Goal: Task Accomplishment & Management: Manage account settings

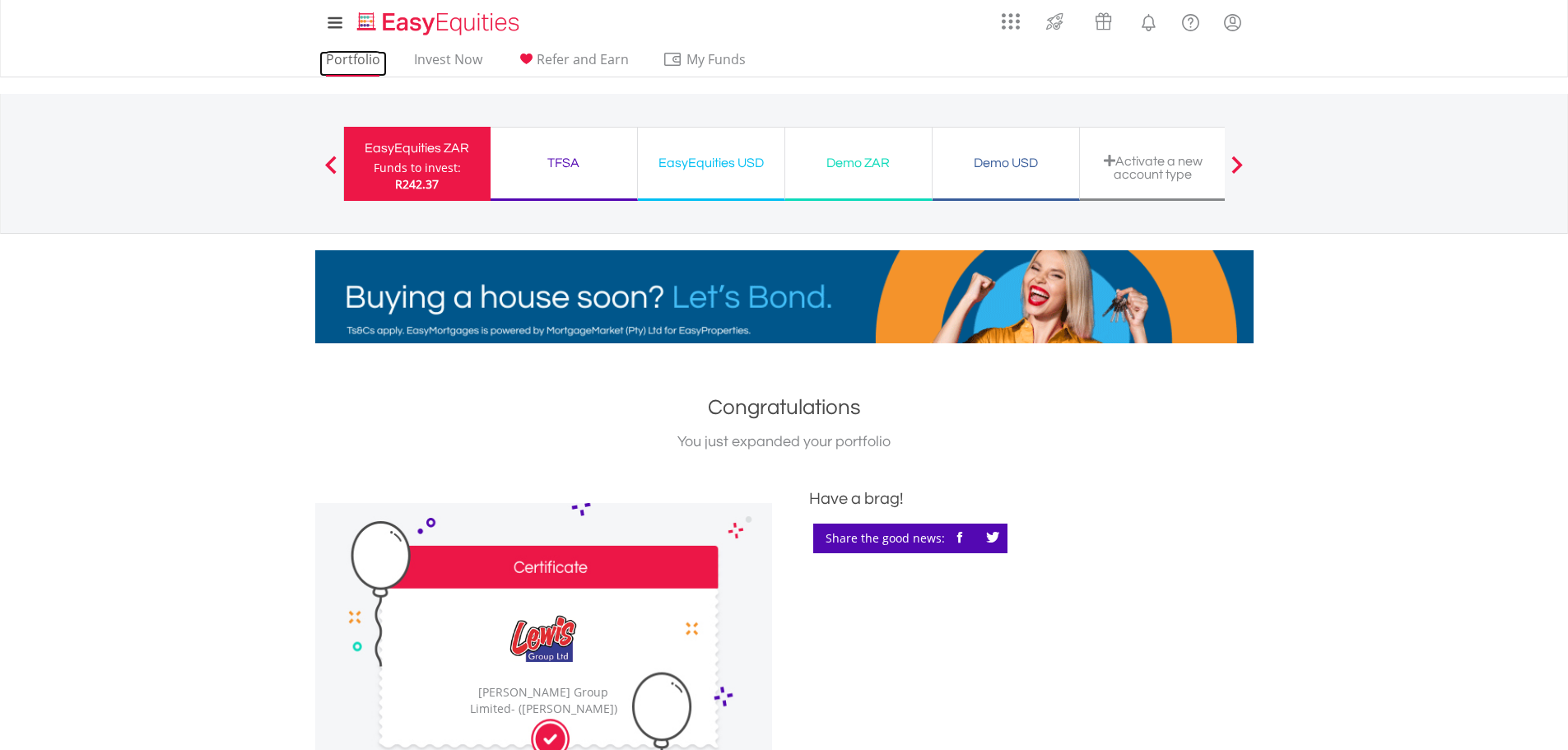
click at [353, 69] on link "Portfolio" at bounding box center [353, 64] width 68 height 26
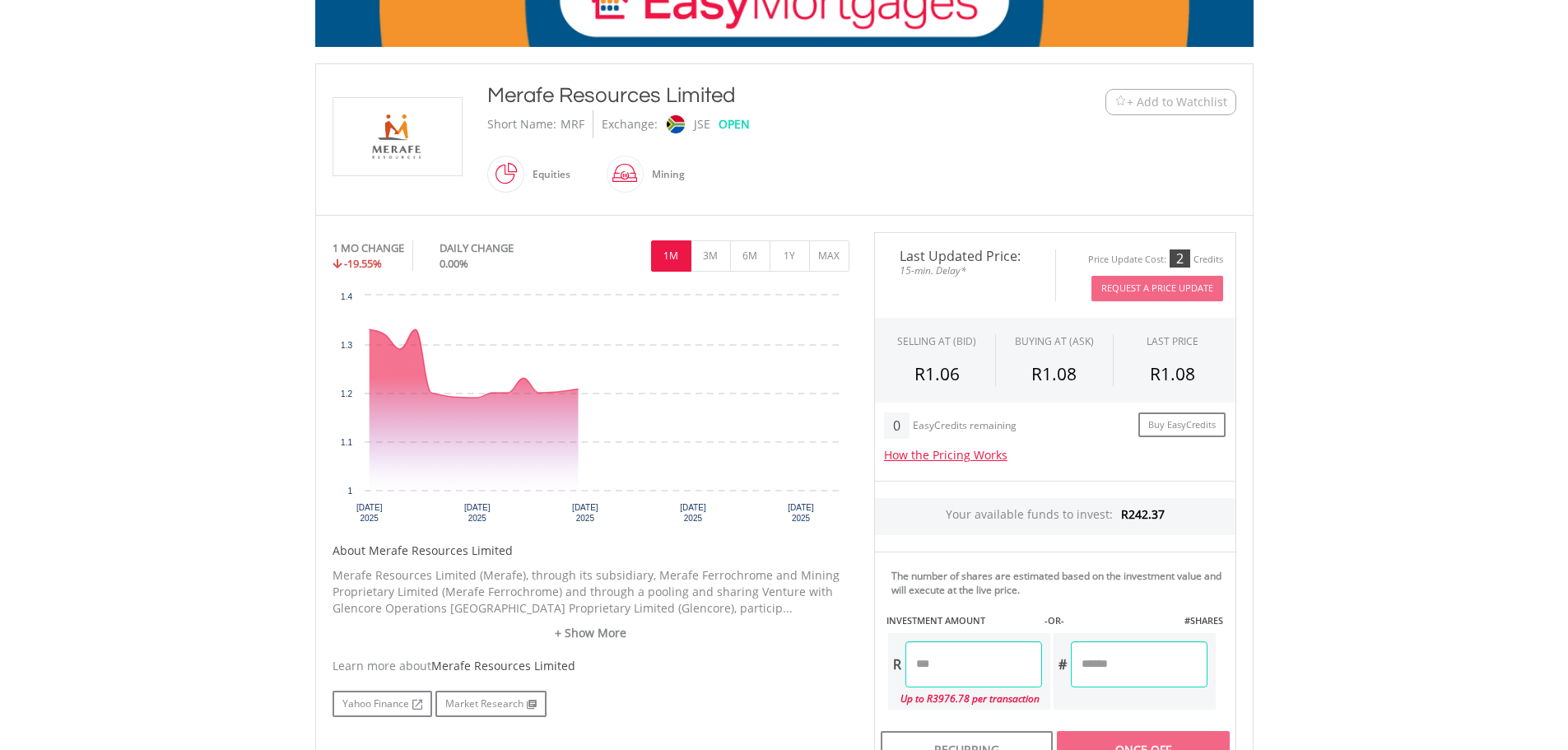
scroll to position [330, 0]
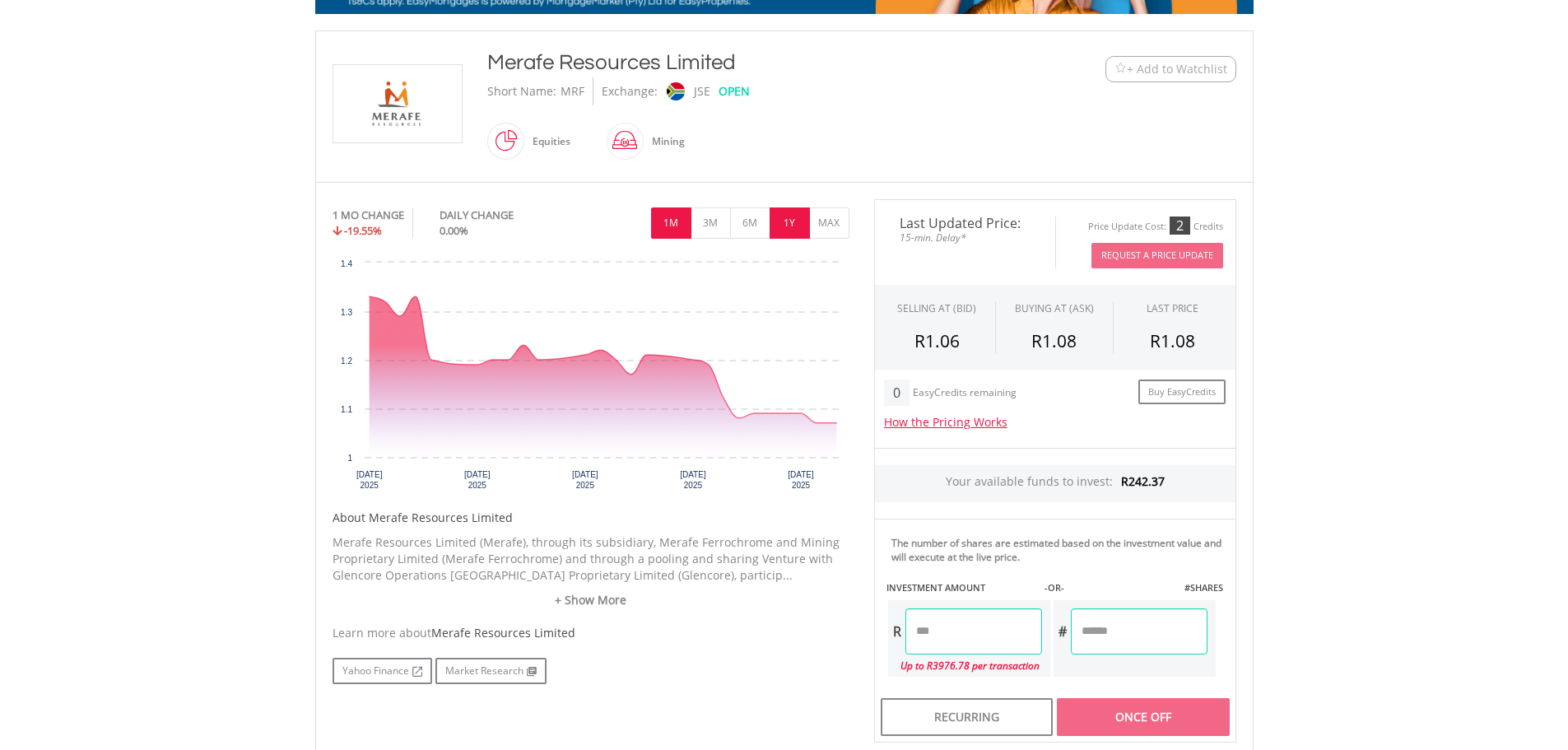
click at [777, 223] on button "1Y" at bounding box center [790, 223] width 40 height 31
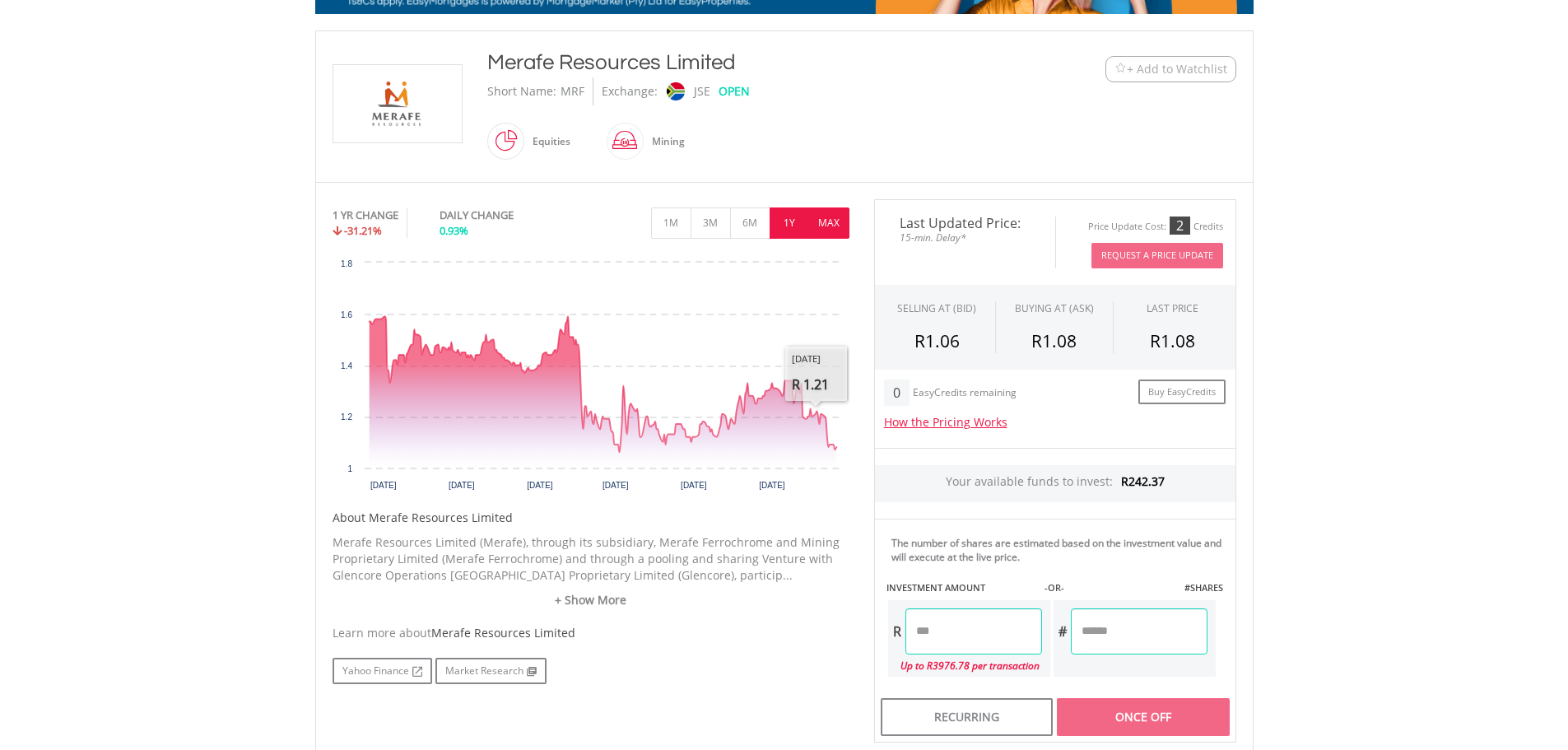
click at [820, 218] on button "MAX" at bounding box center [829, 223] width 40 height 31
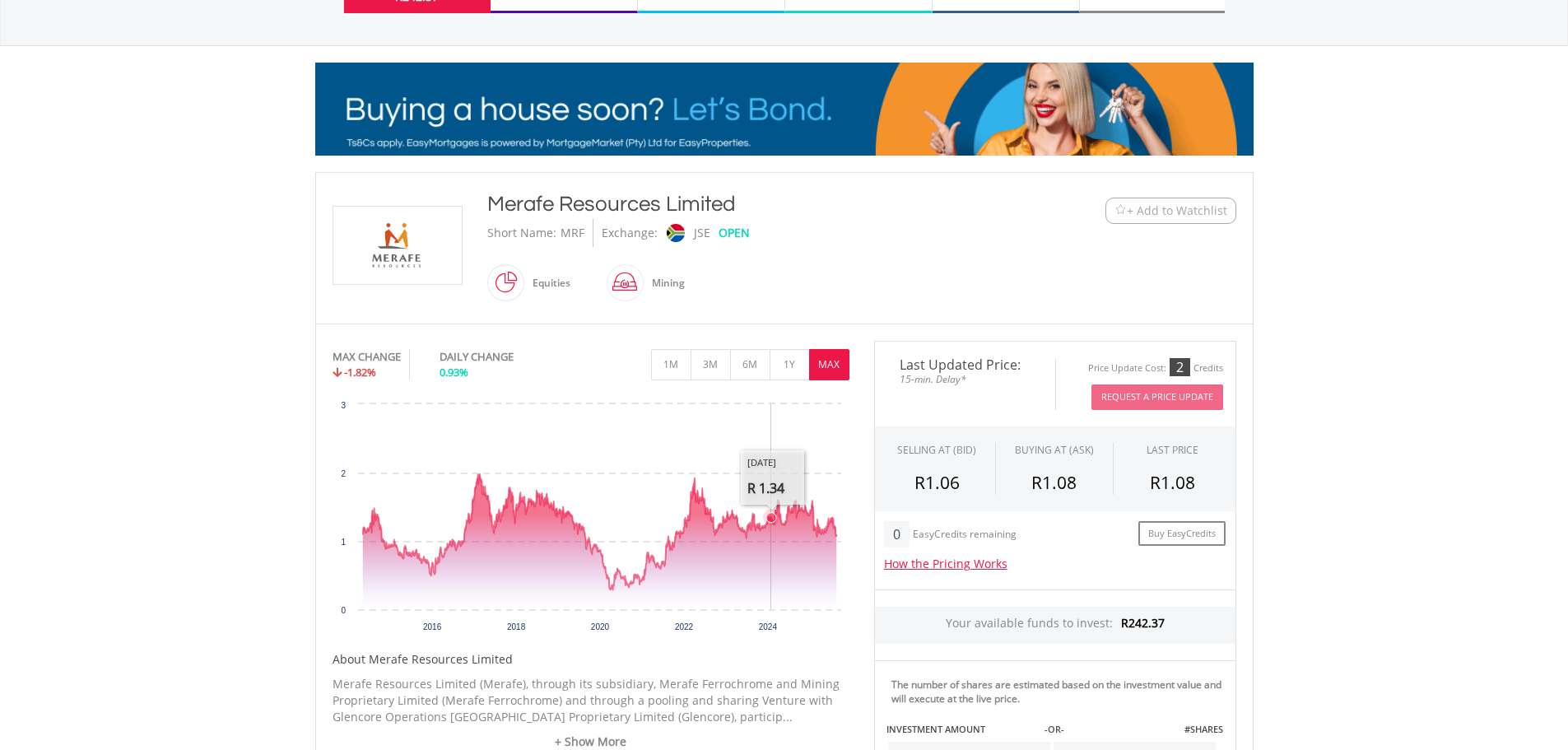
scroll to position [164, 0]
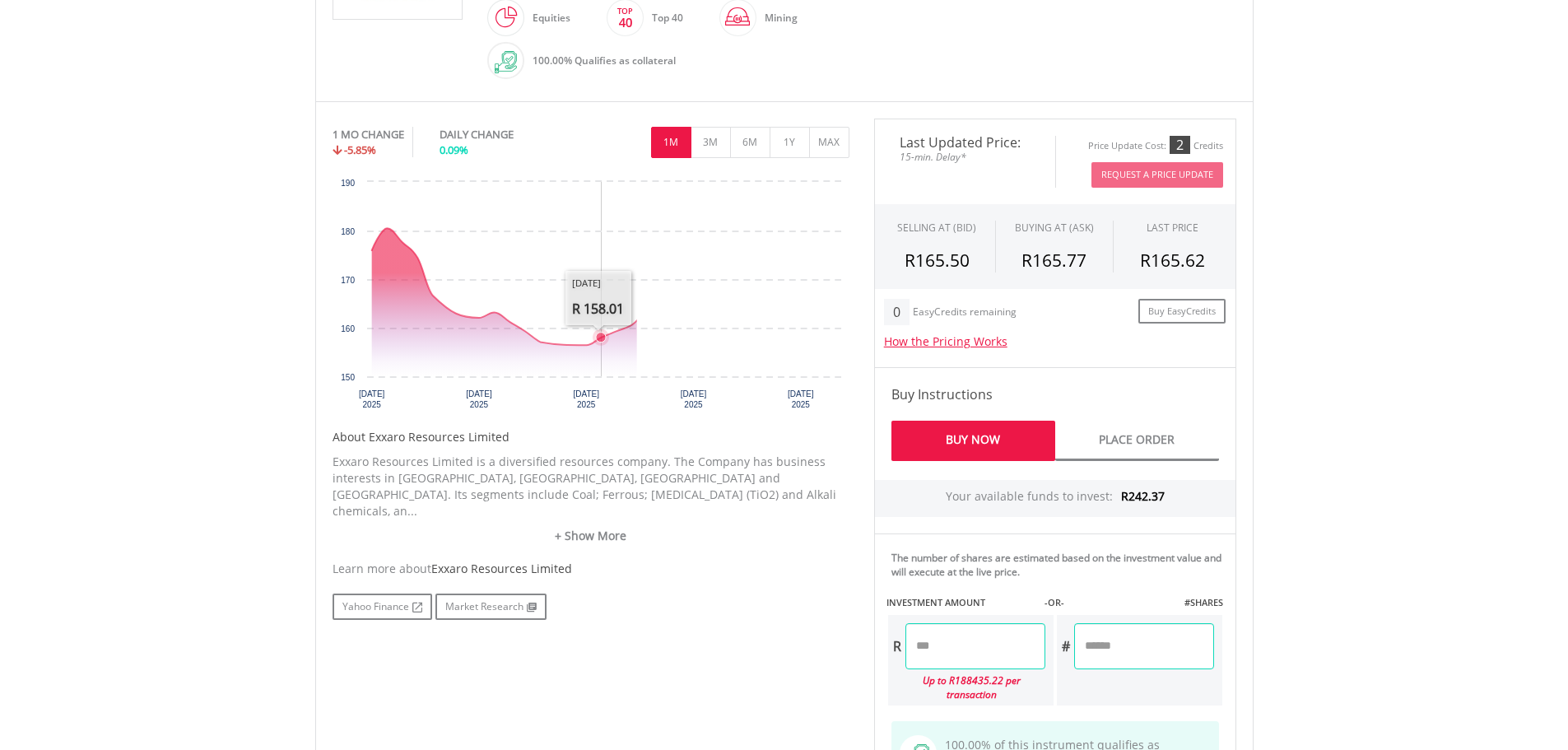
scroll to position [494, 0]
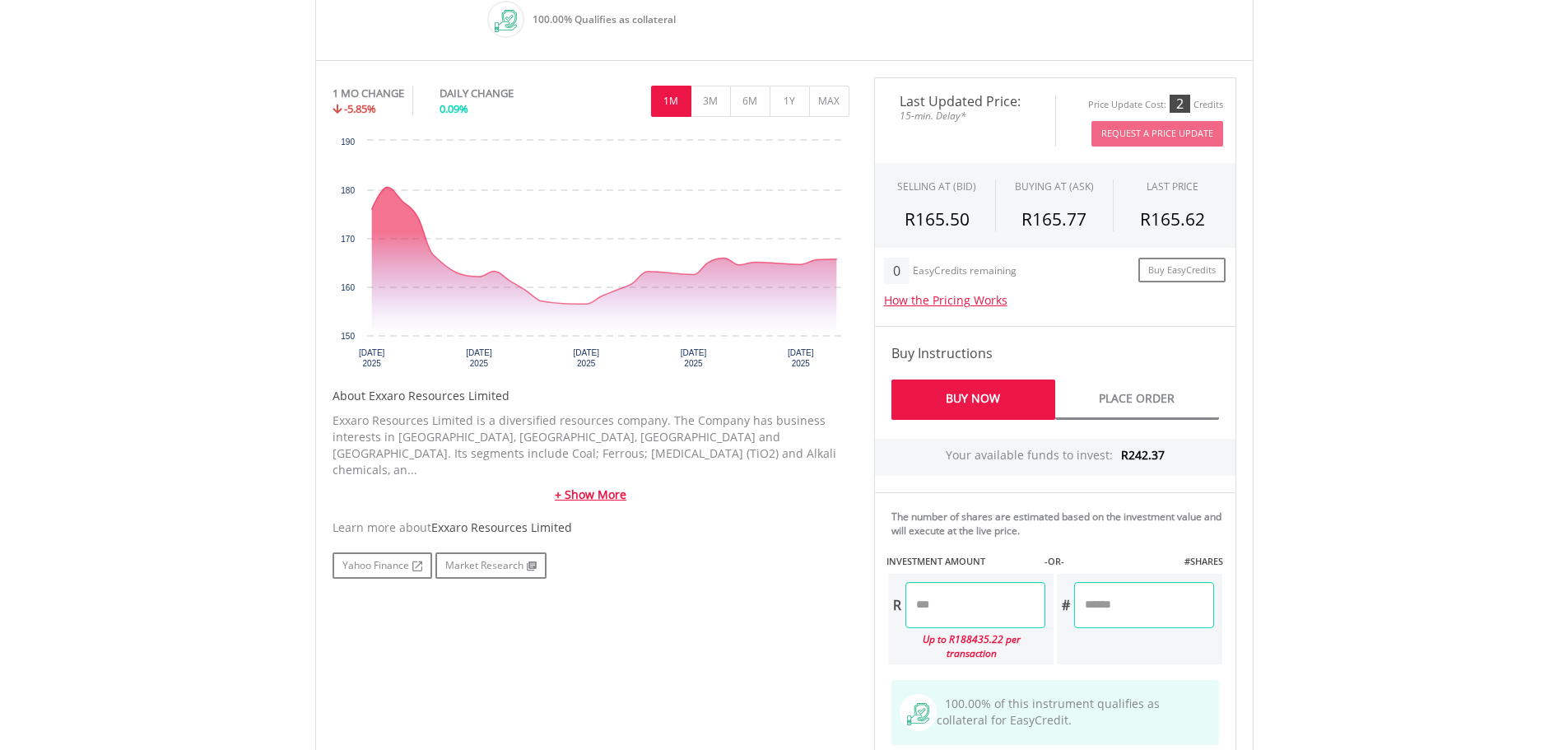
click at [625, 487] on link "+ Show More" at bounding box center [590, 495] width 517 height 17
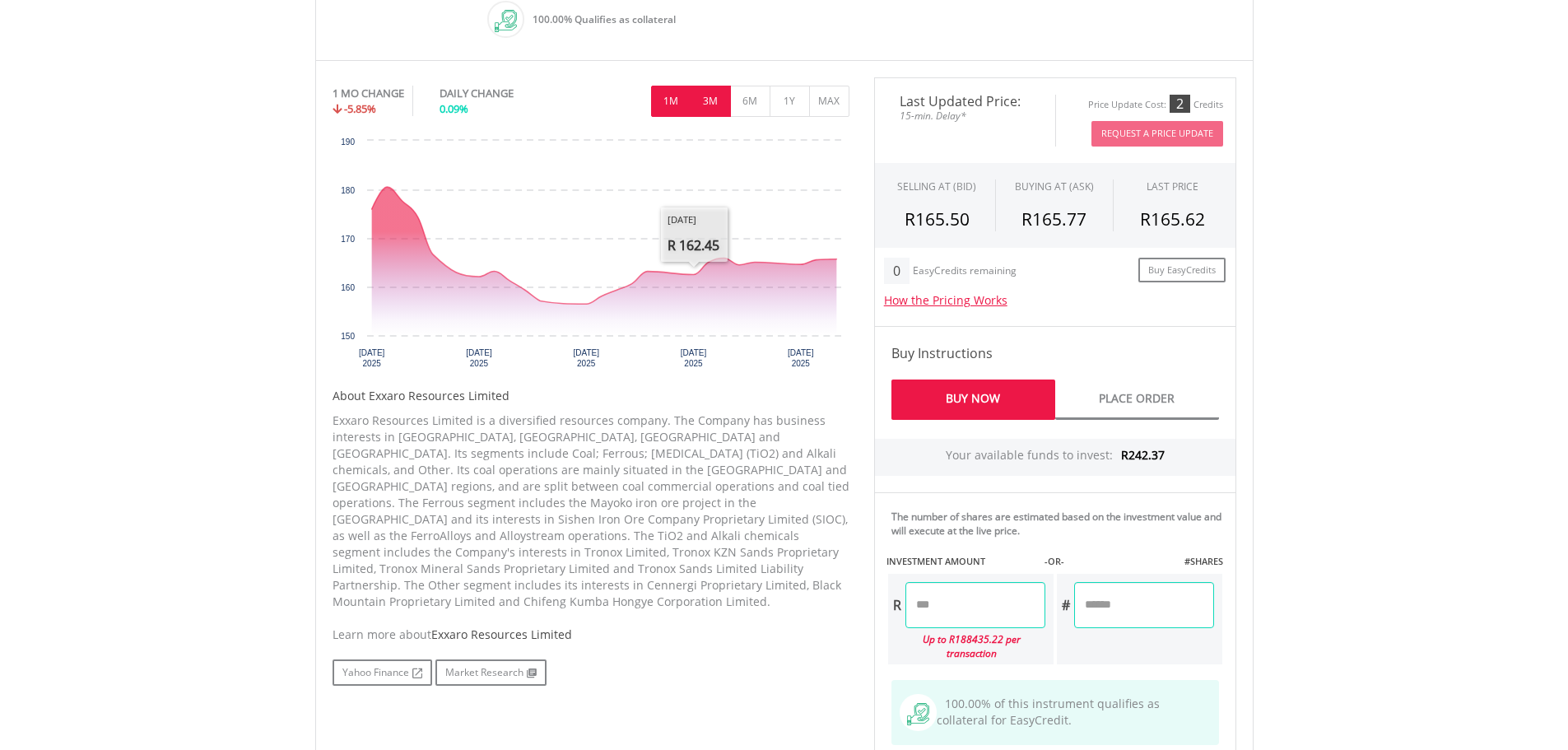
click at [712, 100] on button "3M" at bounding box center [711, 101] width 40 height 31
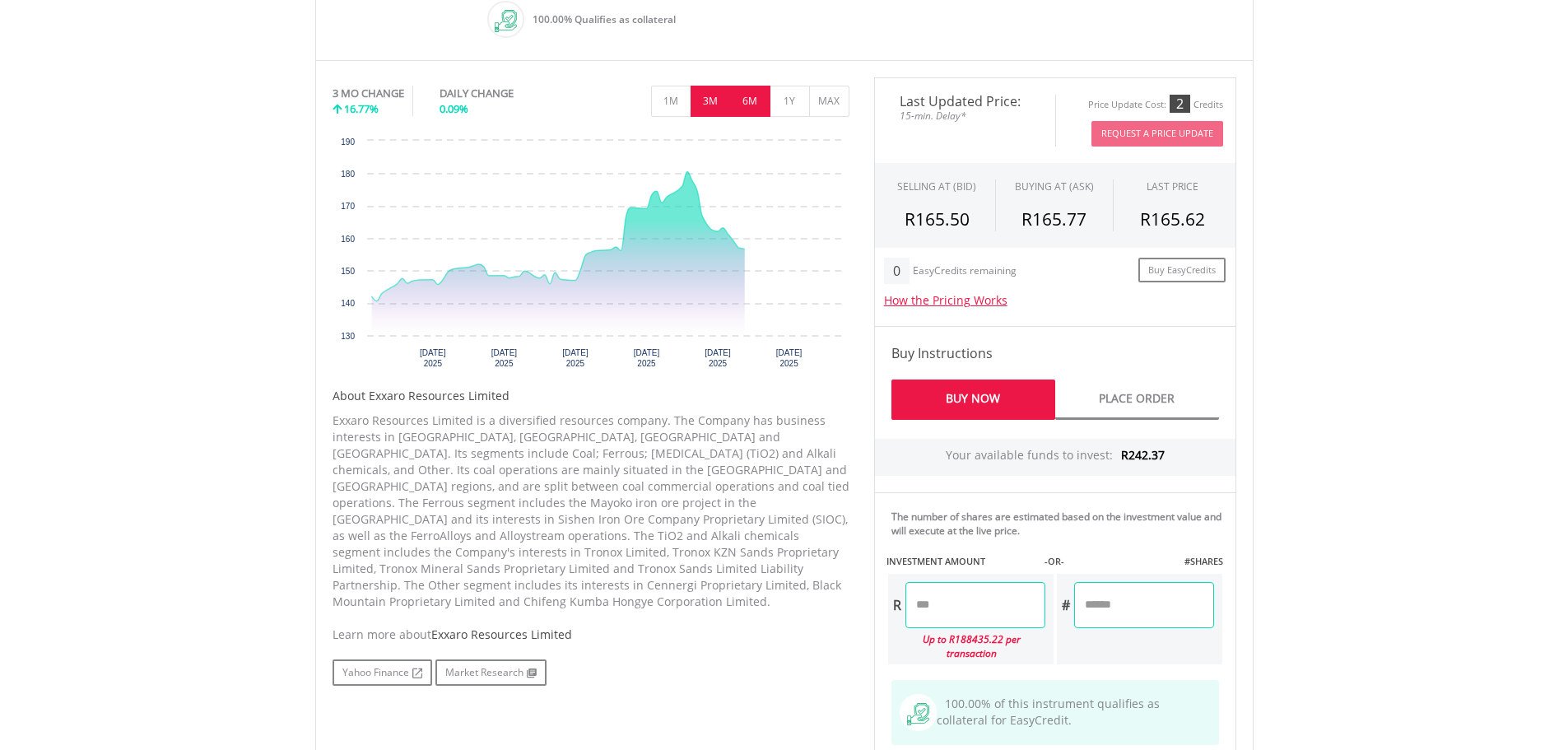
click at [765, 98] on button "6M" at bounding box center [751, 101] width 40 height 31
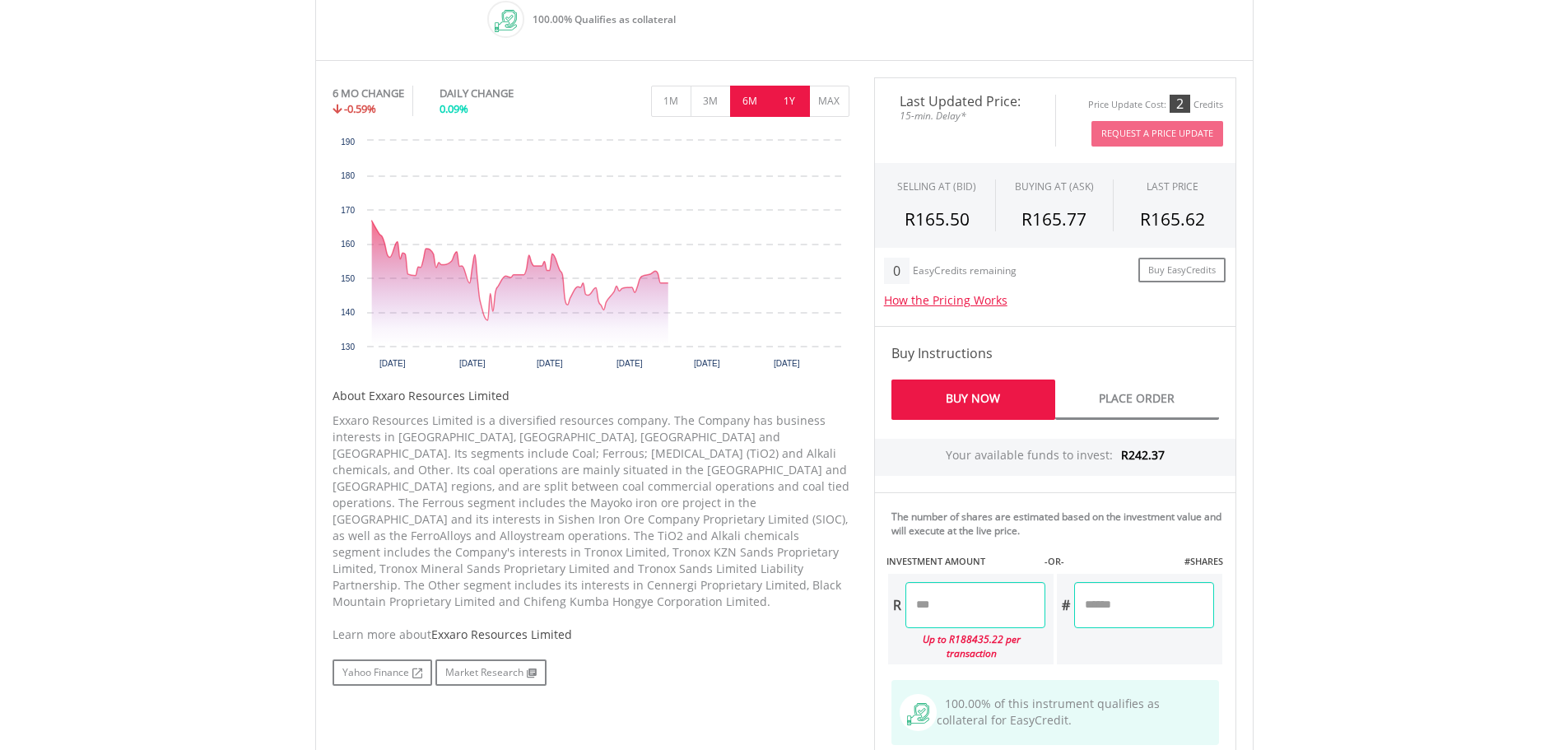
click at [792, 104] on button "1Y" at bounding box center [790, 101] width 40 height 31
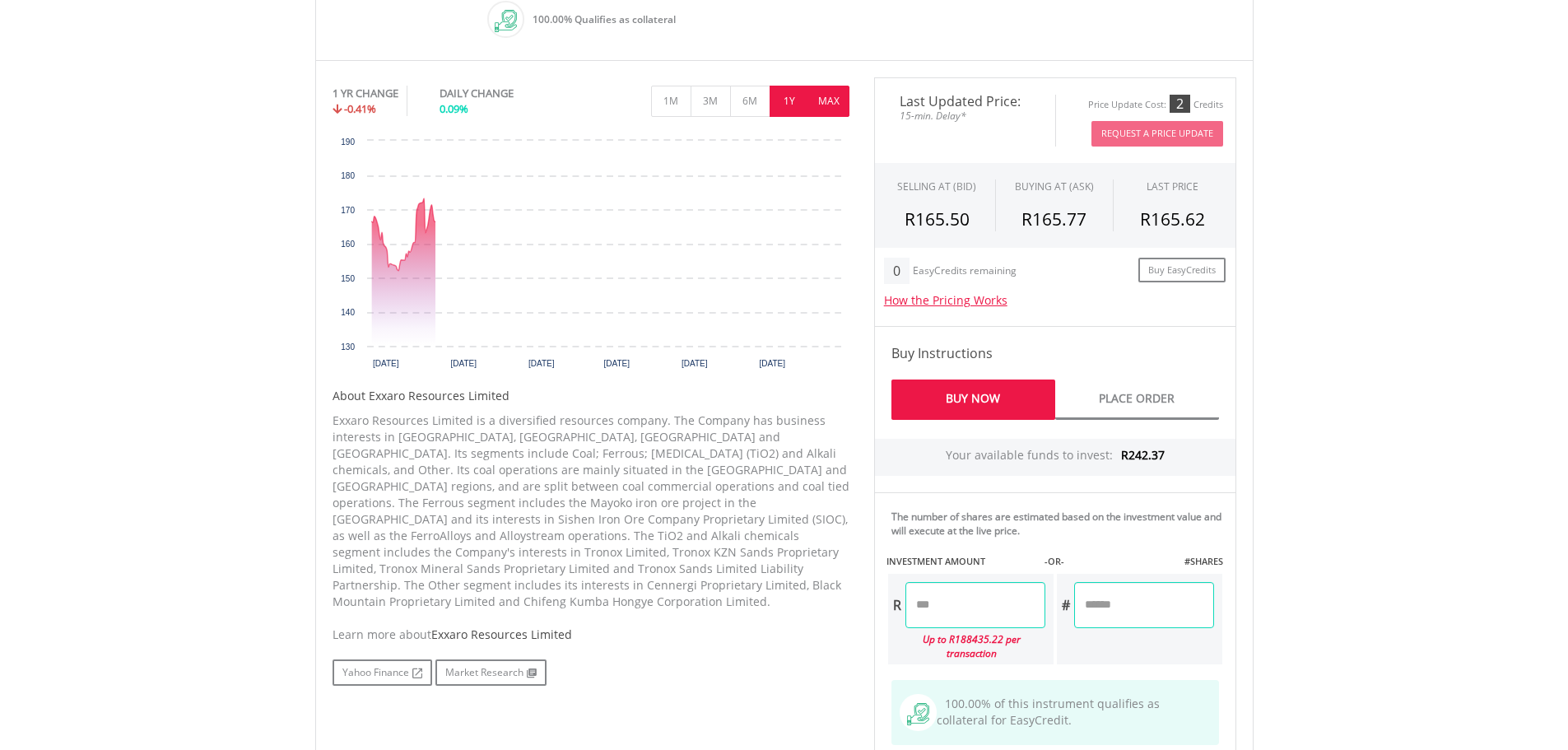
click at [828, 107] on button "MAX" at bounding box center [829, 101] width 40 height 31
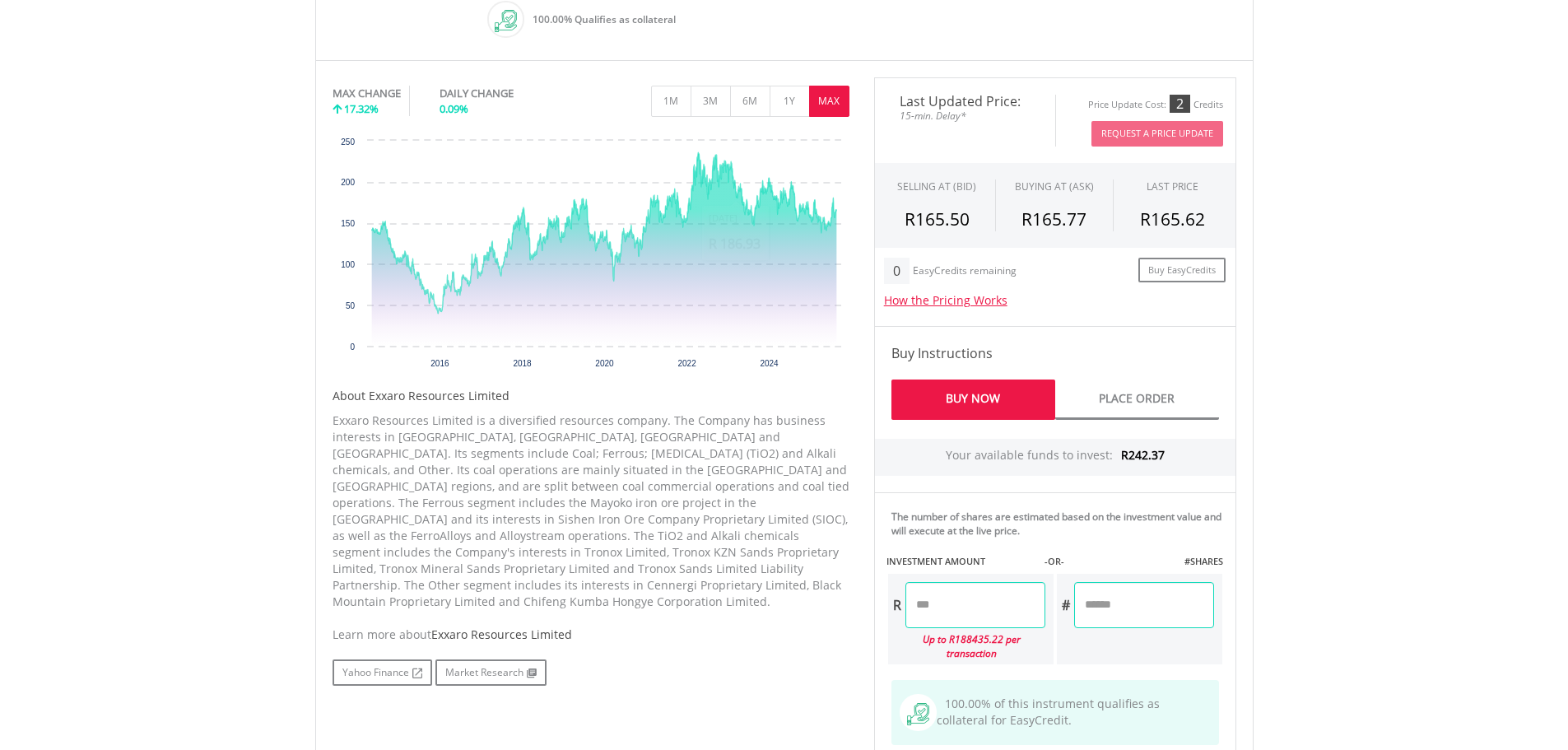
scroll to position [411, 0]
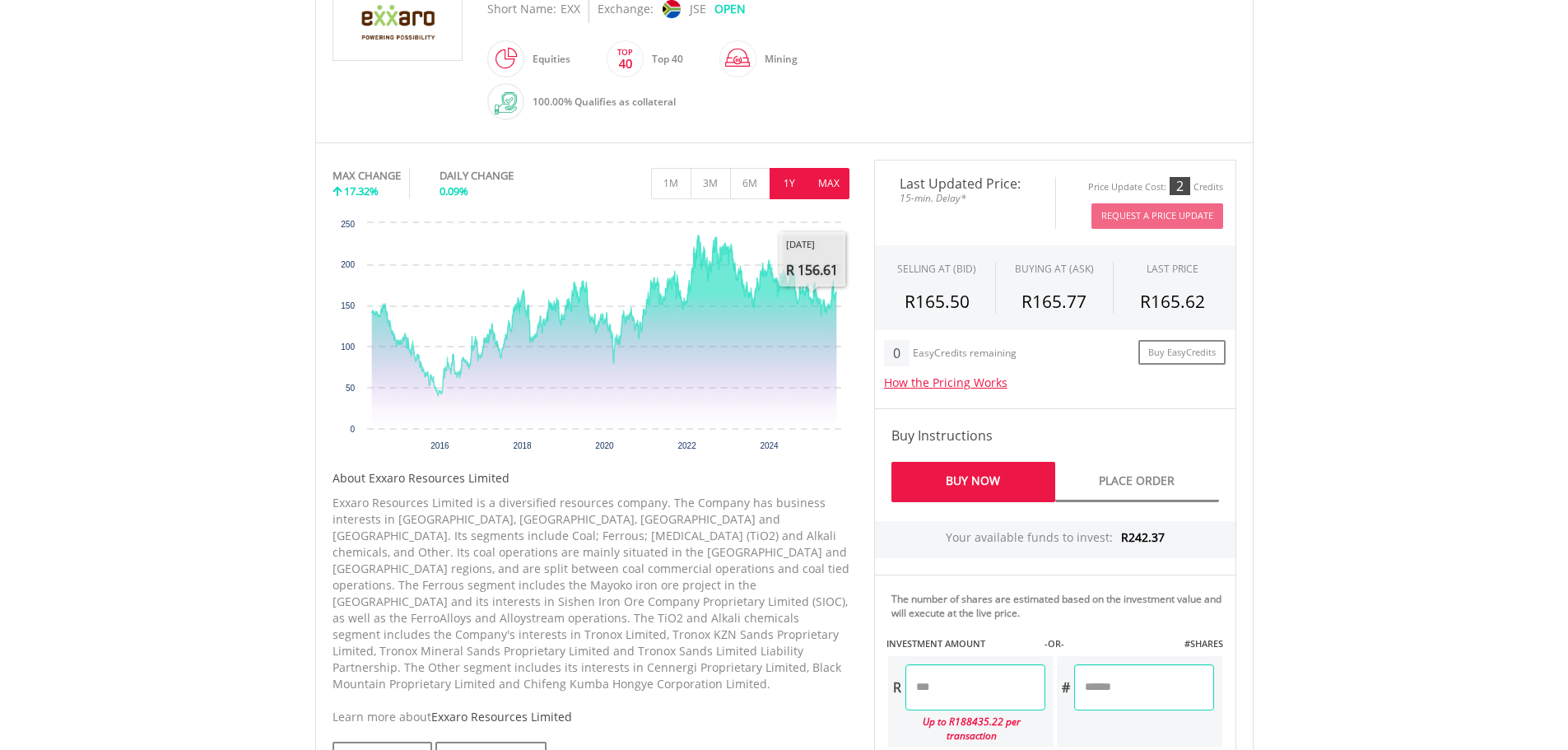
click at [802, 178] on button "1Y" at bounding box center [790, 184] width 40 height 31
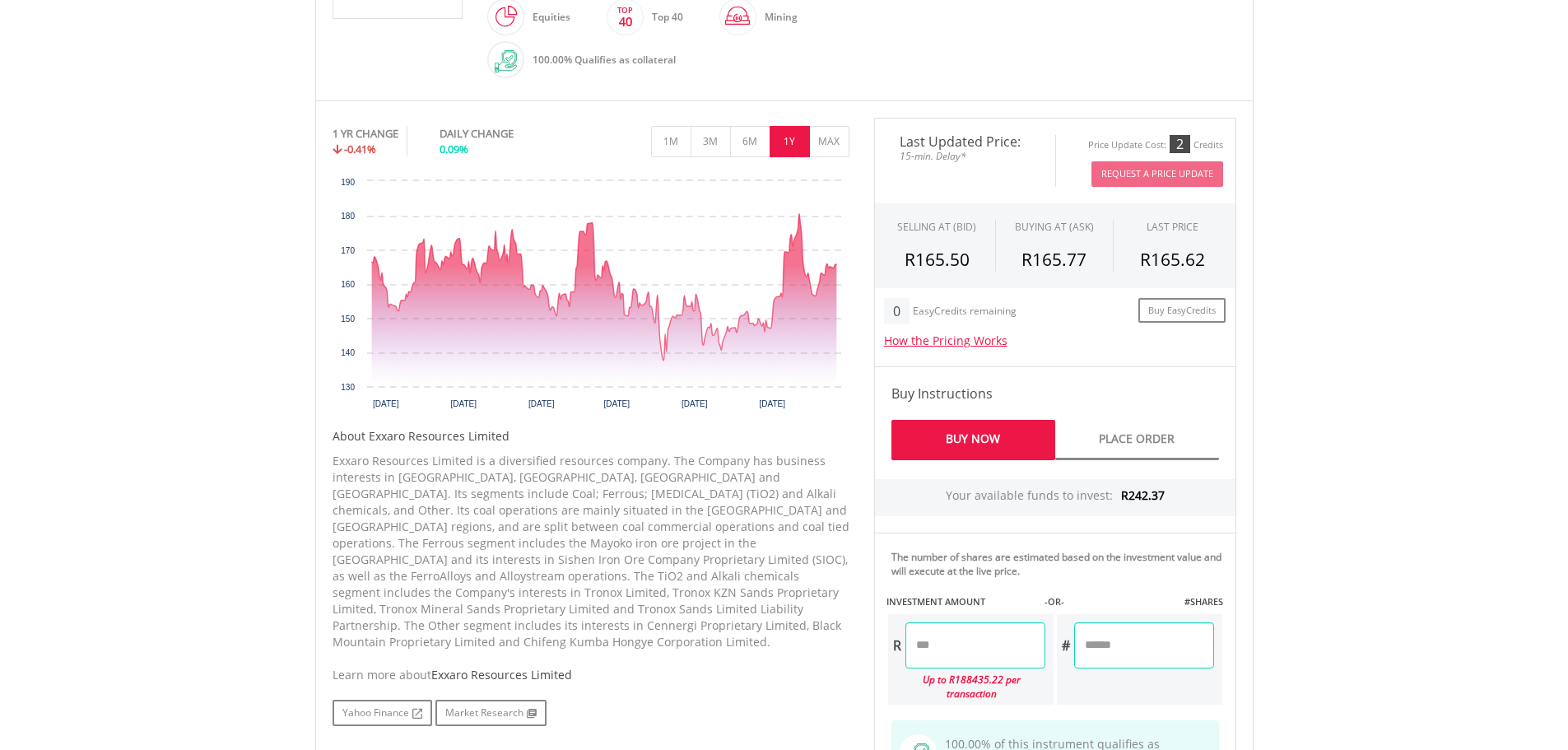
scroll to position [494, 0]
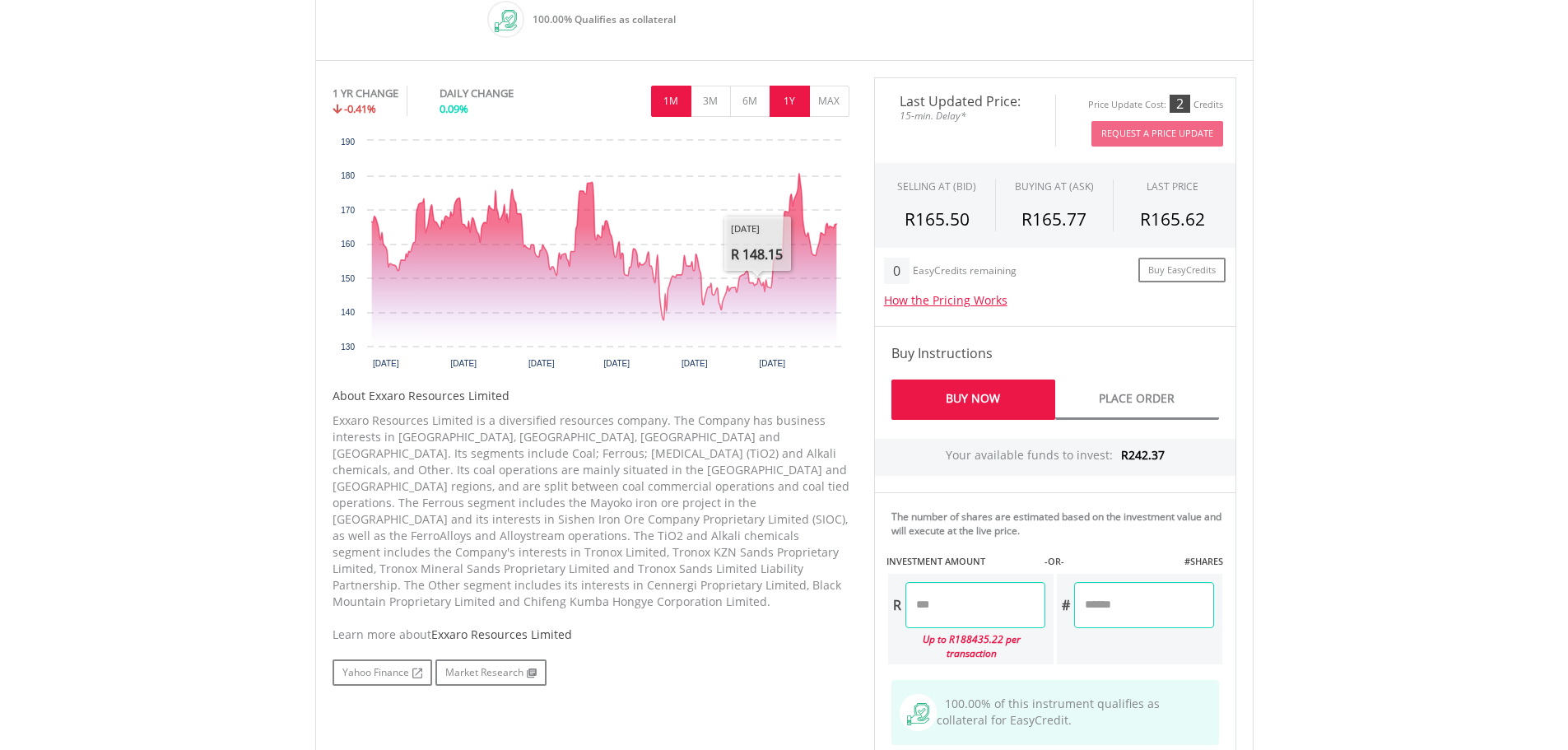
click at [681, 106] on button "1M" at bounding box center [671, 101] width 40 height 31
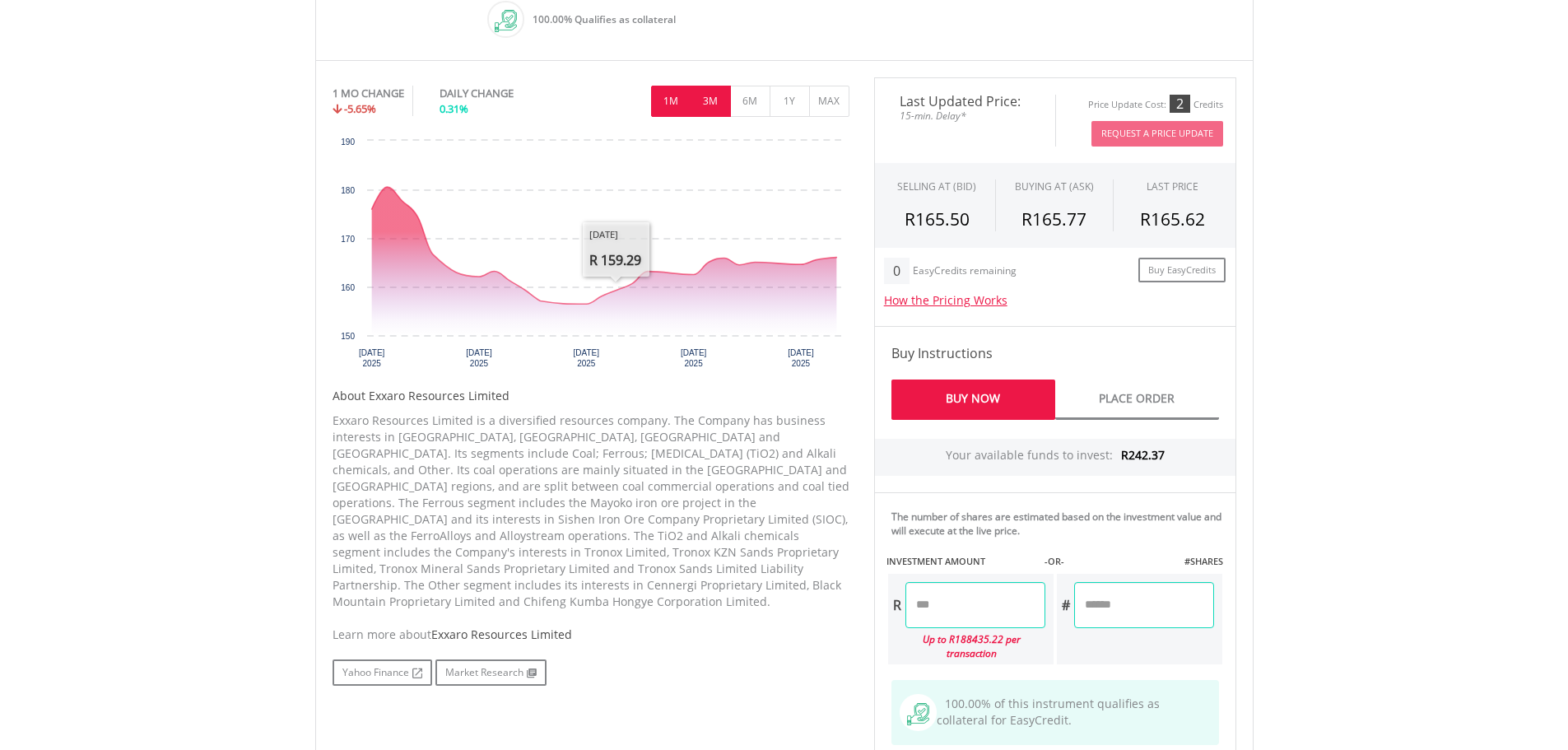
click at [706, 102] on button "3M" at bounding box center [711, 101] width 40 height 31
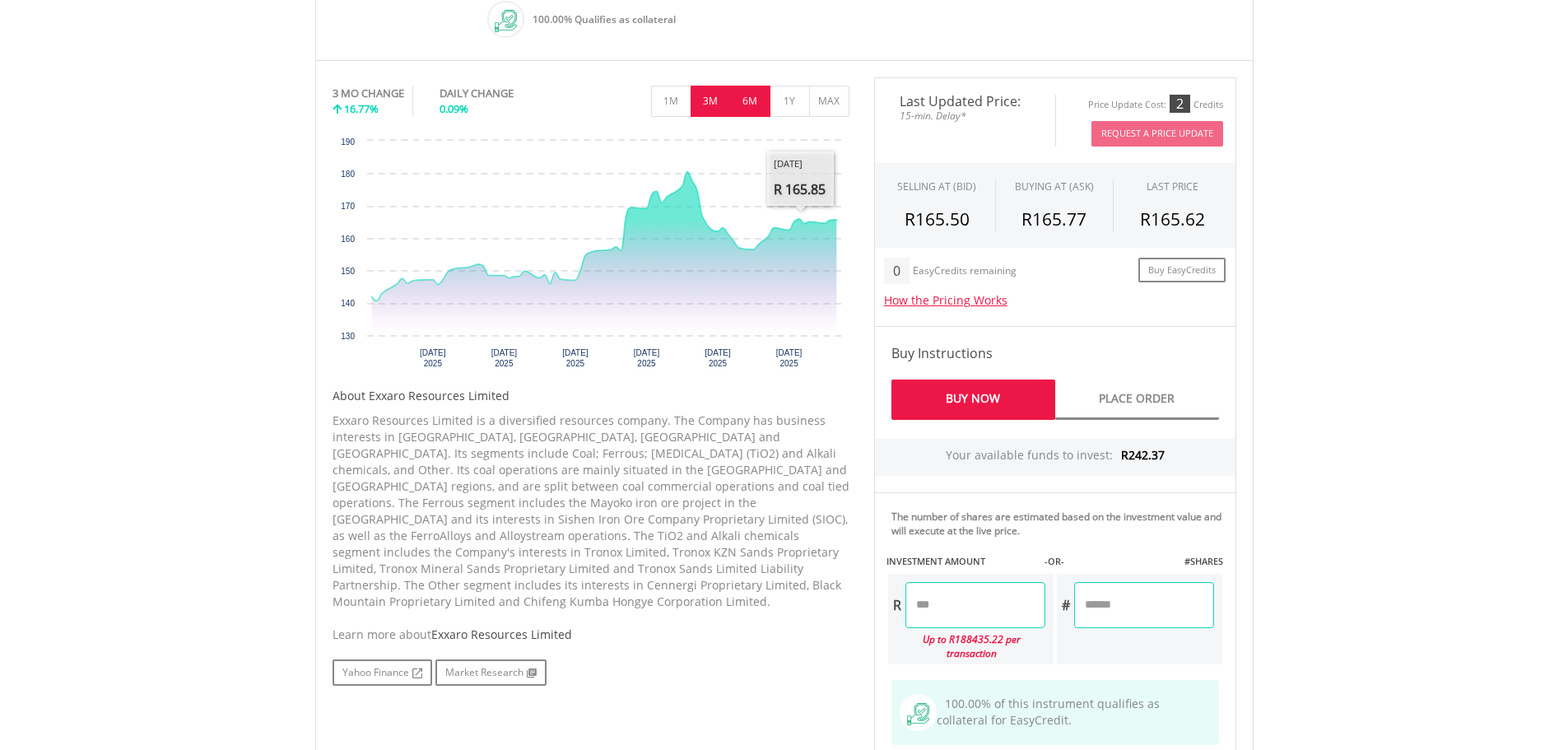
click at [747, 100] on button "6M" at bounding box center [751, 101] width 40 height 31
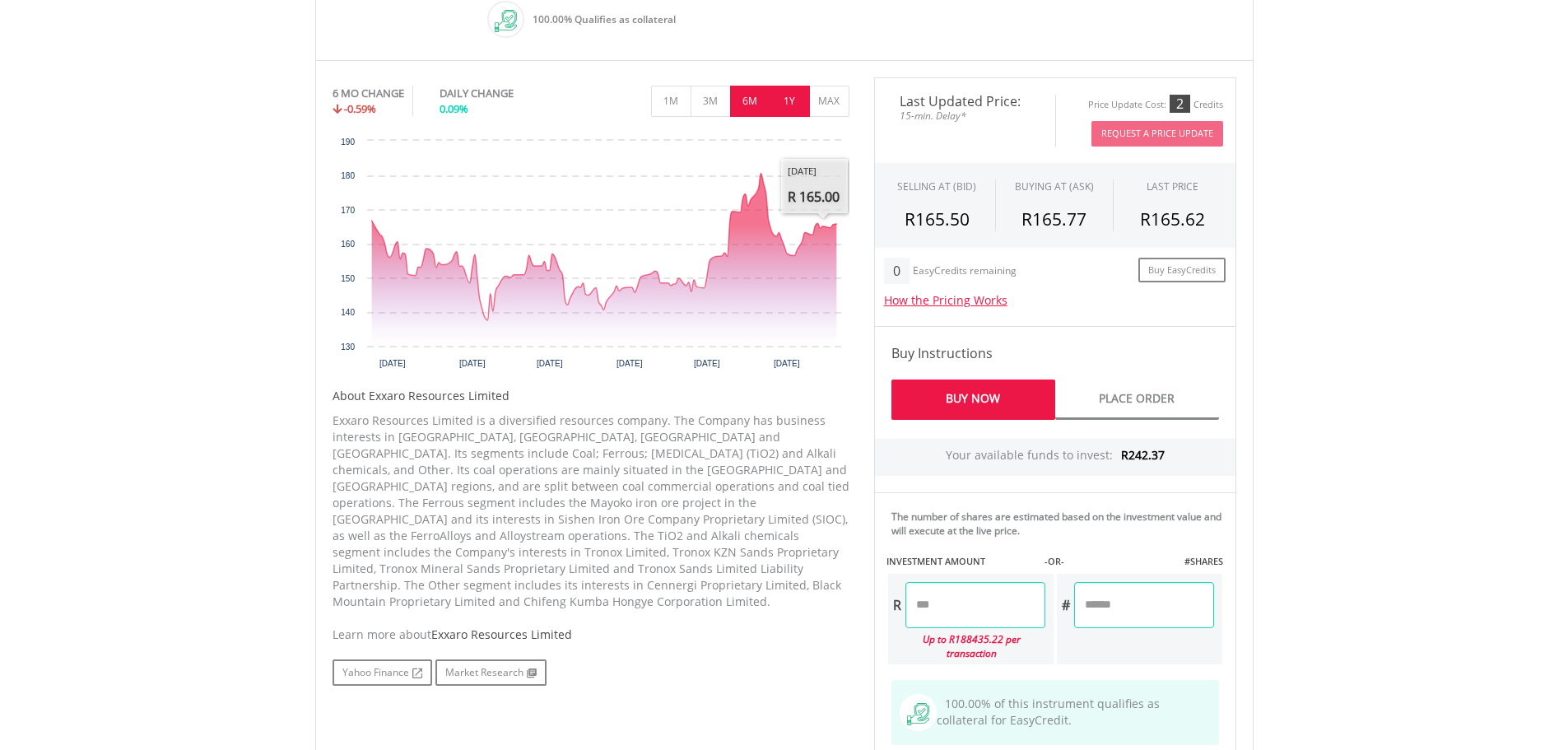
click at [794, 99] on button "1Y" at bounding box center [790, 101] width 40 height 31
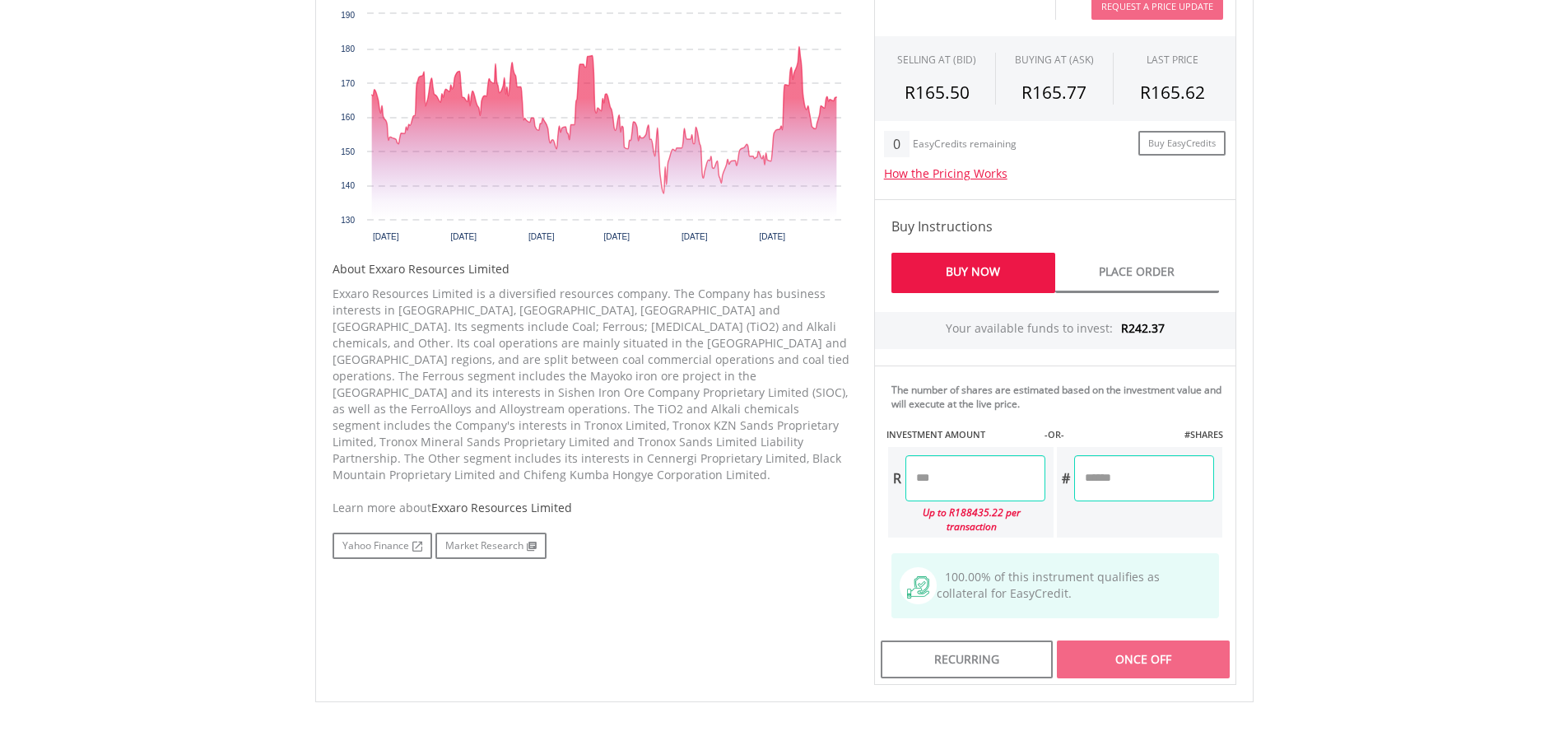
scroll to position [659, 0]
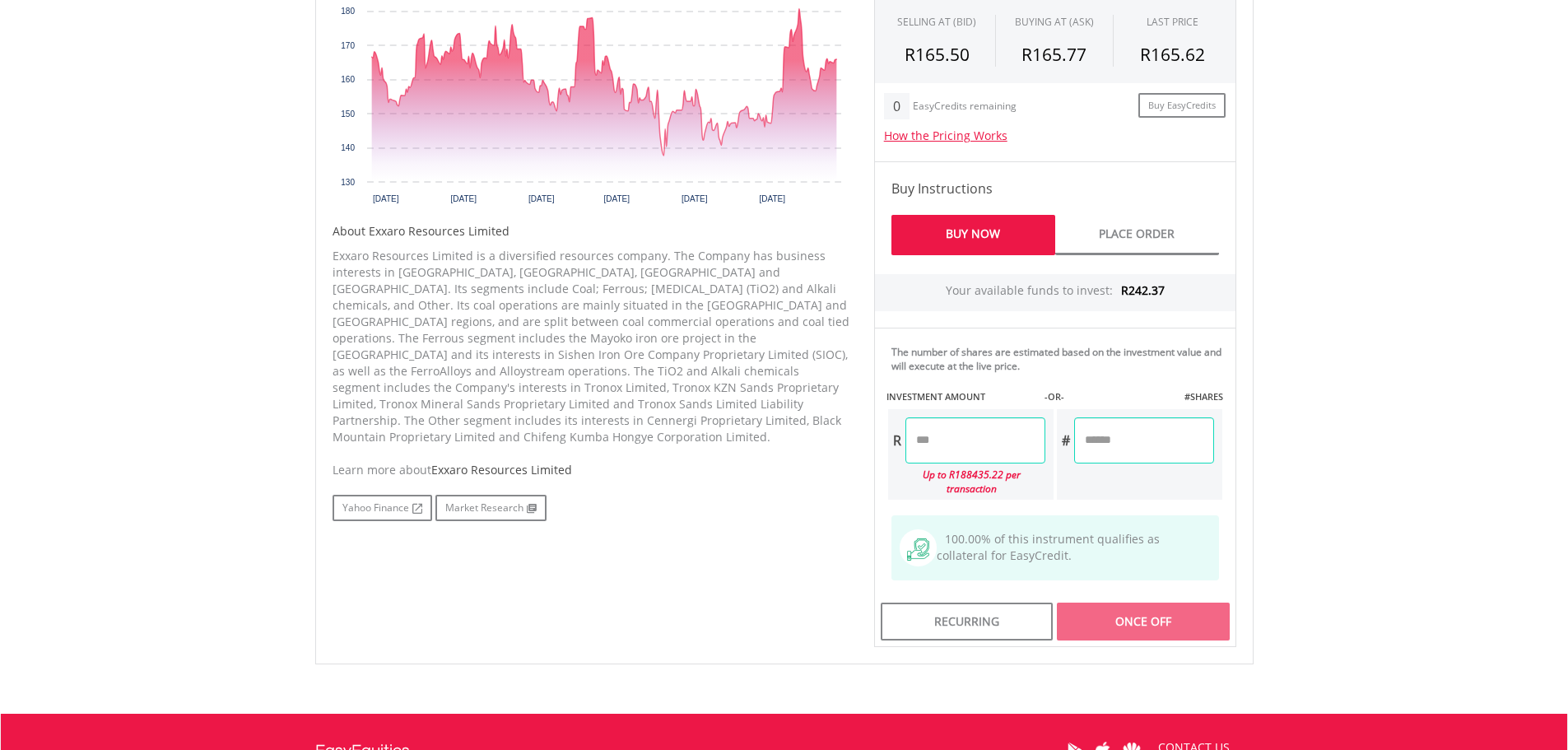
click at [1085, 436] on input "number" at bounding box center [1143, 441] width 139 height 46
type input "*"
click at [1322, 408] on body "My Investments Invest Now New Listings Sell My Recurring Investments Pending Or…" at bounding box center [784, 153] width 1568 height 1625
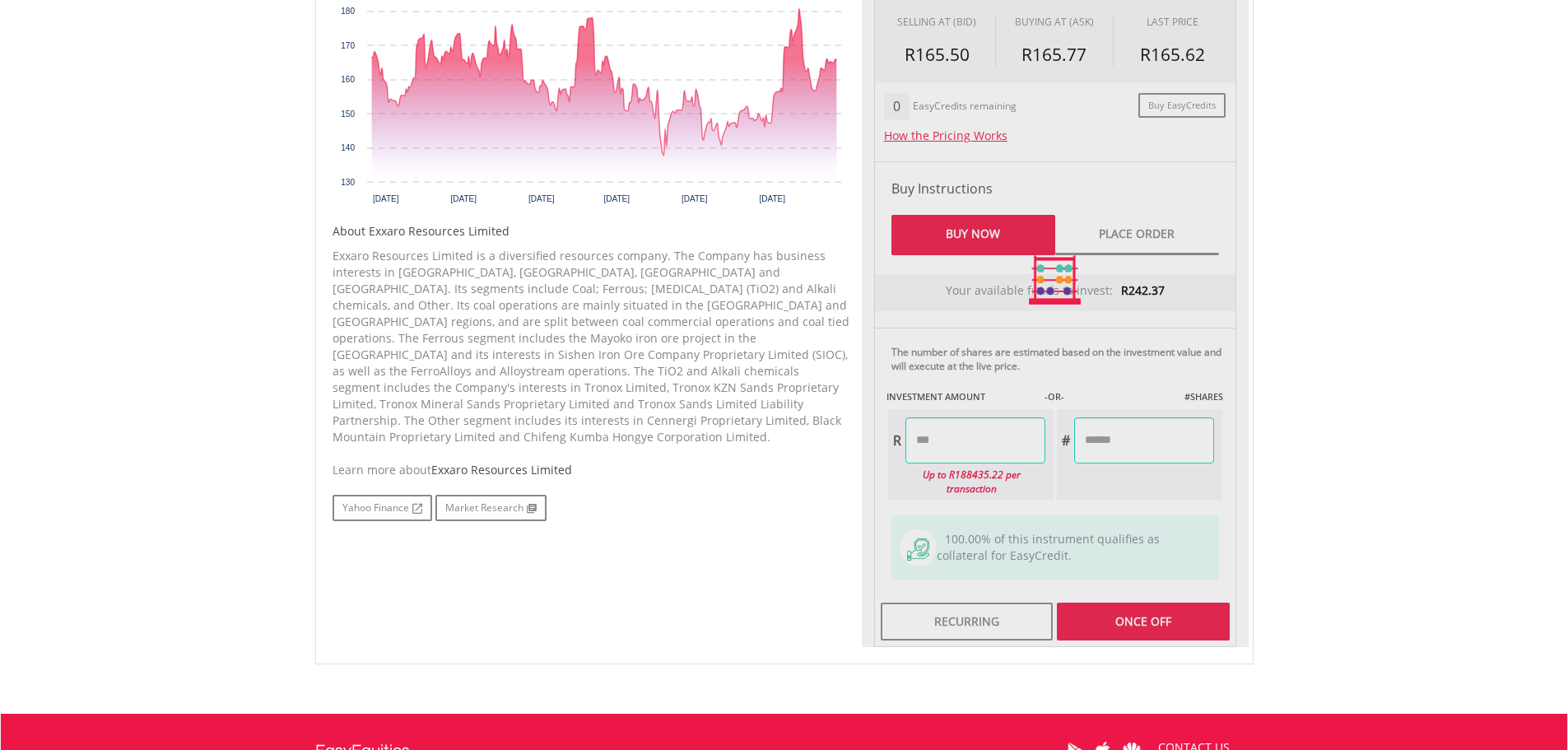
type input "******"
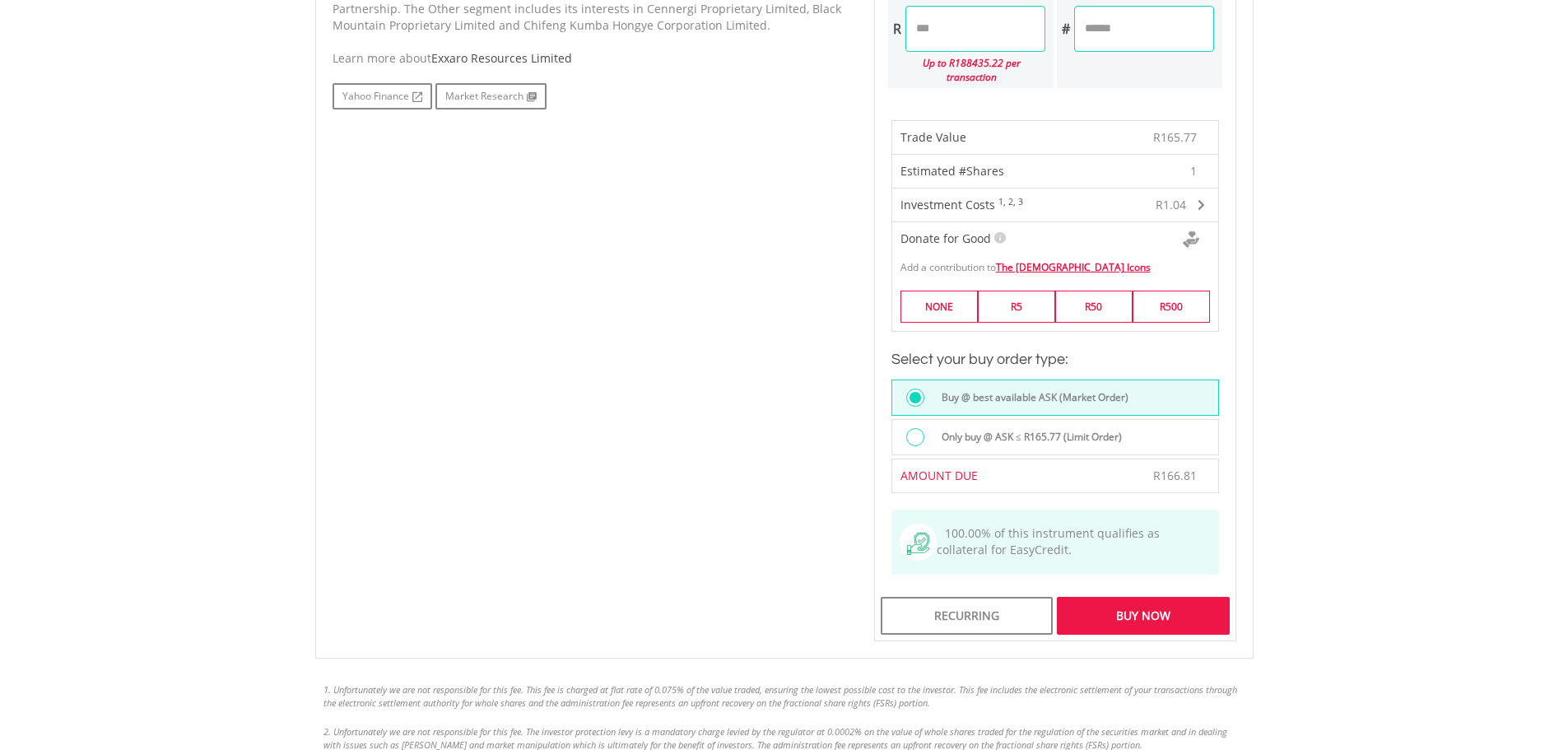
click at [1180, 605] on div "Buy Now" at bounding box center [1142, 615] width 172 height 38
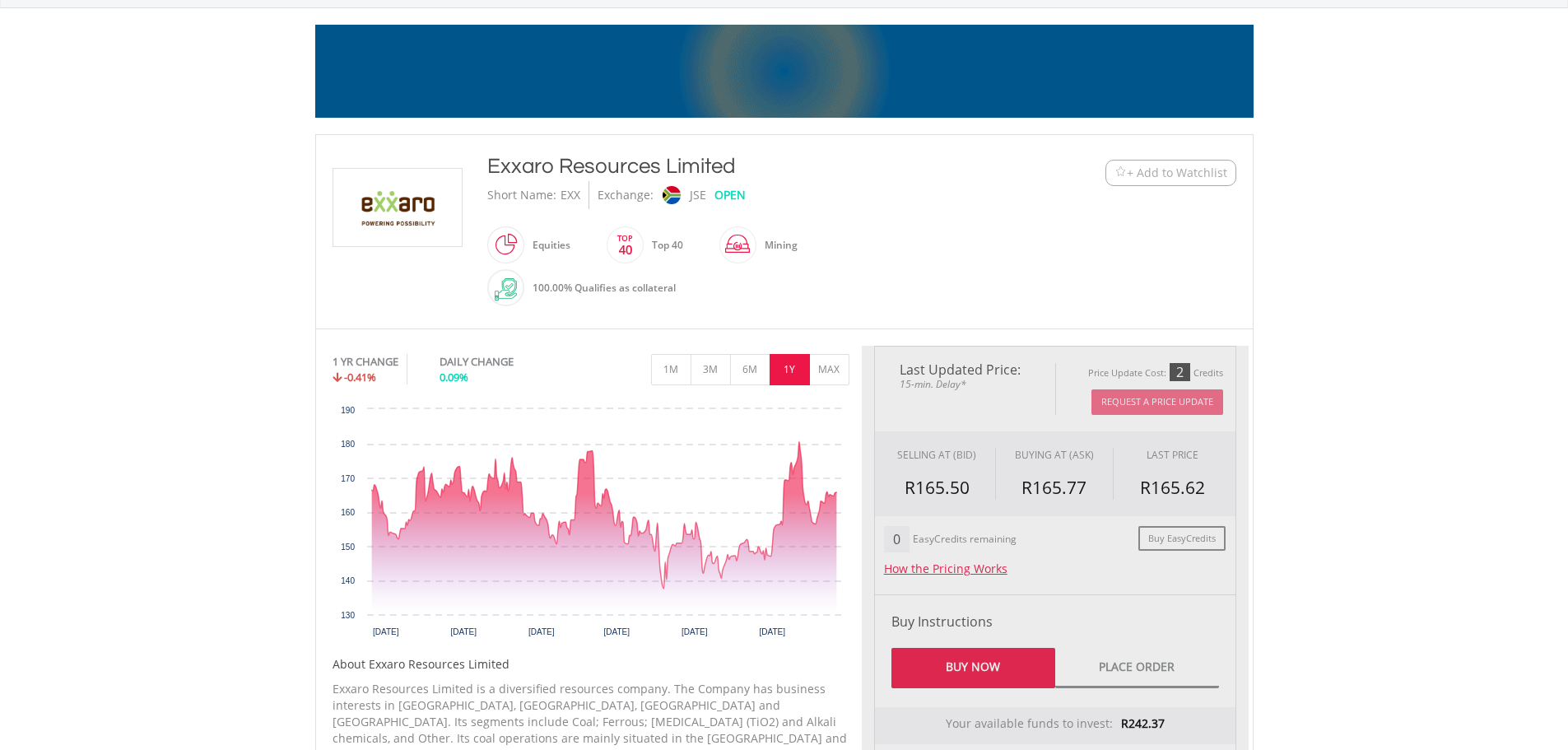
scroll to position [1, 0]
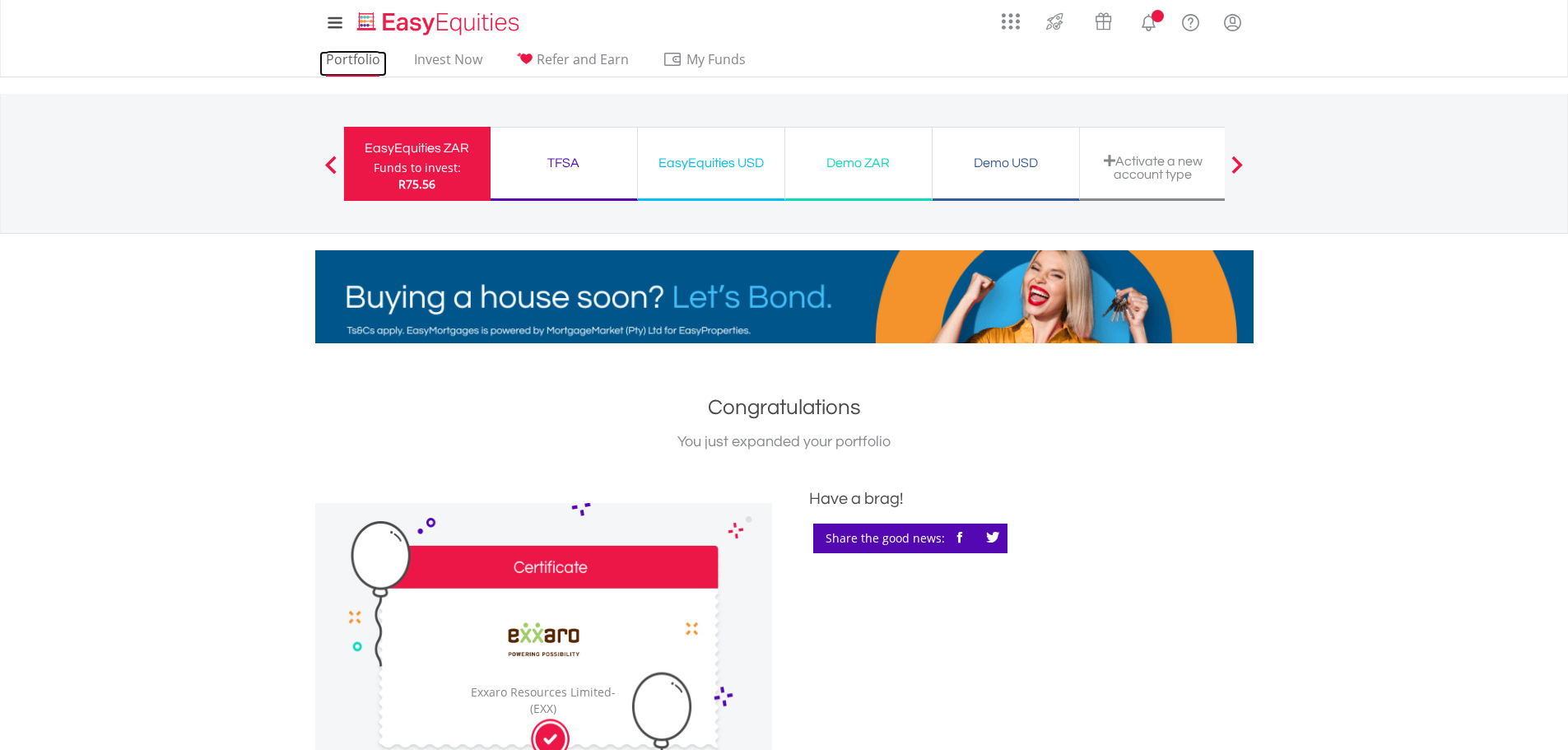
click at [362, 57] on link "Portfolio" at bounding box center [353, 64] width 68 height 26
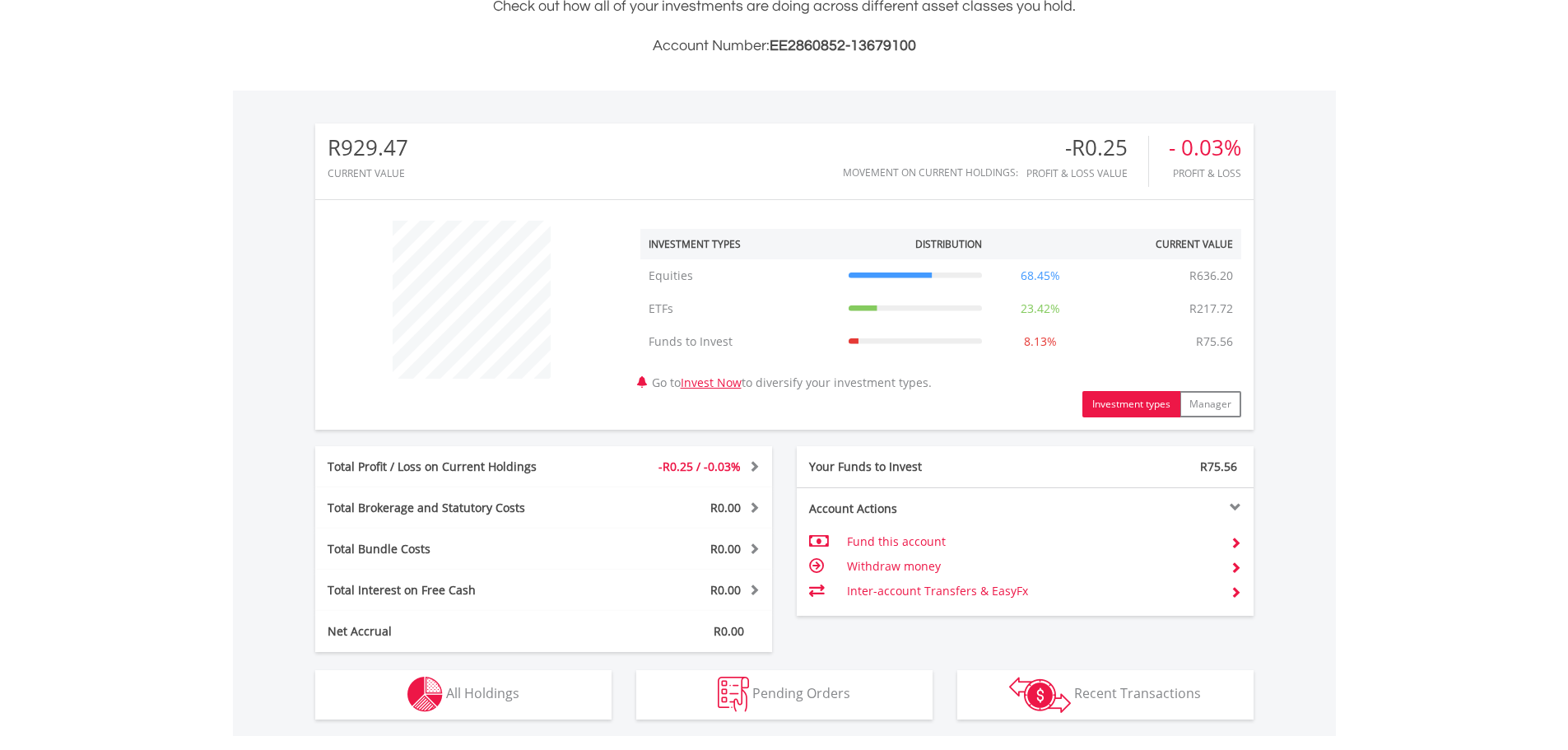
scroll to position [158, 313]
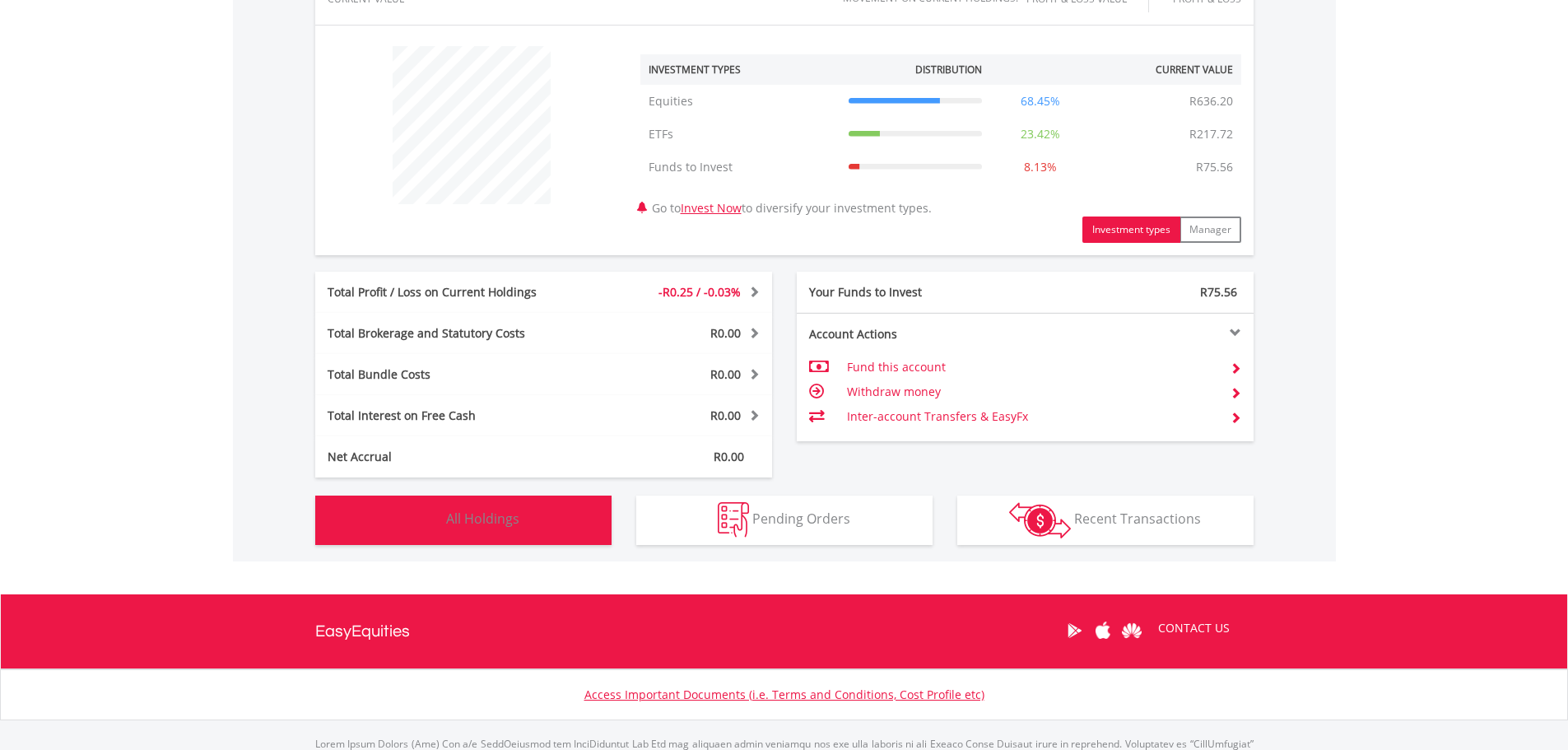
click at [509, 513] on span "All Holdings" at bounding box center [483, 519] width 73 height 18
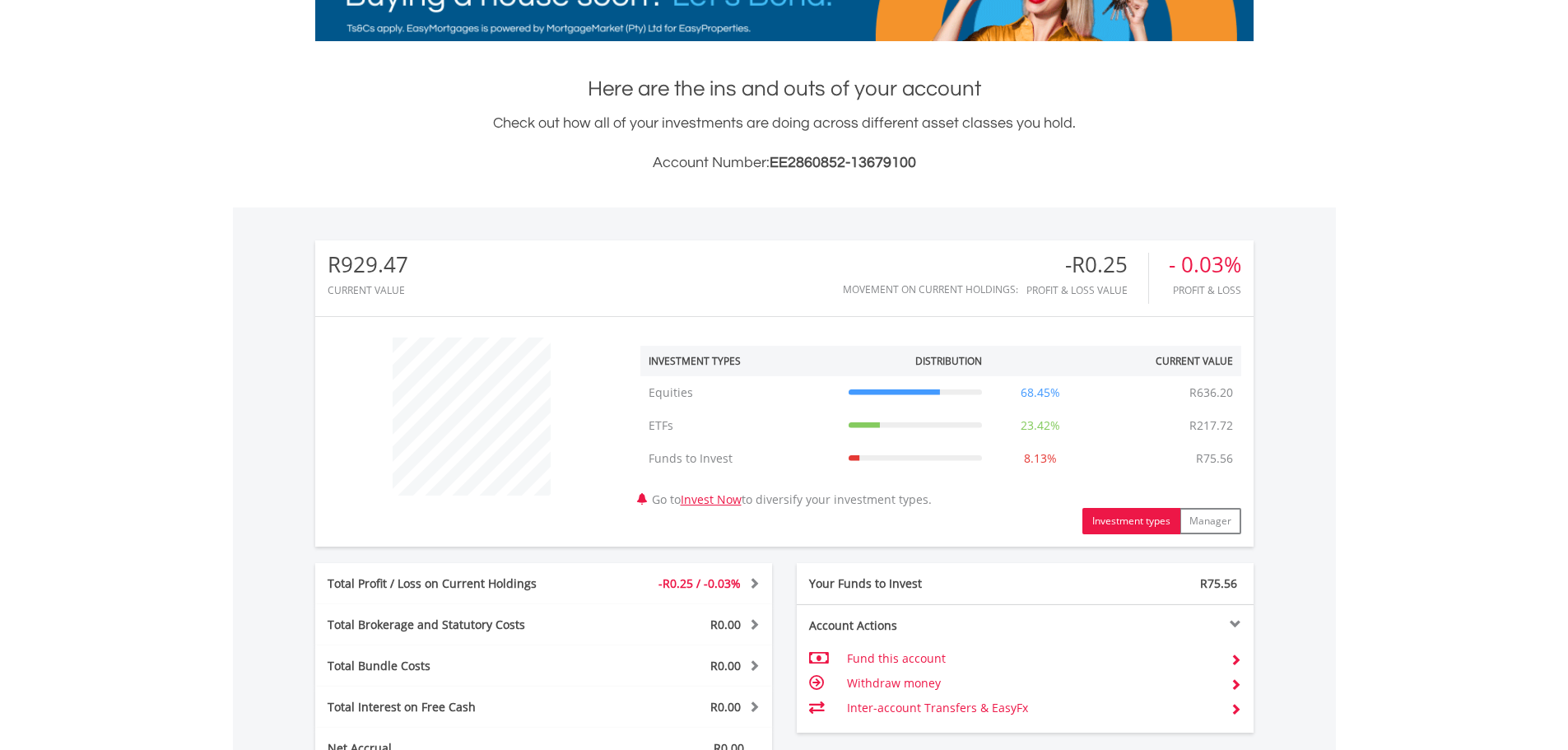
scroll to position [0, 0]
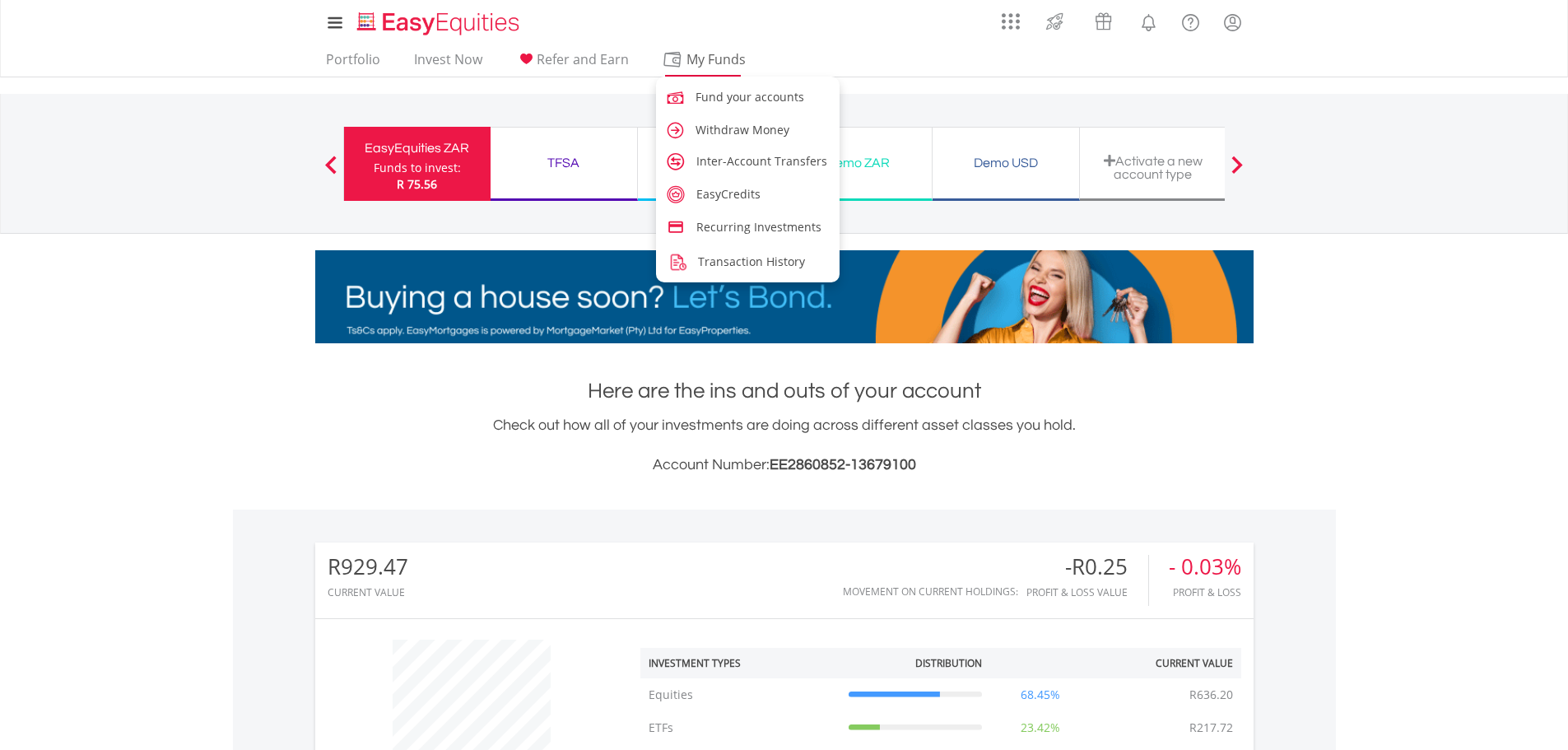
click at [672, 61] on span "My Funds" at bounding box center [716, 59] width 107 height 21
click at [757, 101] on span "Fund your accounts" at bounding box center [752, 96] width 108 height 16
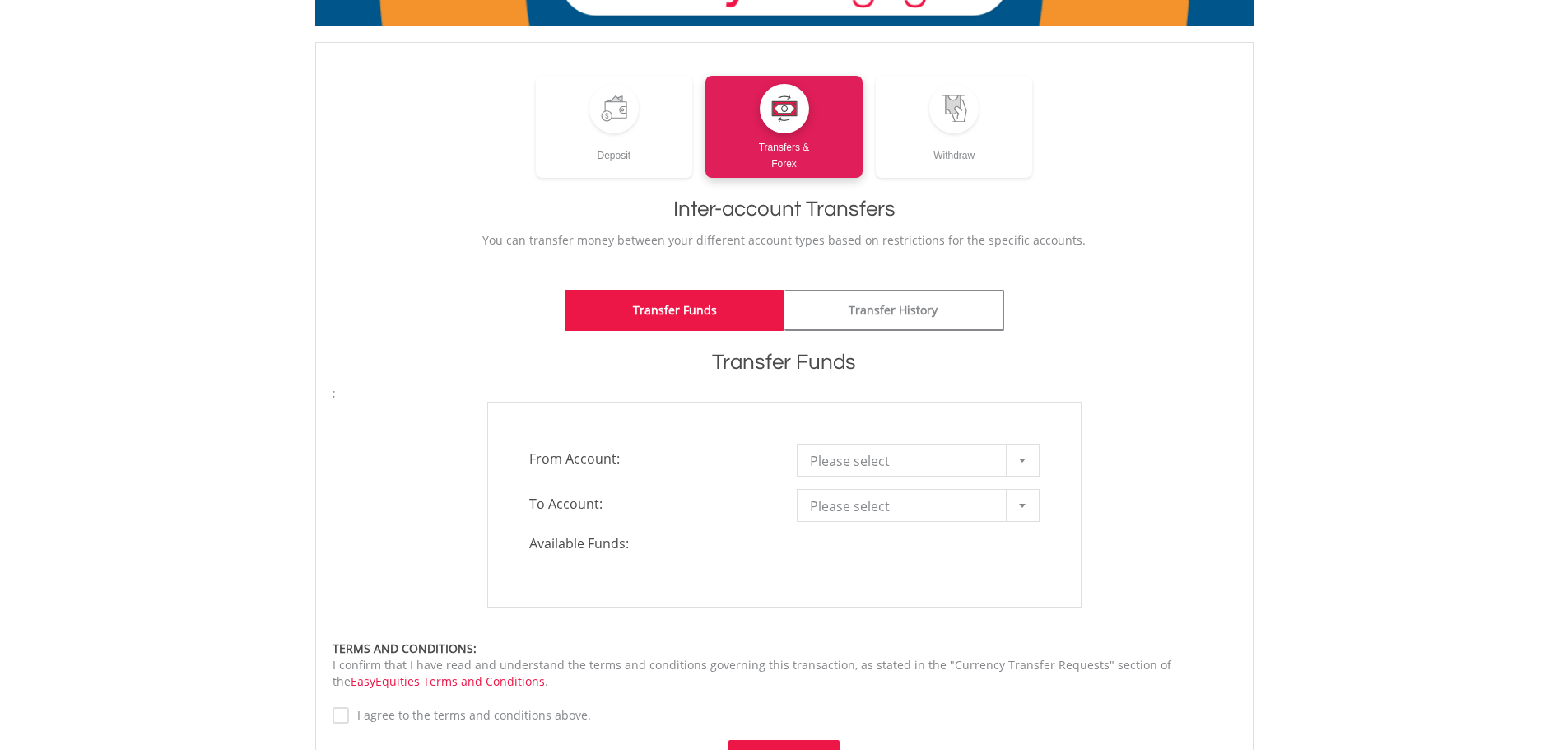
scroll to position [164, 0]
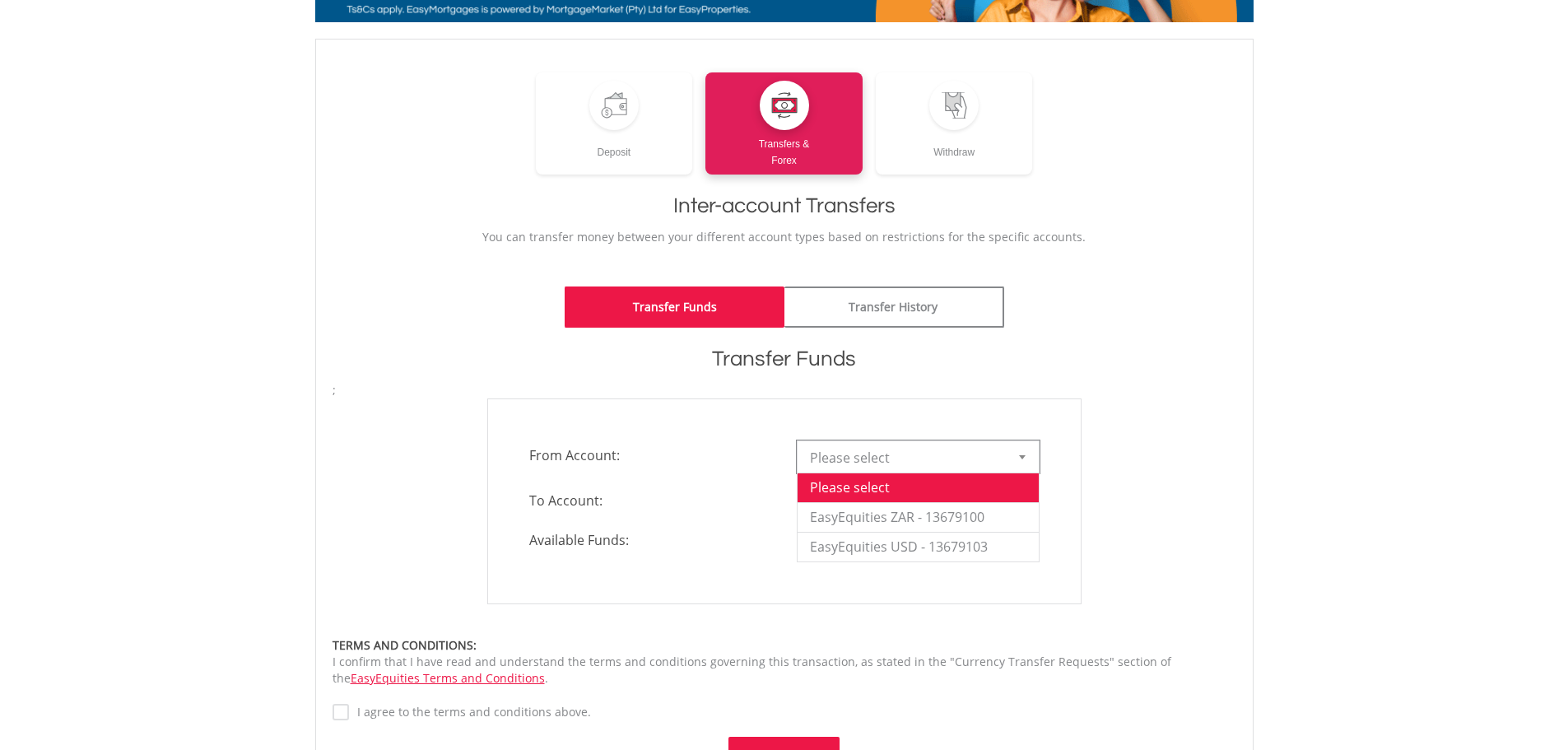
click at [866, 463] on span "Please select" at bounding box center [906, 458] width 192 height 33
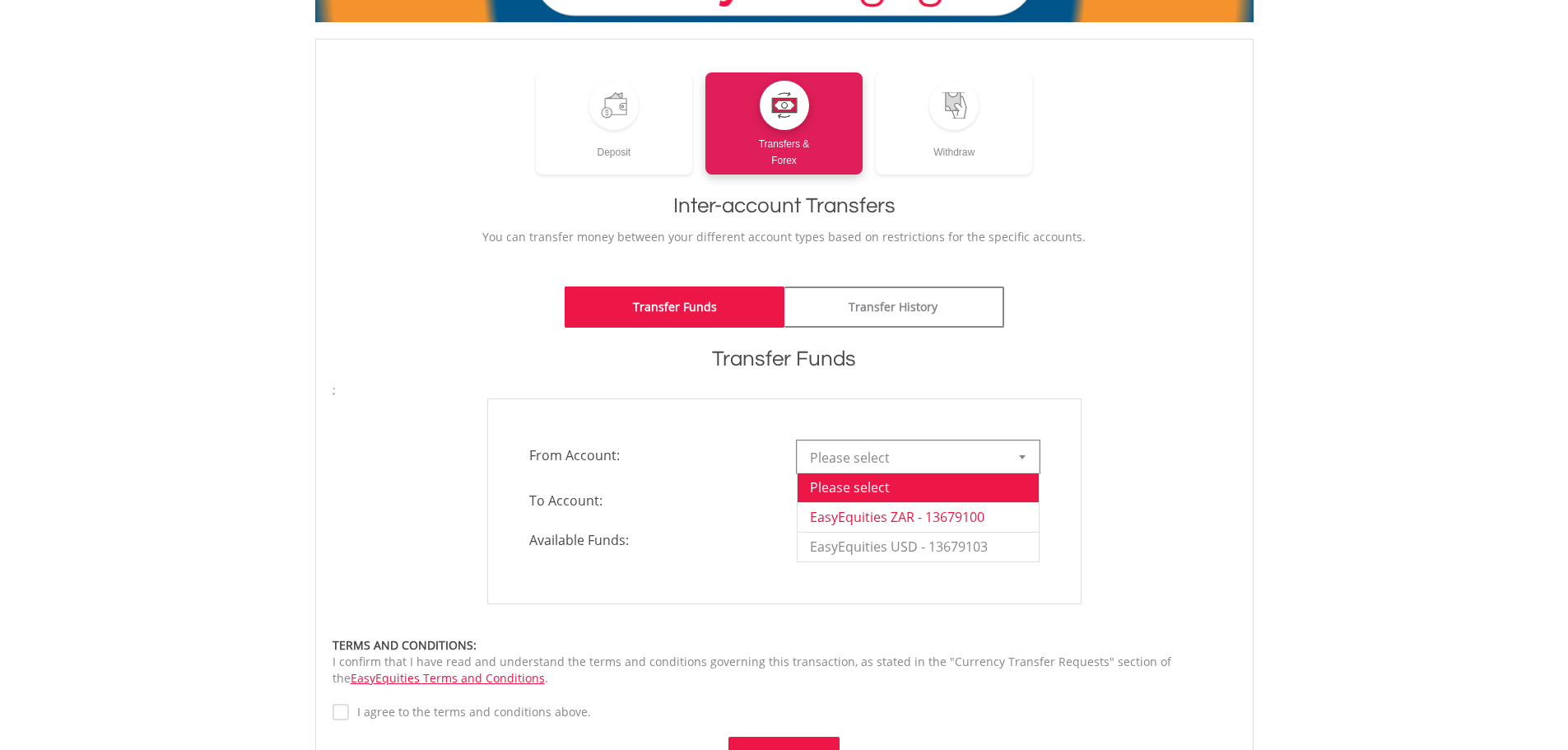
click at [890, 514] on li "EasyEquities ZAR - 13679100" at bounding box center [917, 517] width 241 height 29
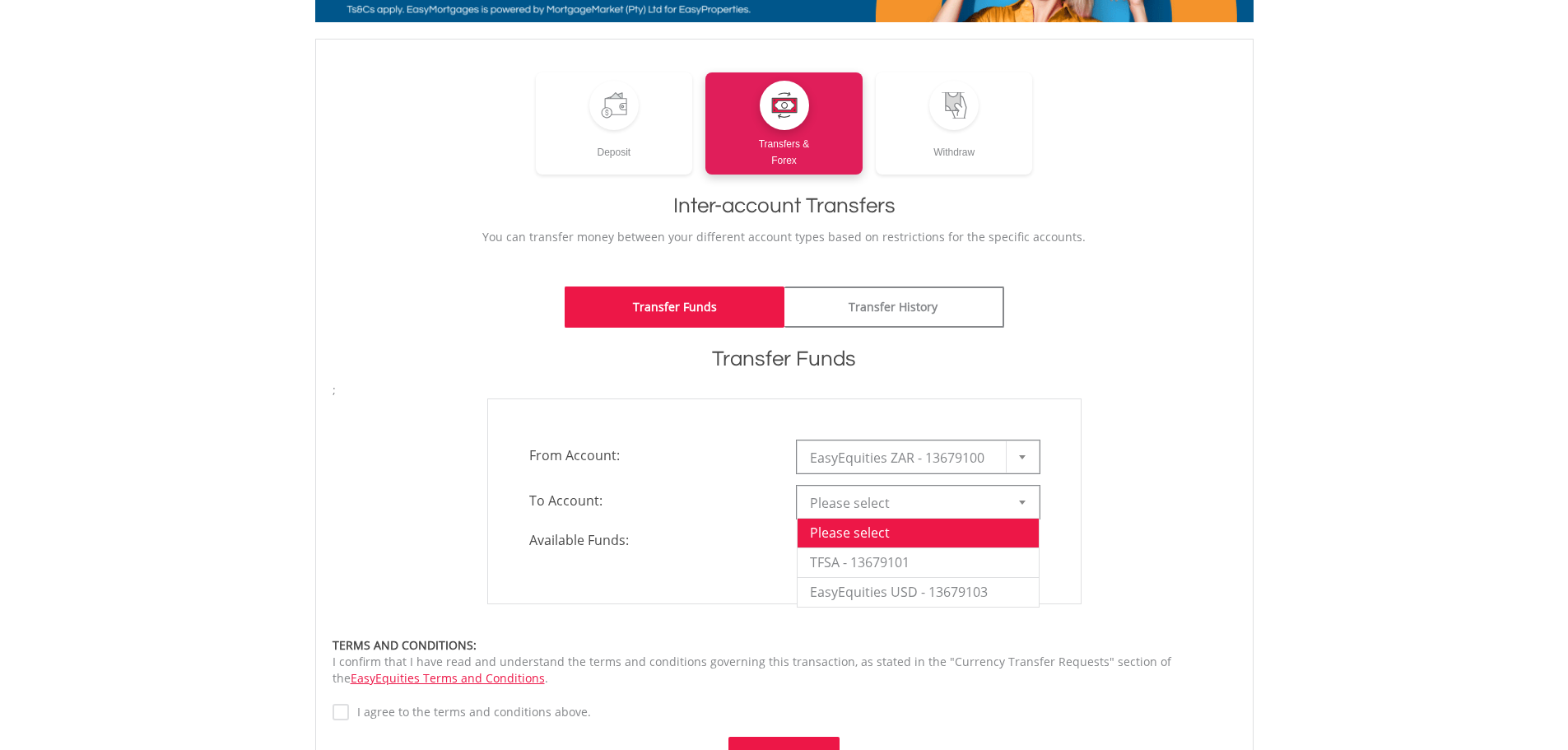
click at [890, 504] on span "Please select" at bounding box center [906, 503] width 192 height 33
drag, startPoint x: 911, startPoint y: 595, endPoint x: 897, endPoint y: 563, distance: 34.9
click at [910, 595] on li "EasyEquities USD - 13679103" at bounding box center [917, 592] width 241 height 29
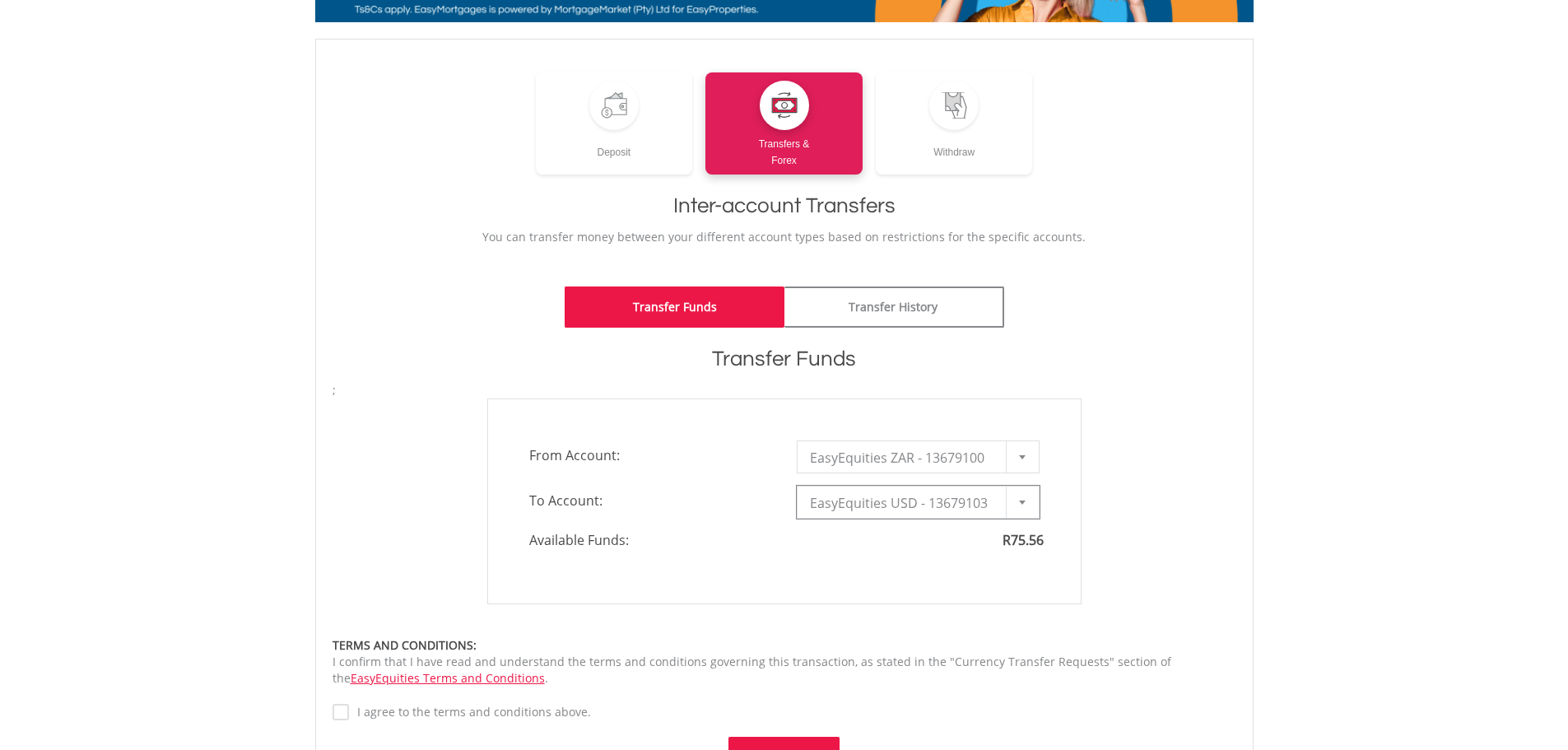
type input "*"
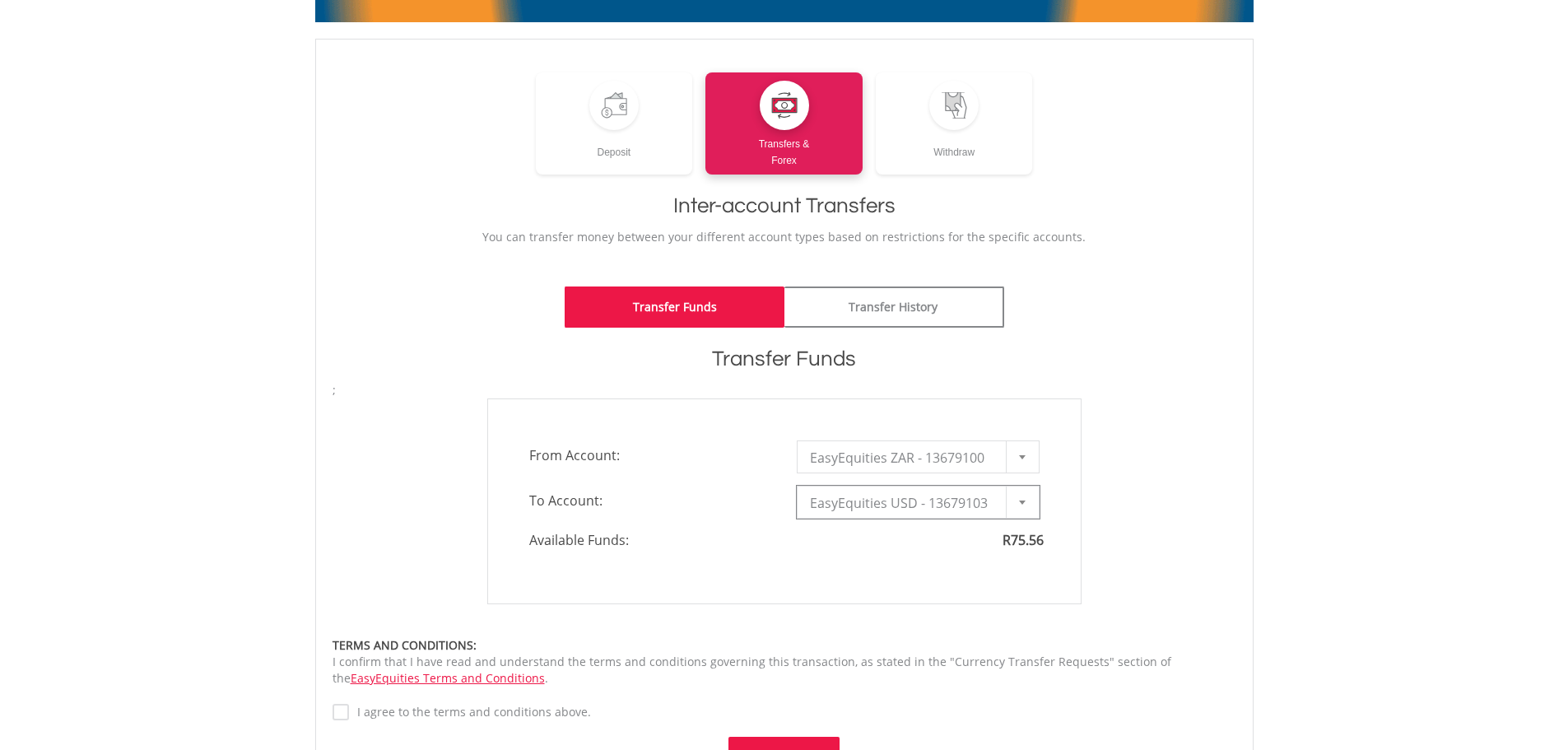
type input "*"
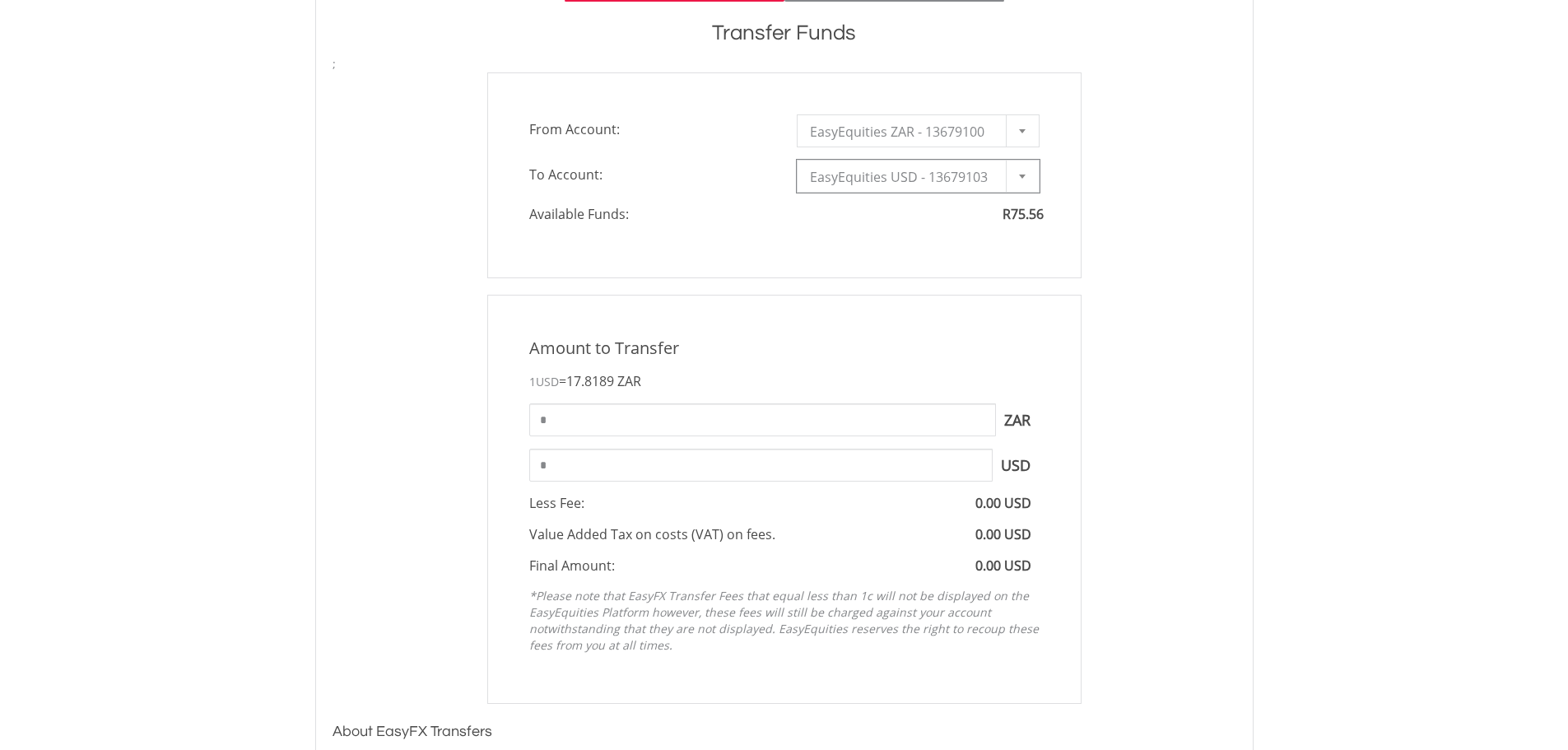
scroll to position [494, 0]
click at [659, 420] on input "*" at bounding box center [762, 417] width 467 height 33
type input "*****"
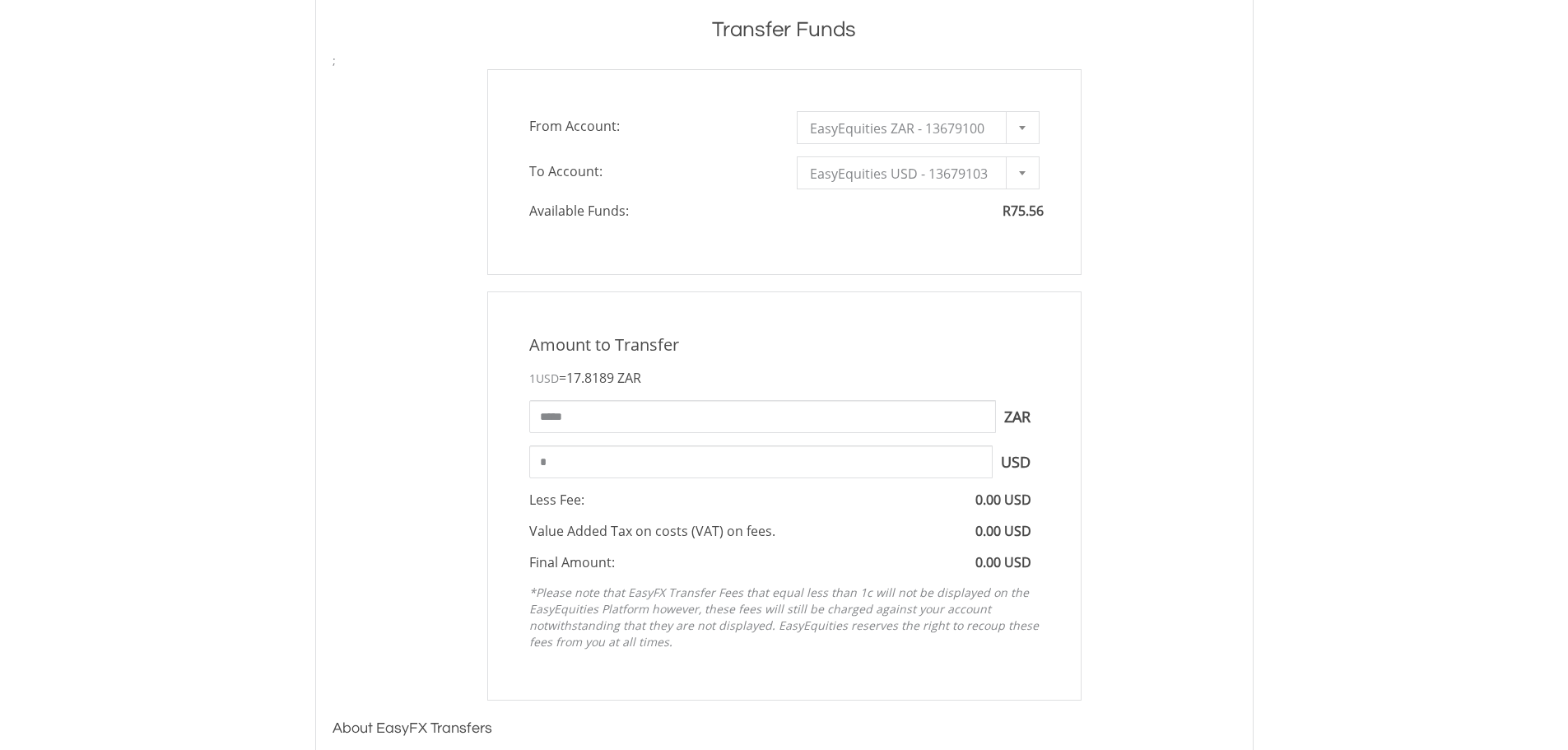
type input "****"
click at [1356, 387] on body "My Investments Invest Now New Listings Sell My Recurring Investments Pending Or…" at bounding box center [784, 464] width 1568 height 1916
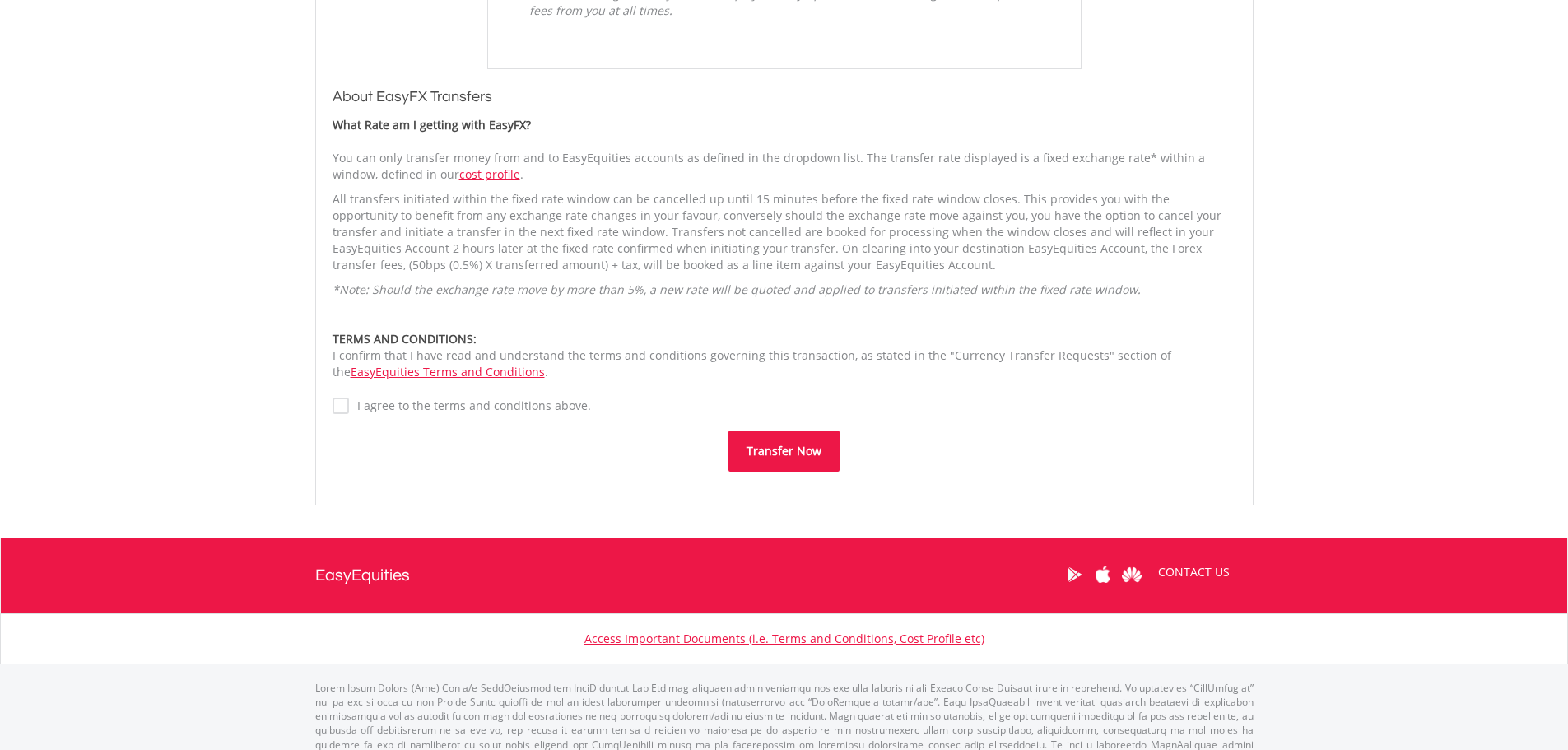
scroll to position [1235, 0]
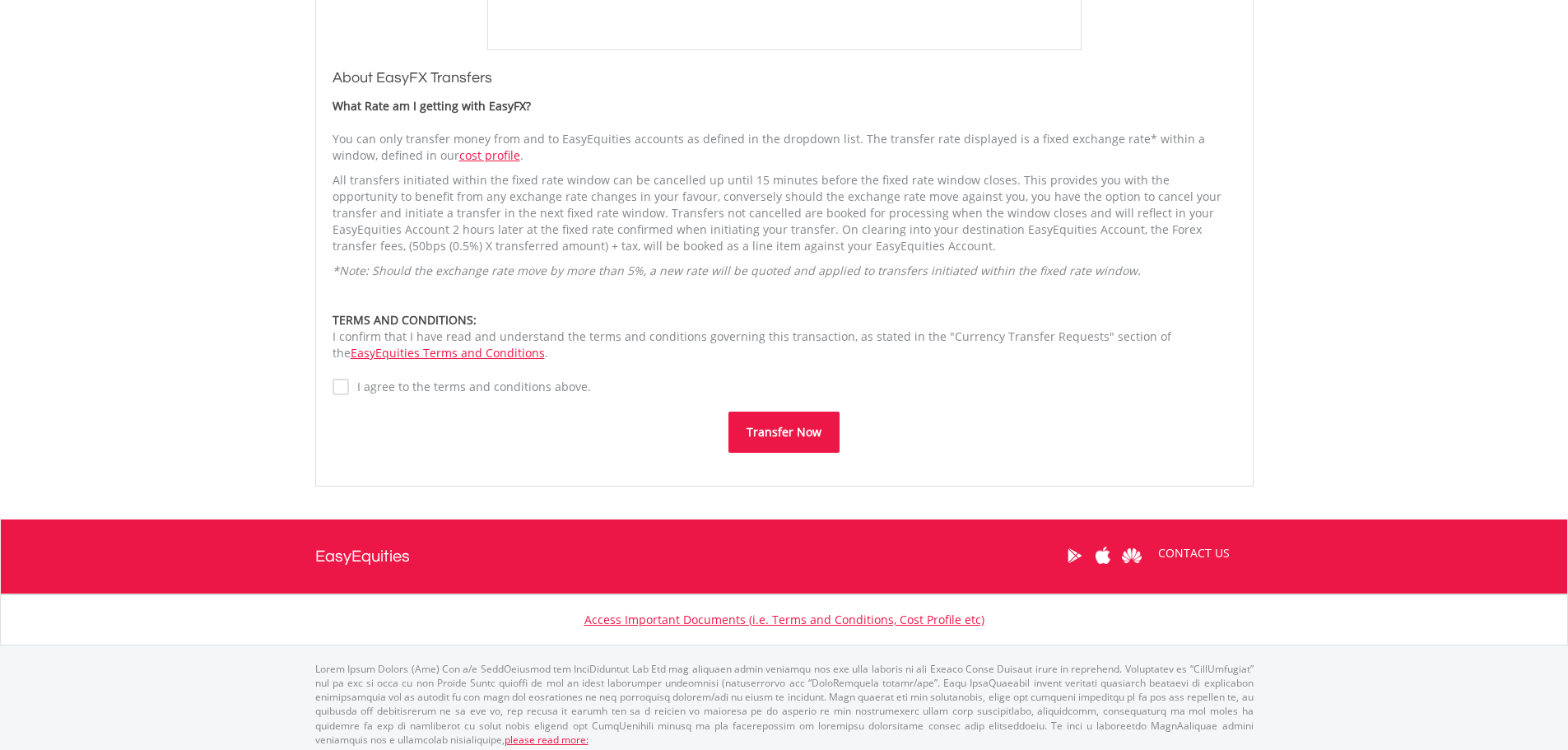
click at [798, 423] on button "Transfer Now" at bounding box center [784, 431] width 111 height 41
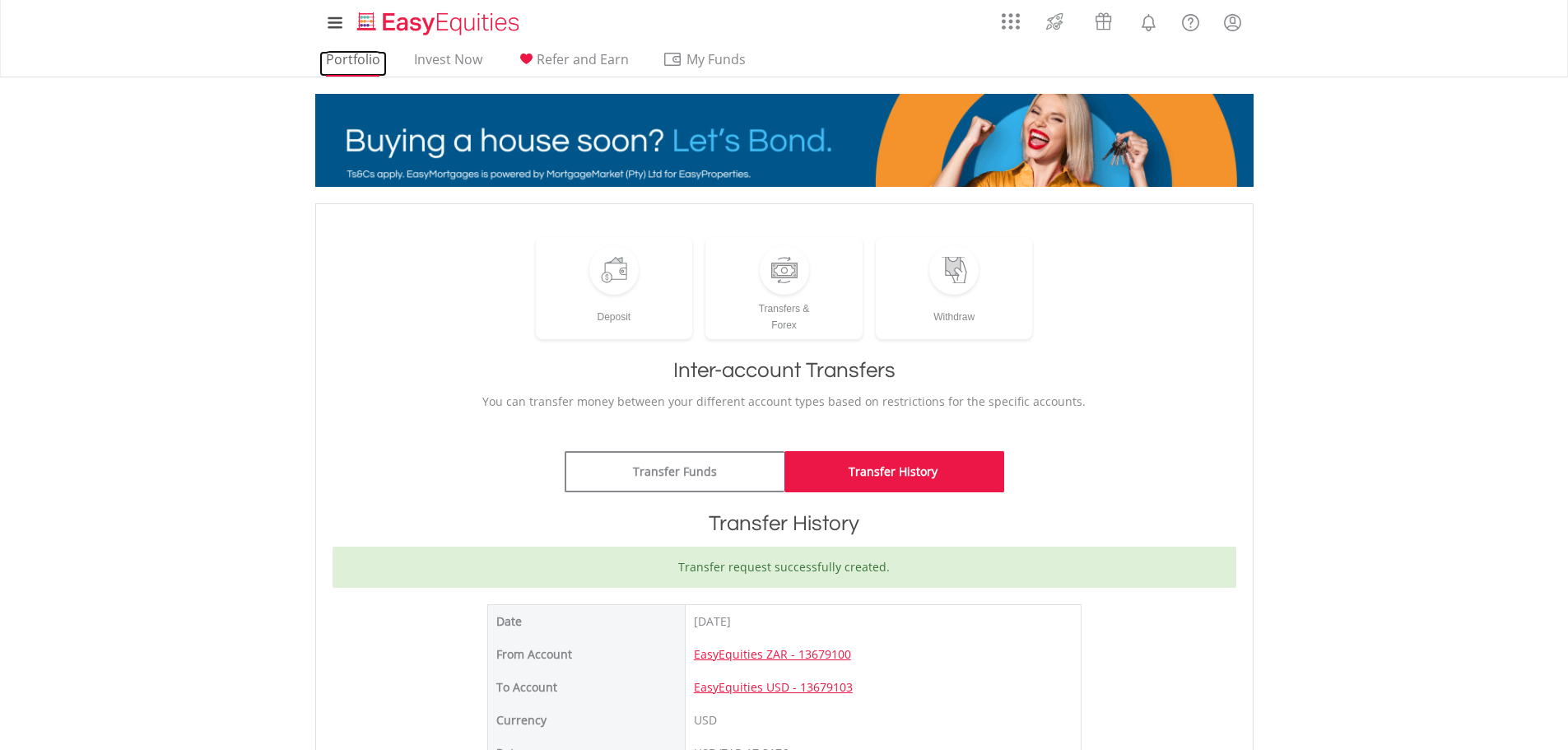
click at [344, 53] on link "Portfolio" at bounding box center [353, 64] width 68 height 26
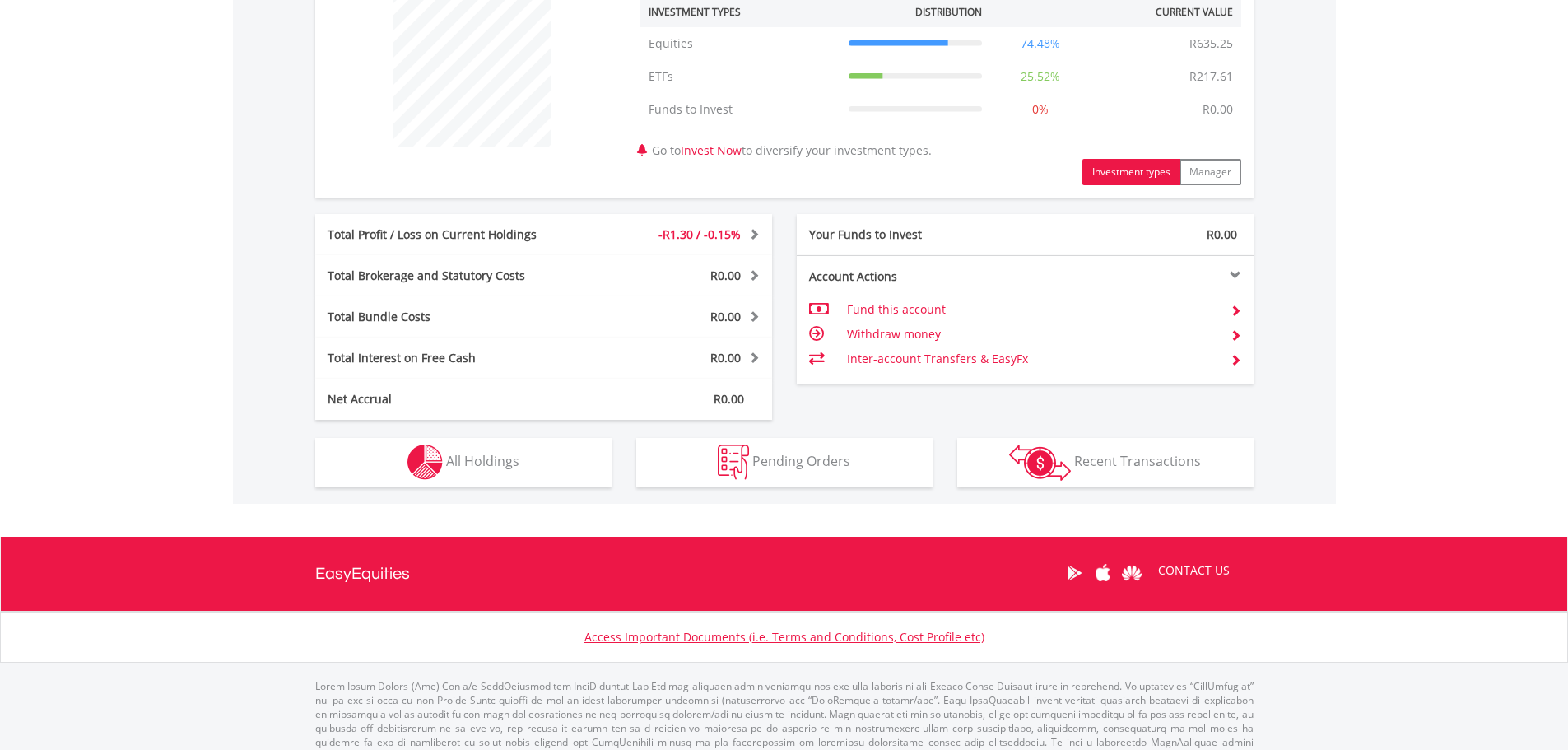
scroll to position [676, 0]
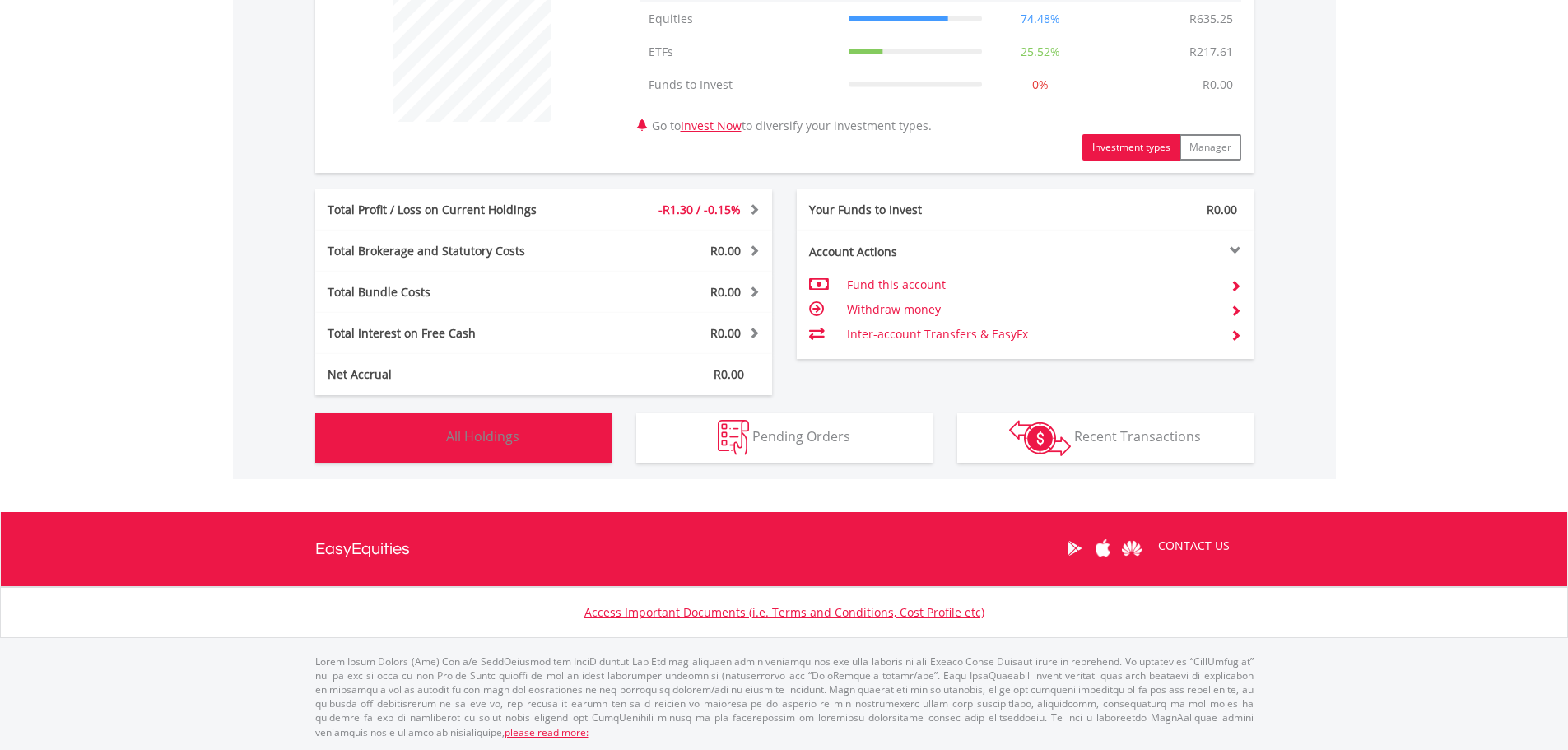
click at [440, 438] on img "button" at bounding box center [425, 437] width 36 height 36
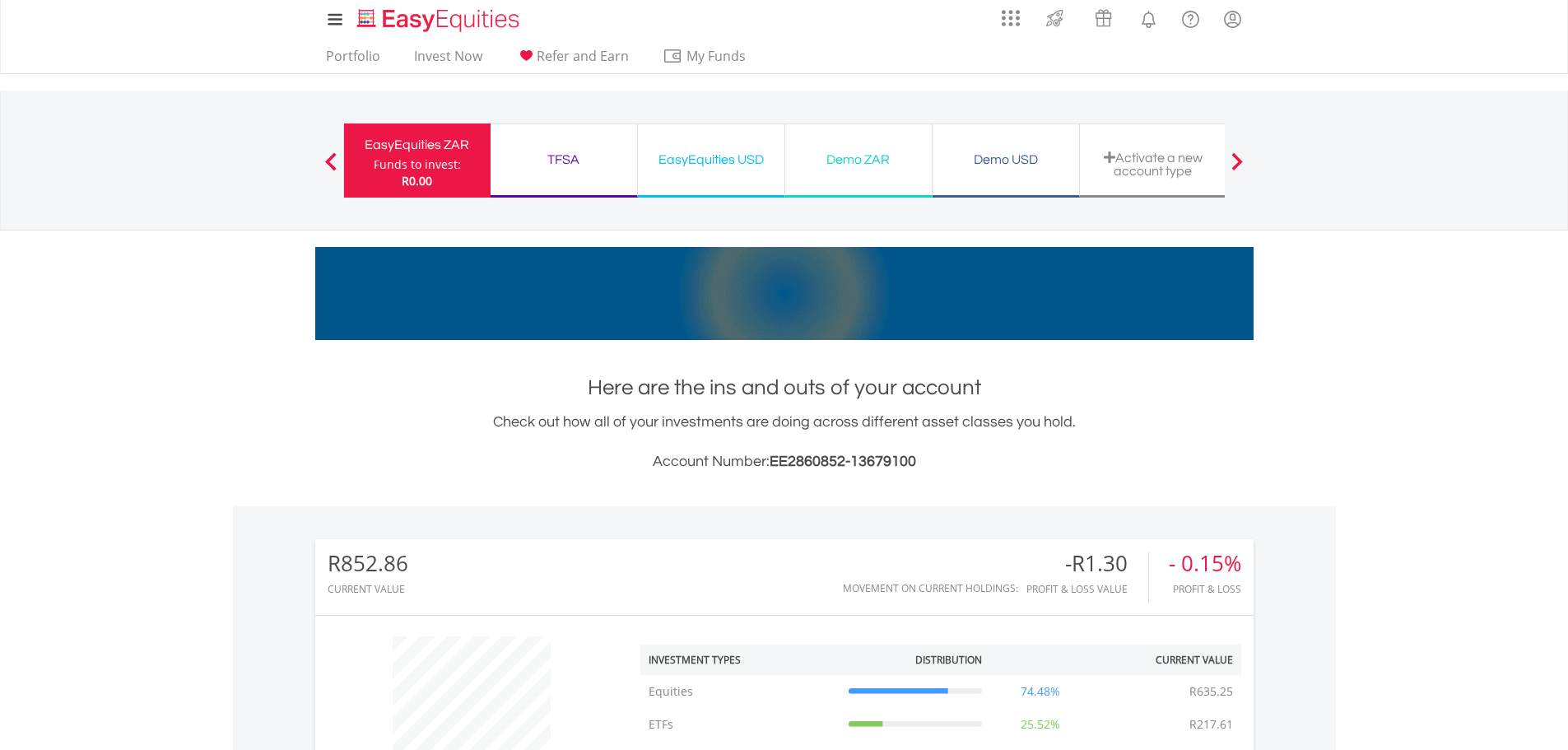
scroll to position [0, 0]
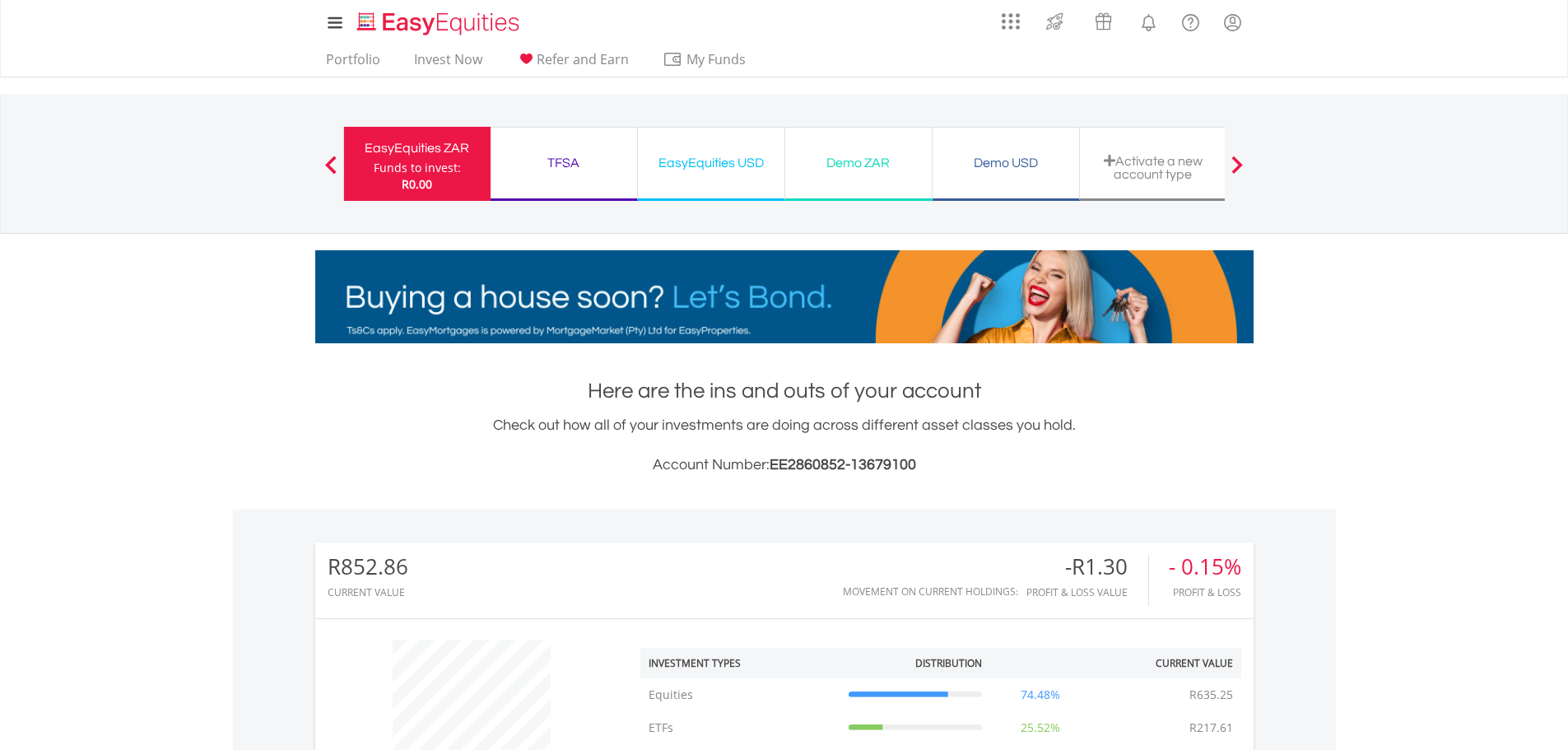
click at [389, 129] on div "EasyEquities ZAR Funds to invest: R0.00" at bounding box center [417, 163] width 148 height 74
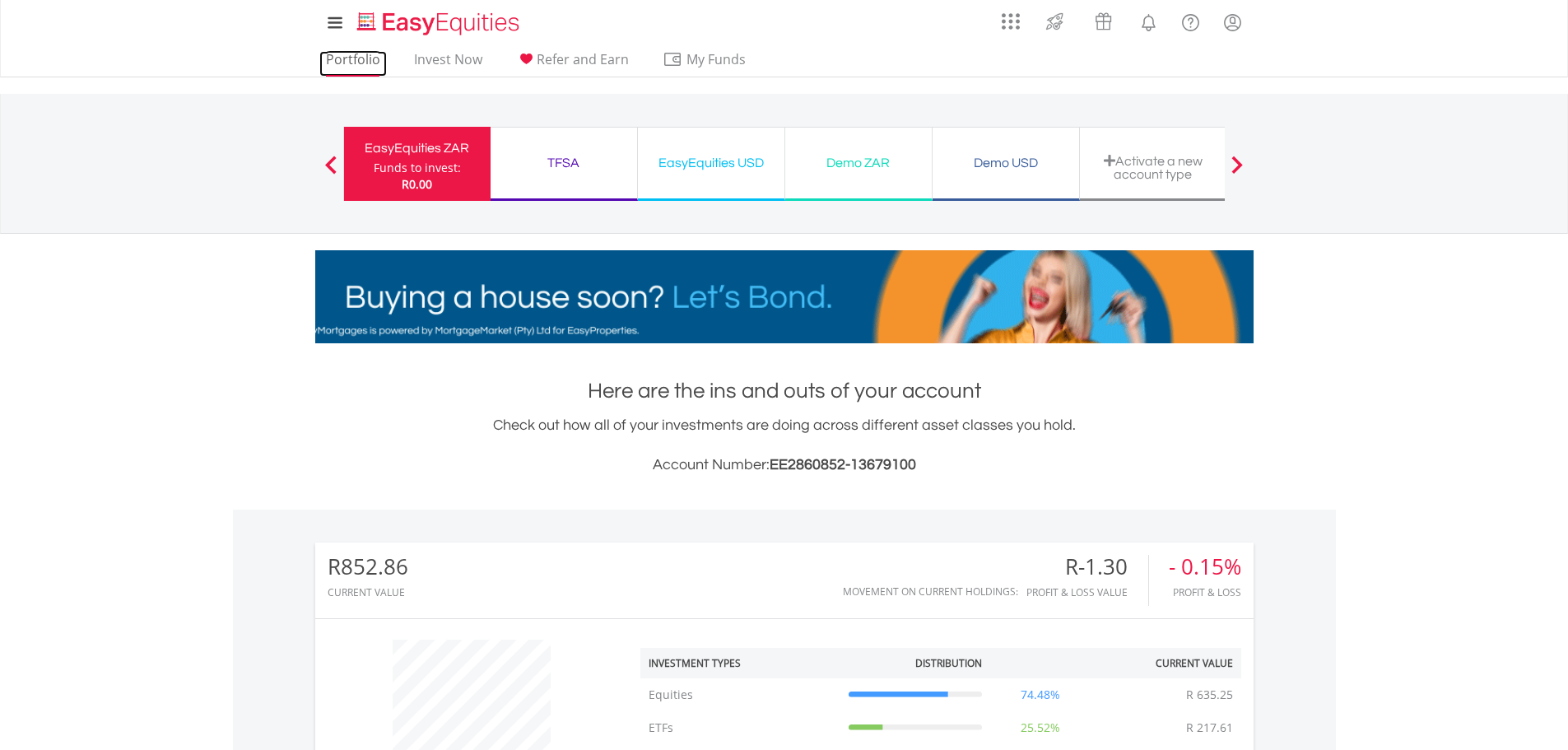
click at [349, 64] on link "Portfolio" at bounding box center [353, 64] width 68 height 26
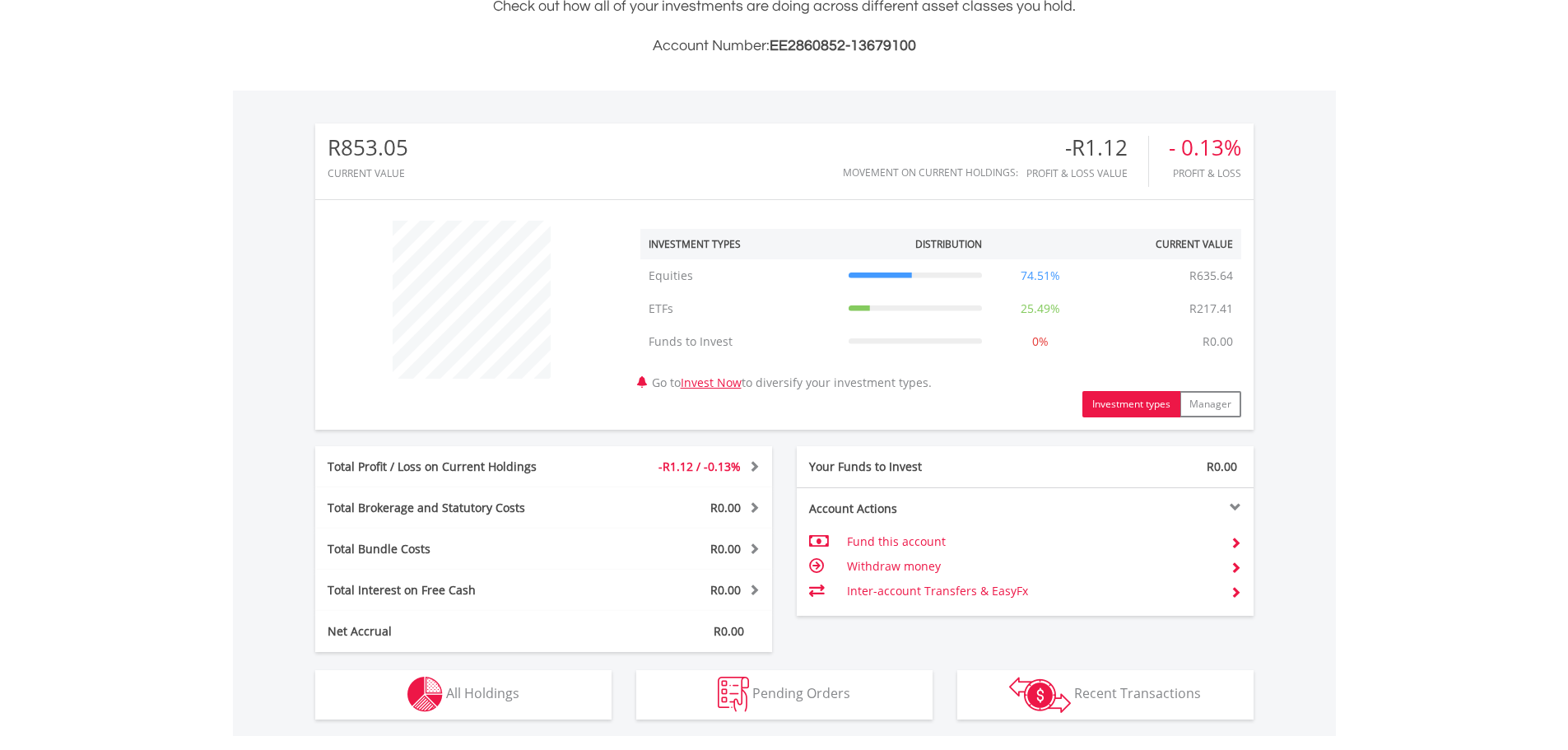
scroll to position [158, 313]
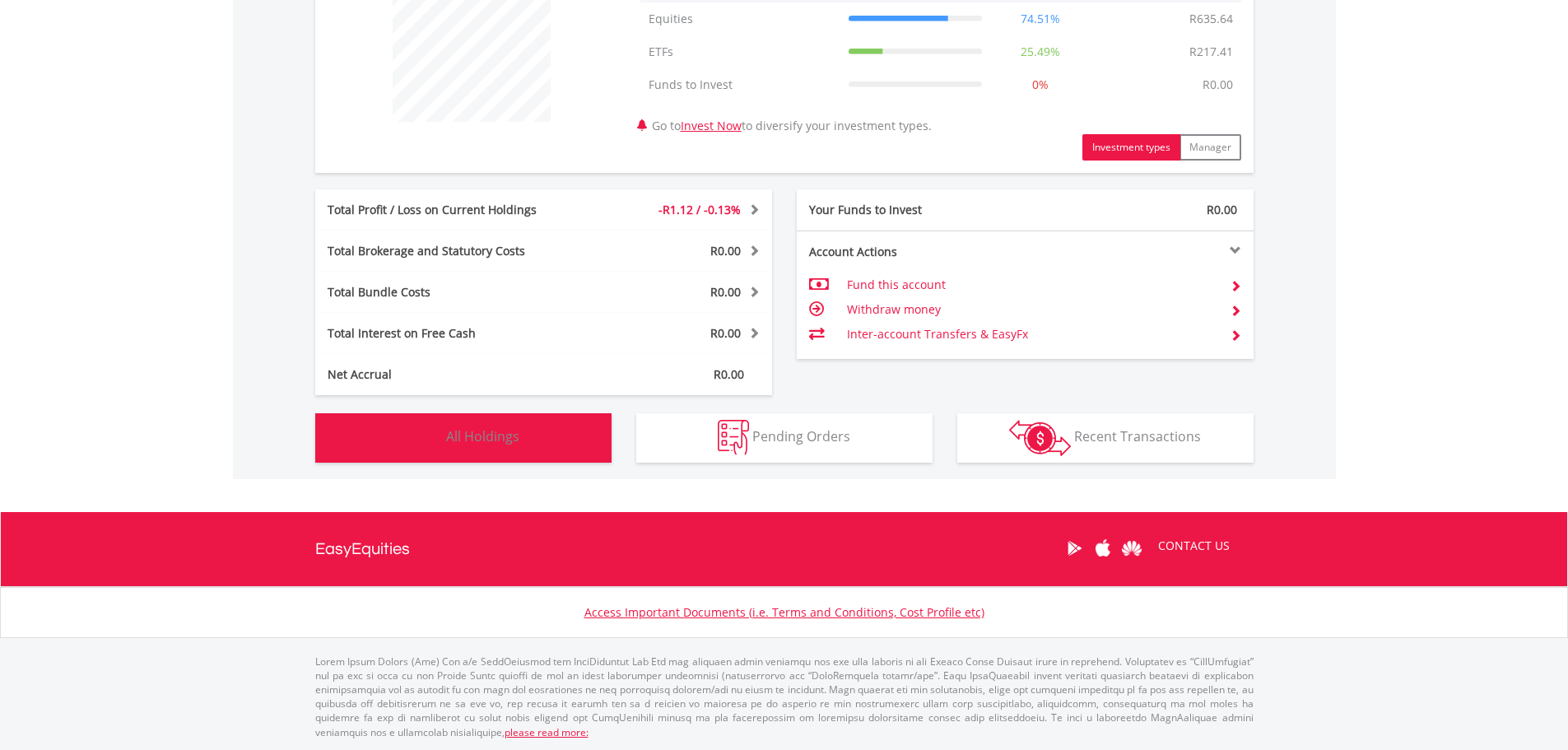
click at [424, 428] on img "button" at bounding box center [425, 437] width 36 height 36
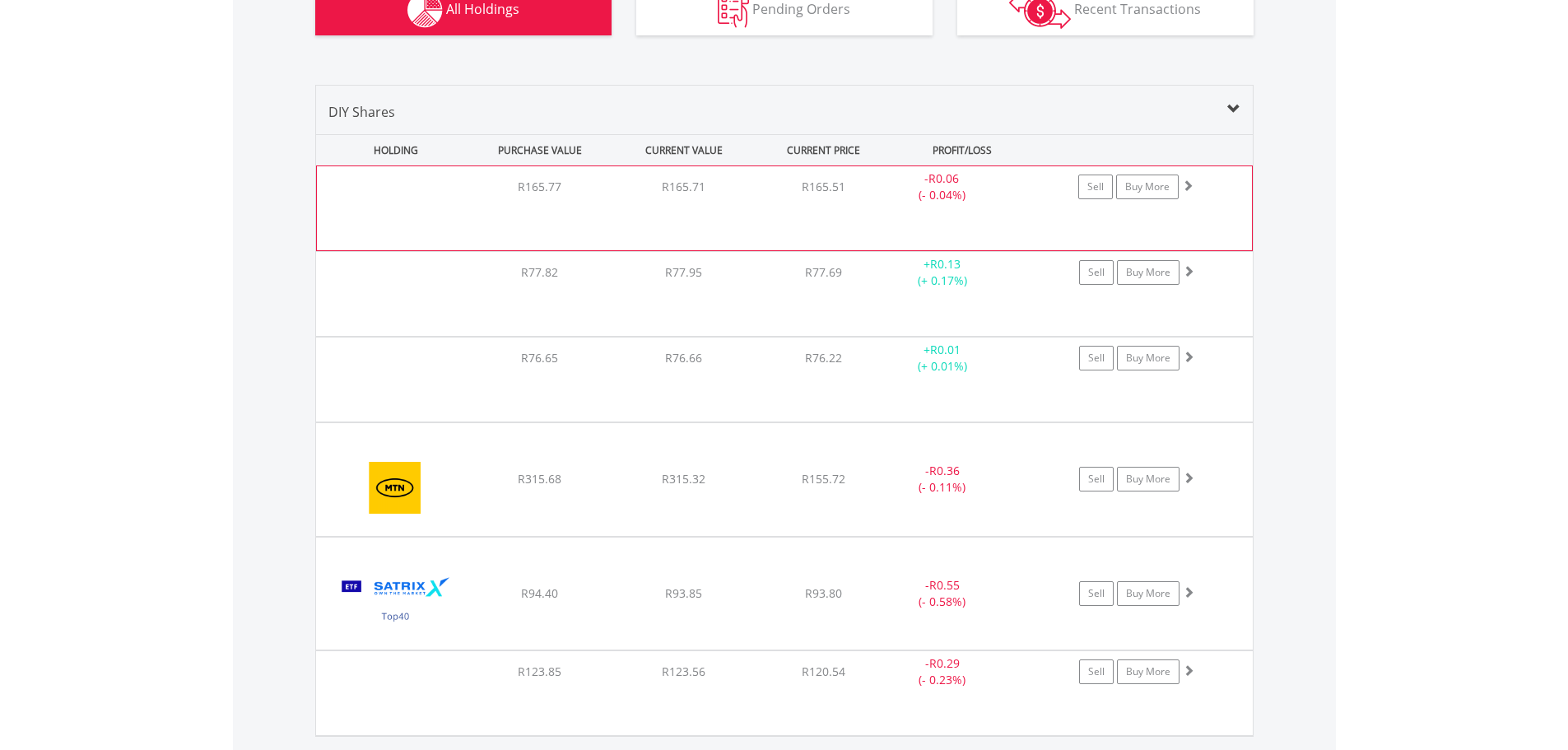
scroll to position [1106, 0]
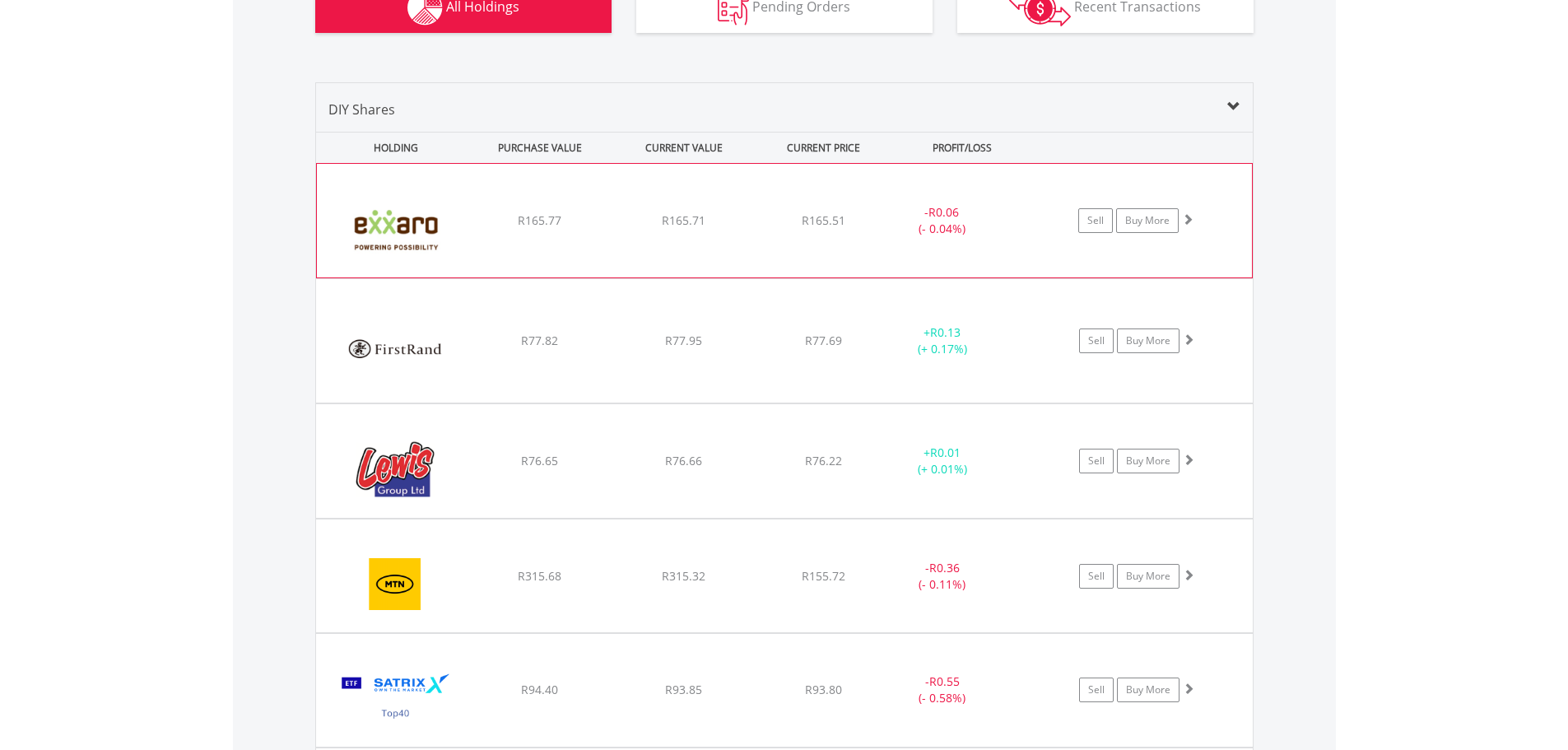
click at [406, 244] on img at bounding box center [395, 229] width 141 height 89
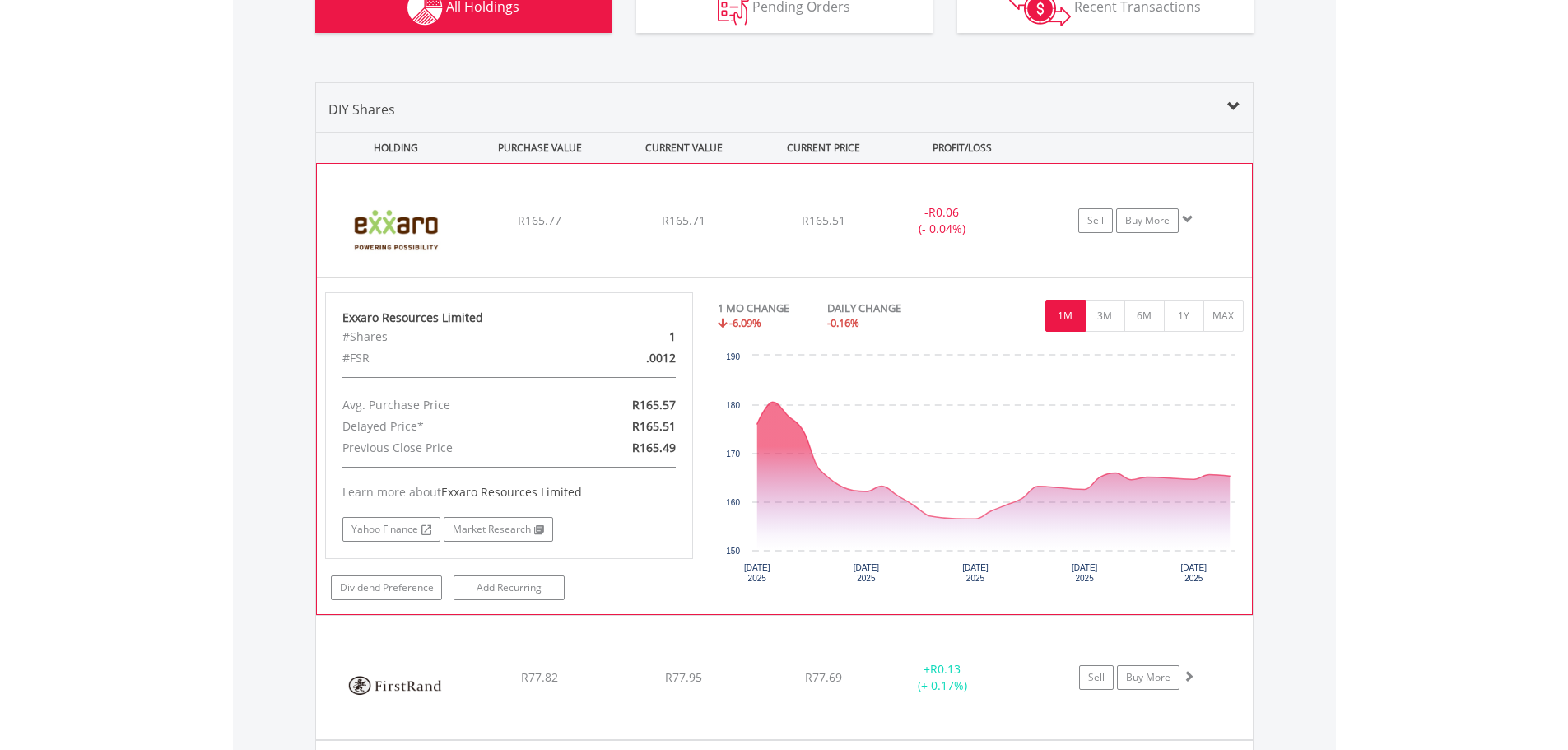
click at [393, 322] on div "Exxaro Resources Limited" at bounding box center [509, 318] width 334 height 17
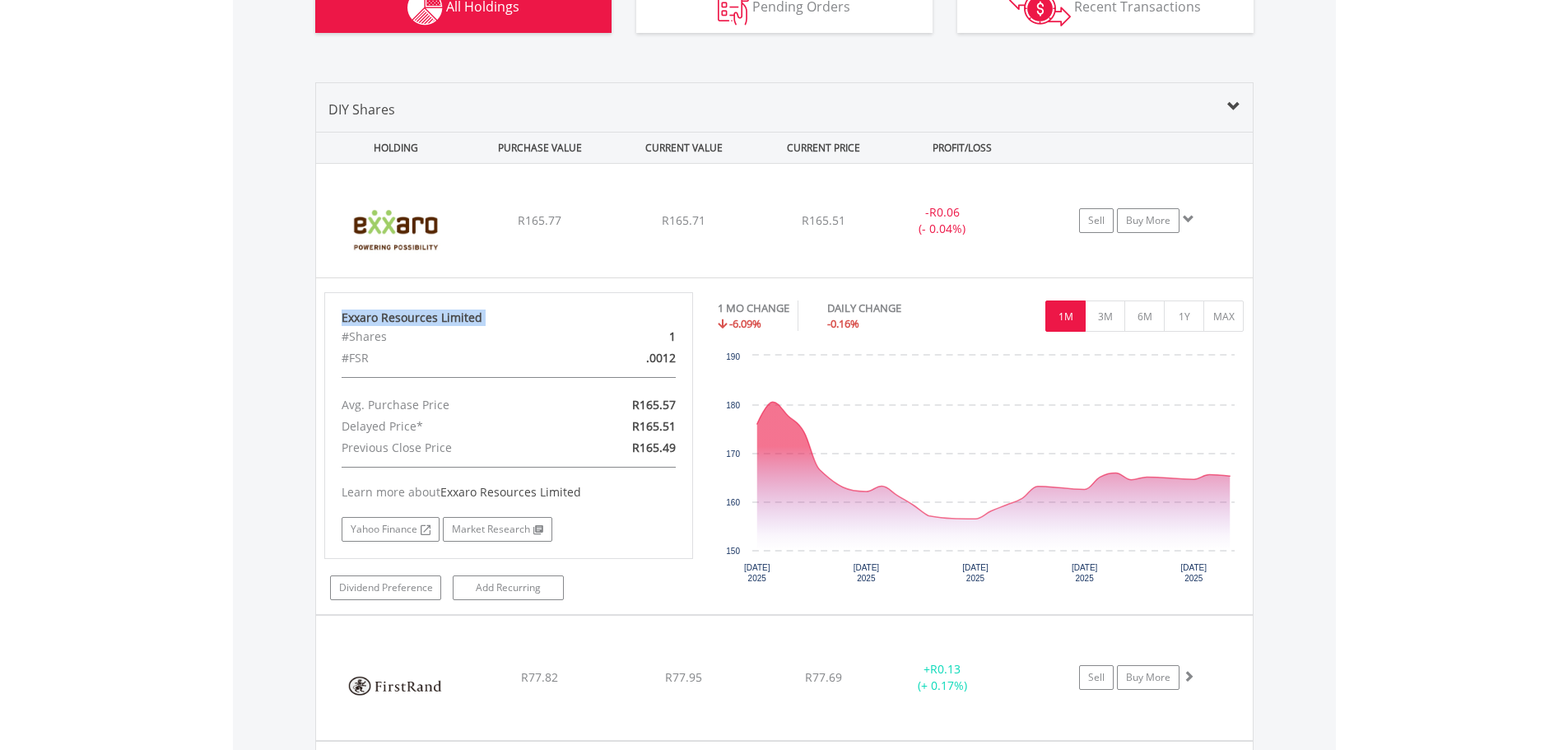
copy div "Exxaro Resources Limited"
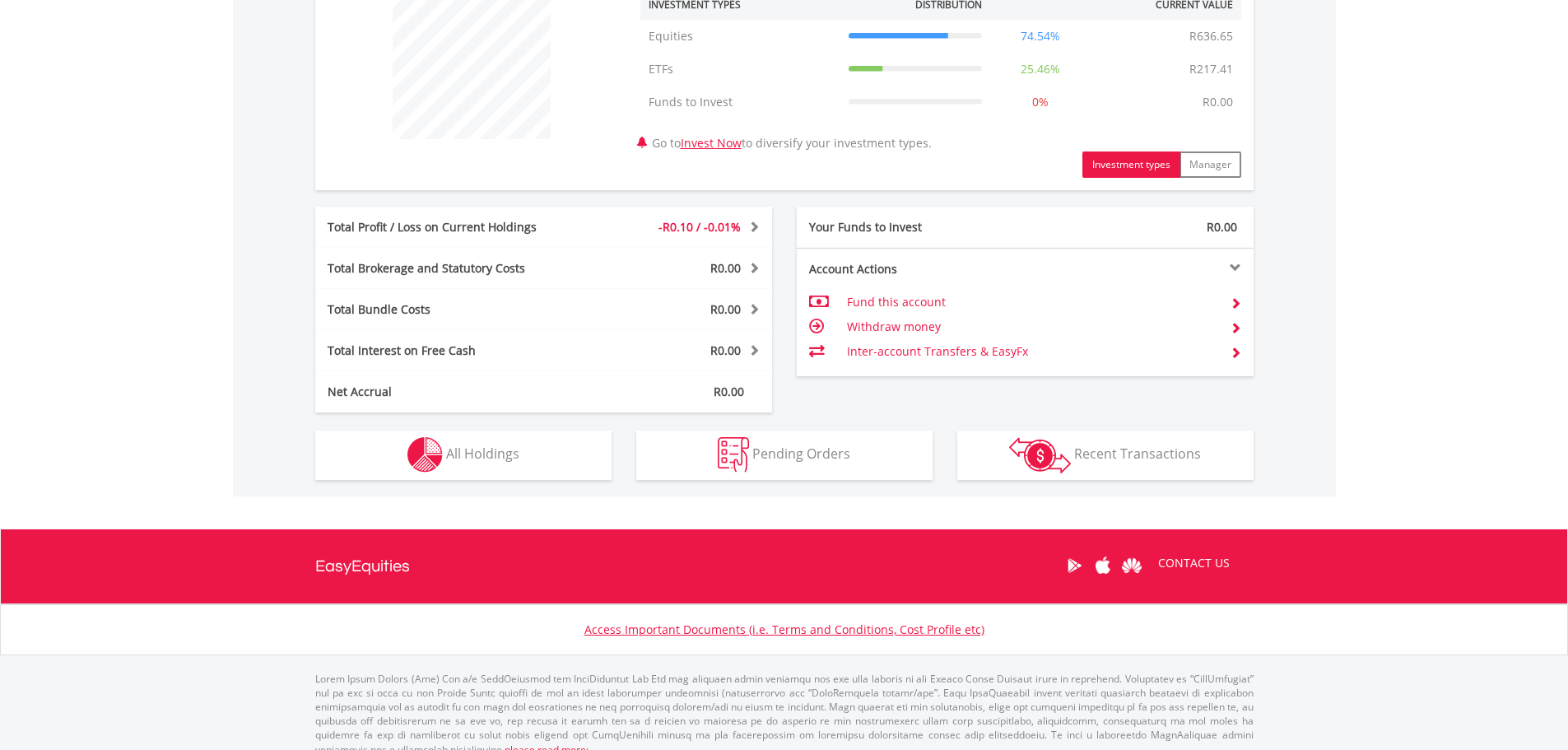
scroll to position [676, 0]
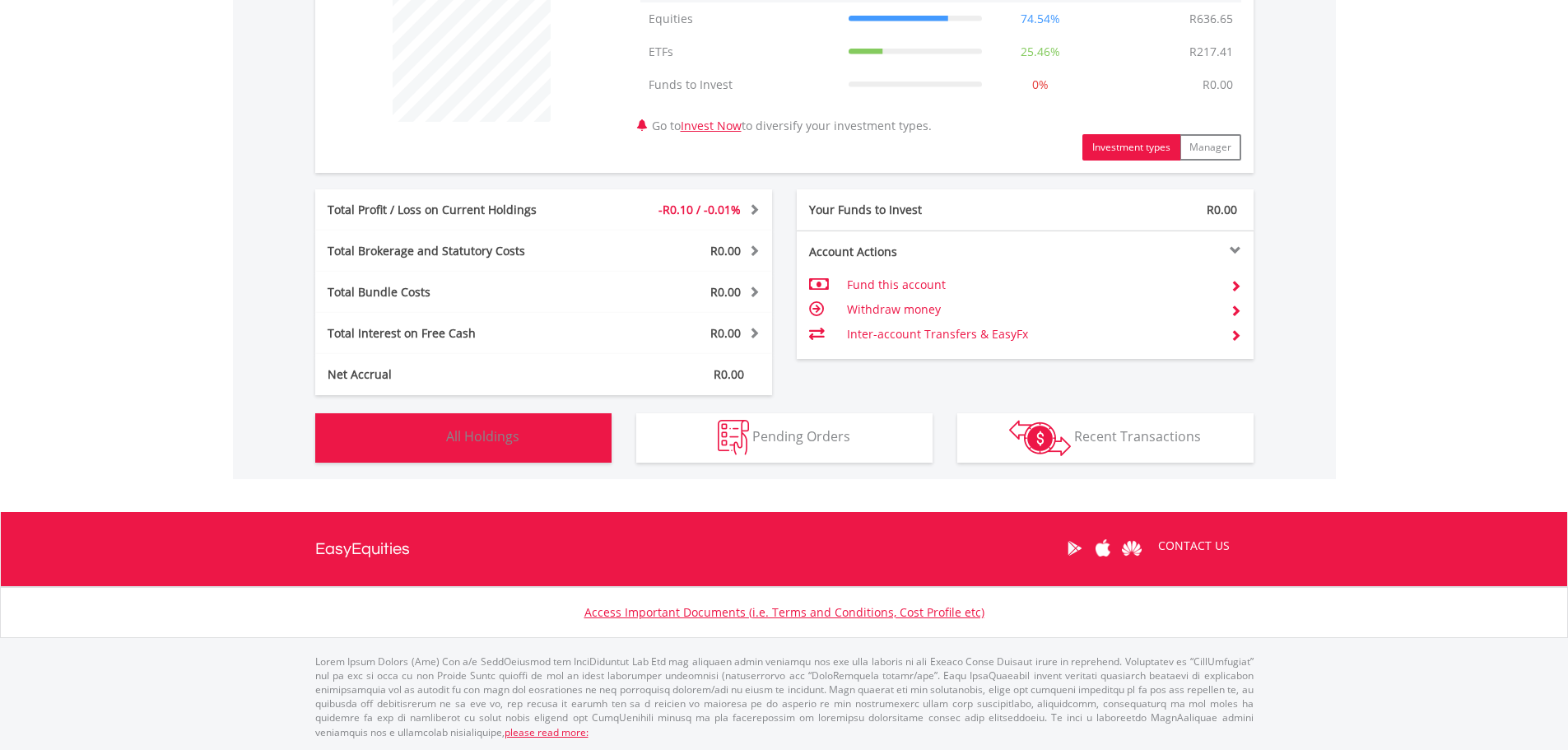
click at [461, 457] on button "Holdings All Holdings" at bounding box center [463, 438] width 296 height 50
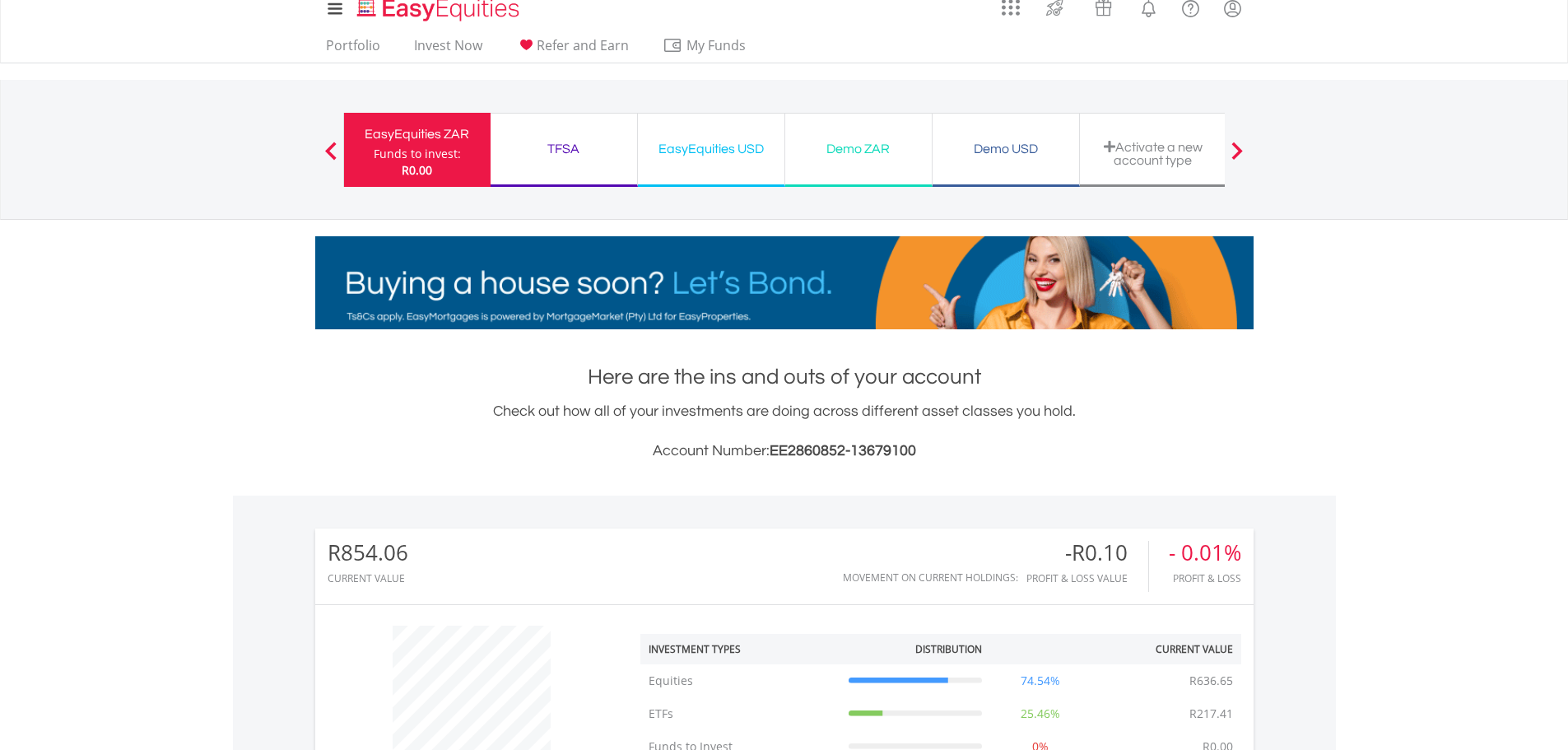
scroll to position [0, 0]
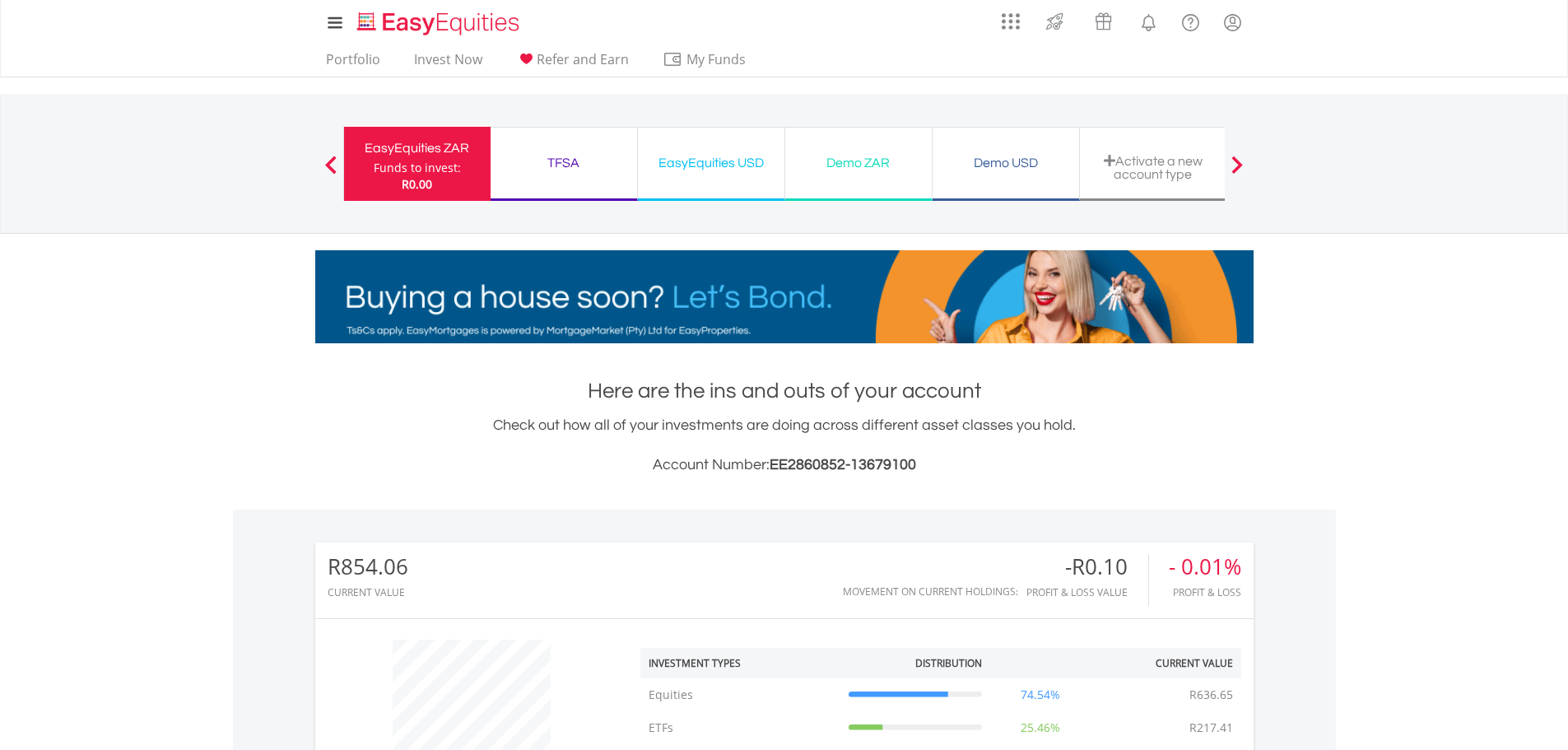
drag, startPoint x: 388, startPoint y: 140, endPoint x: 428, endPoint y: 179, distance: 55.9
click at [388, 140] on div "EasyEquities ZAR" at bounding box center [417, 148] width 127 height 23
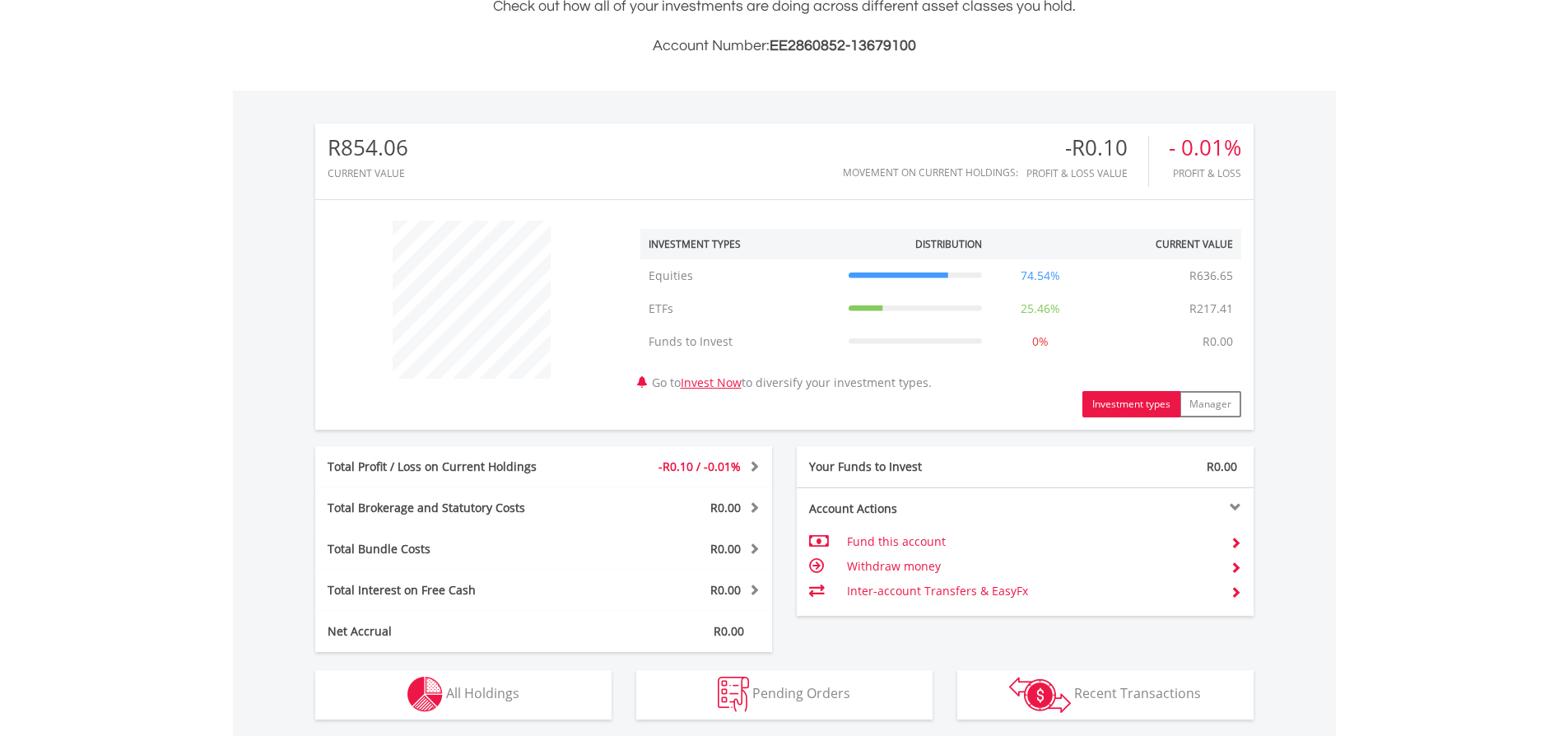
scroll to position [158, 313]
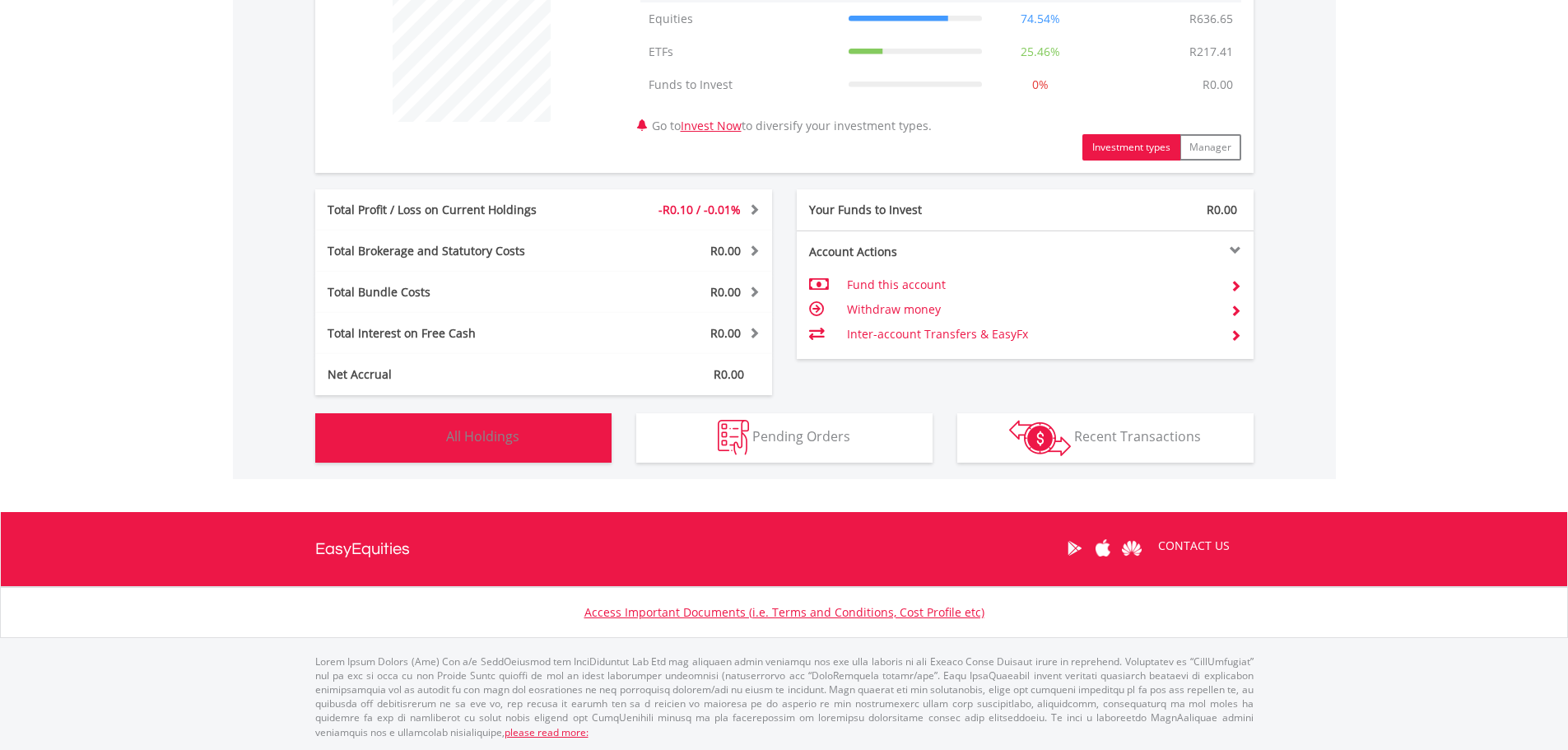
click at [476, 427] on button "Holdings All Holdings" at bounding box center [463, 438] width 296 height 50
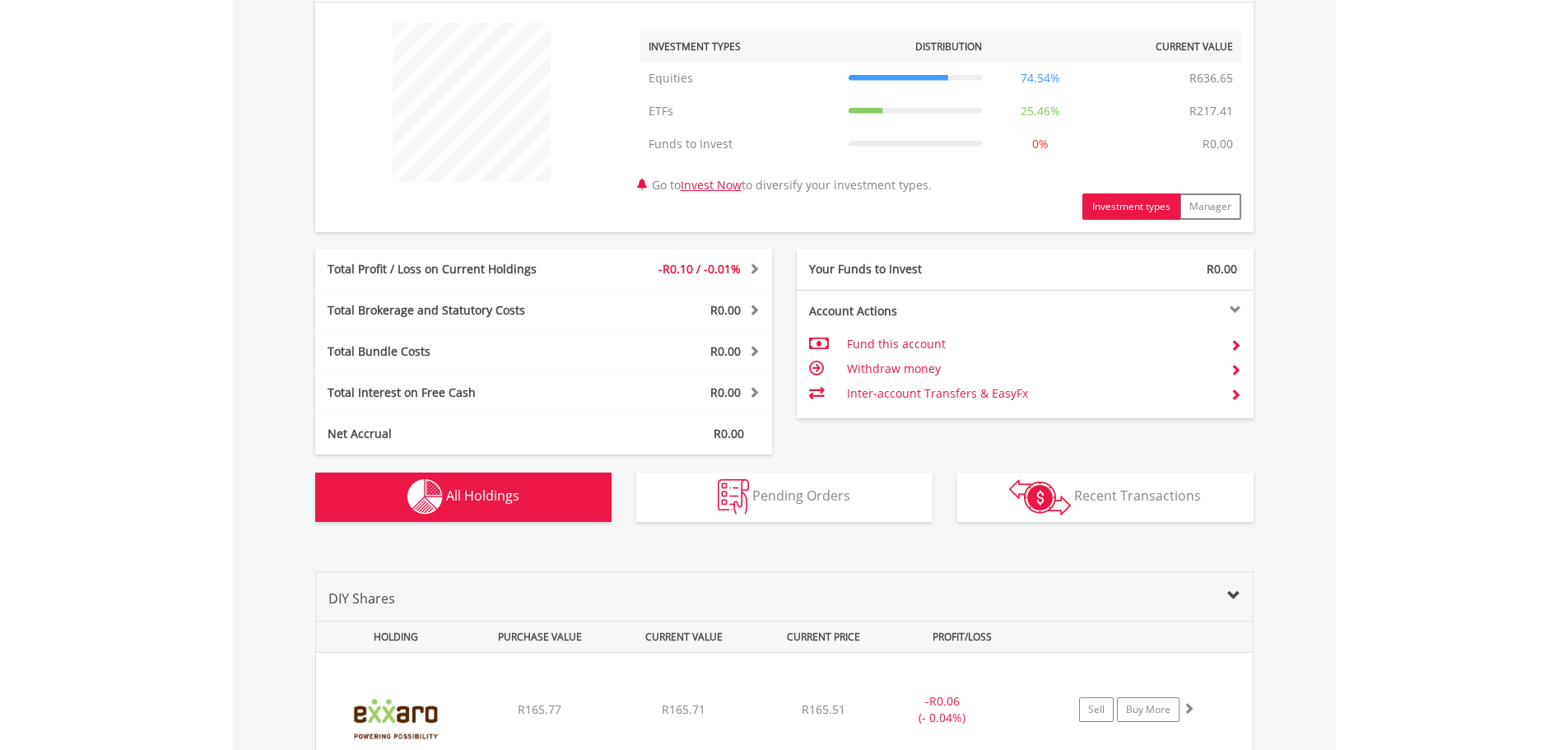
scroll to position [616, 0]
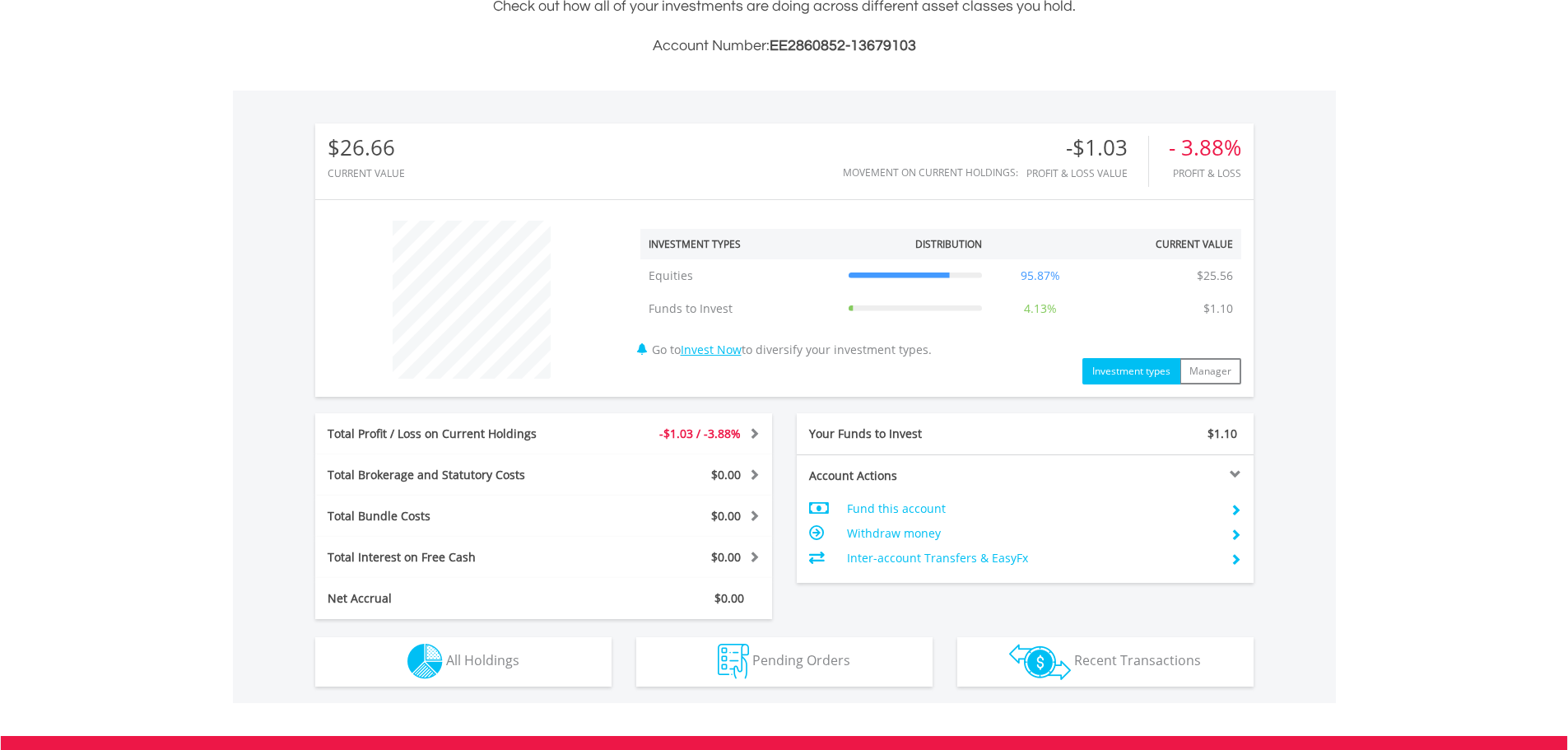
scroll to position [158, 313]
click at [1203, 136] on div "- 3.88%" at bounding box center [1205, 148] width 72 height 24
click at [1427, 214] on body "My Investments Invest Now New Listings Sell My Recurring Investments Pending Or…" at bounding box center [784, 284] width 1568 height 1407
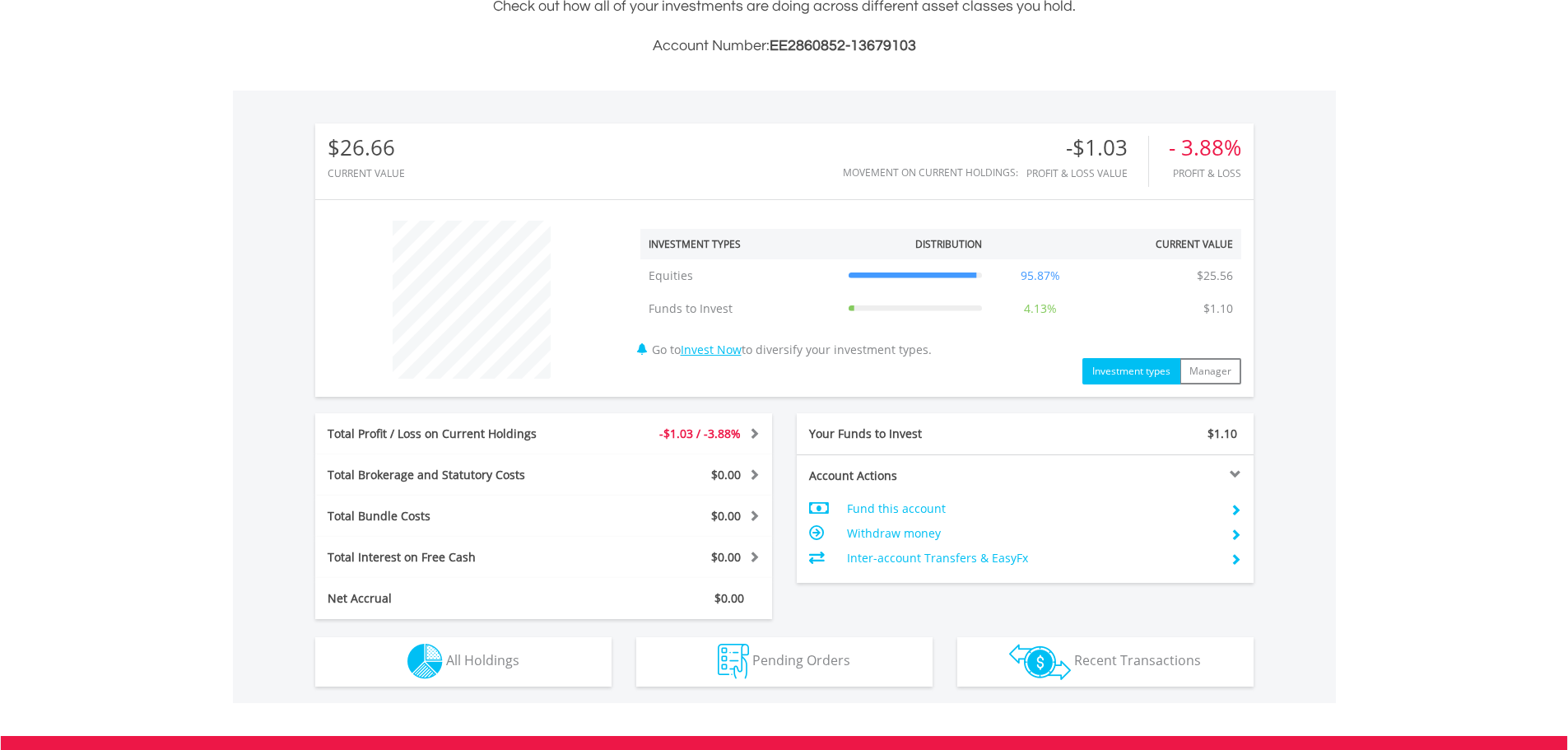
click at [1229, 156] on div "- 3.88%" at bounding box center [1205, 148] width 72 height 24
click at [1326, 252] on div "$26.66 CURRENT VALUE Movement on Current Holdings: -$1.03 Profit & Loss Value -…" at bounding box center [784, 397] width 1103 height 612
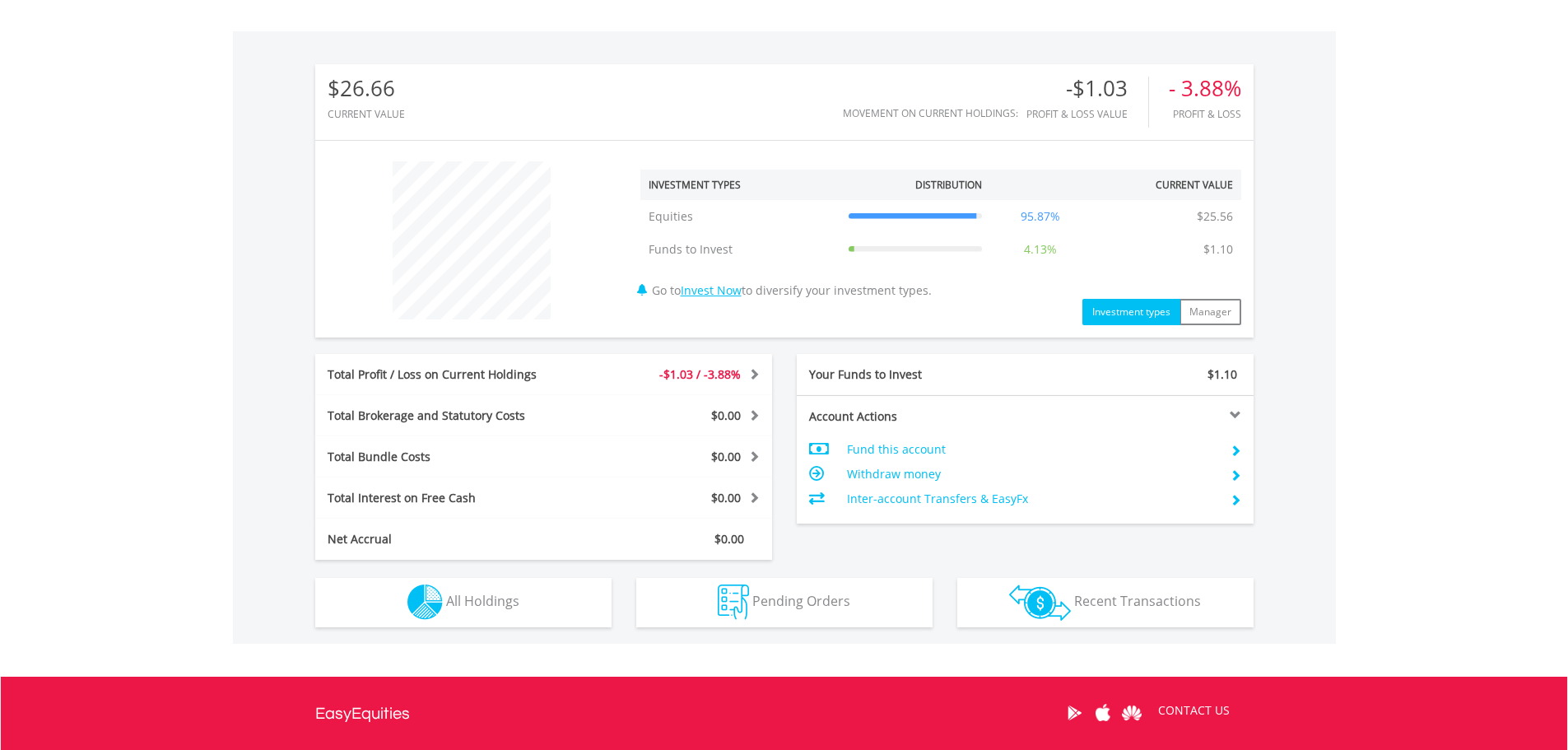
scroll to position [643, 0]
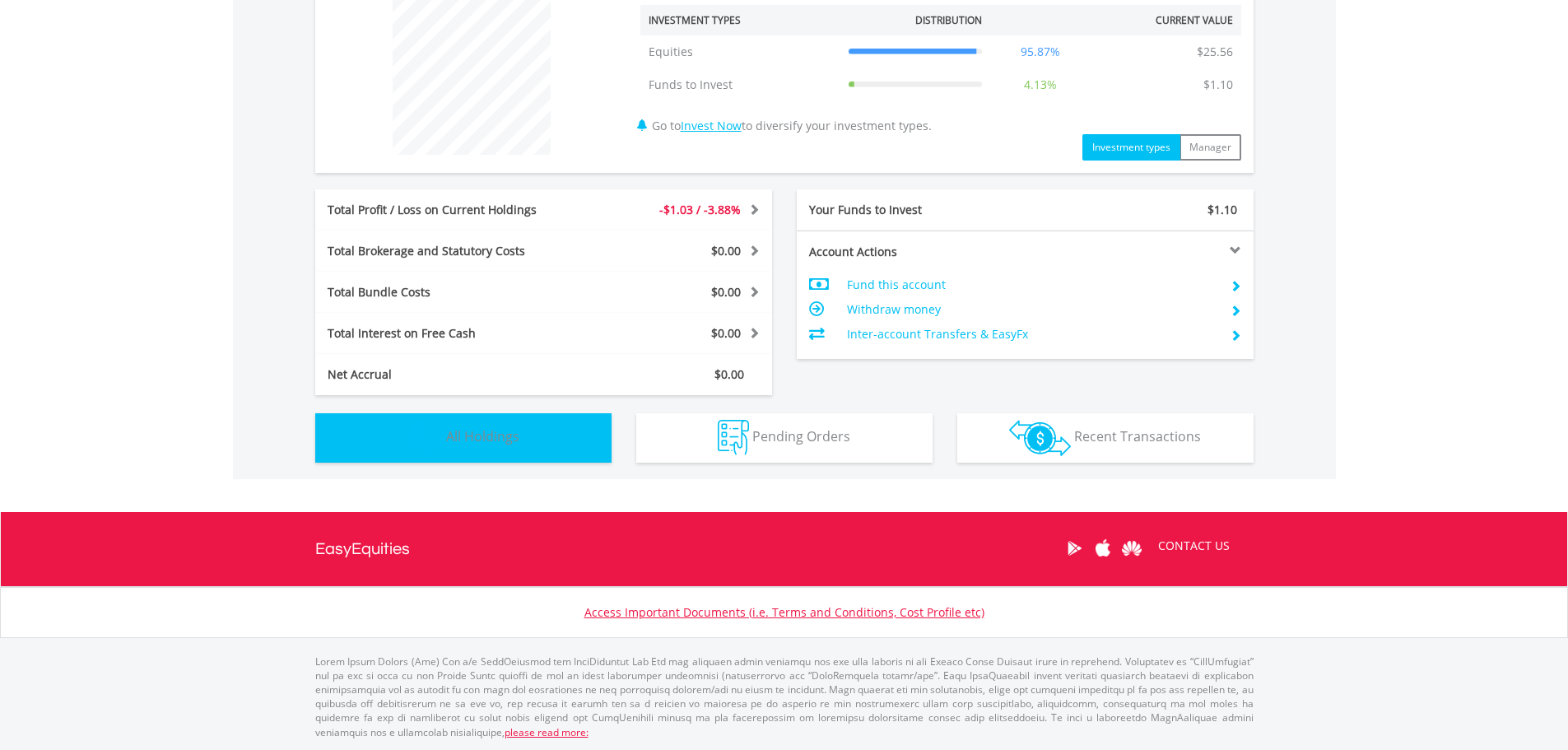
click at [487, 447] on button "Holdings All Holdings" at bounding box center [463, 438] width 296 height 50
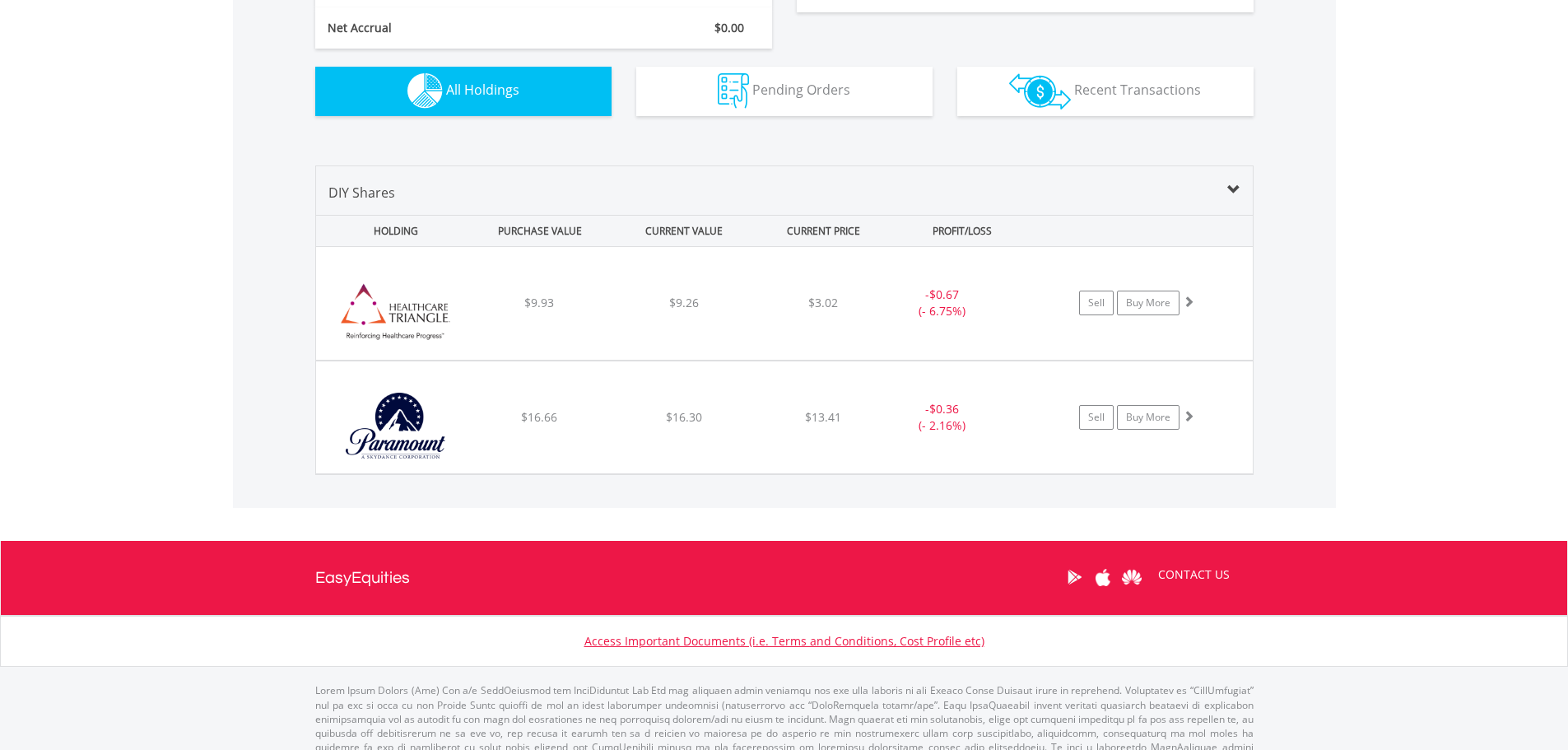
scroll to position [1018, 0]
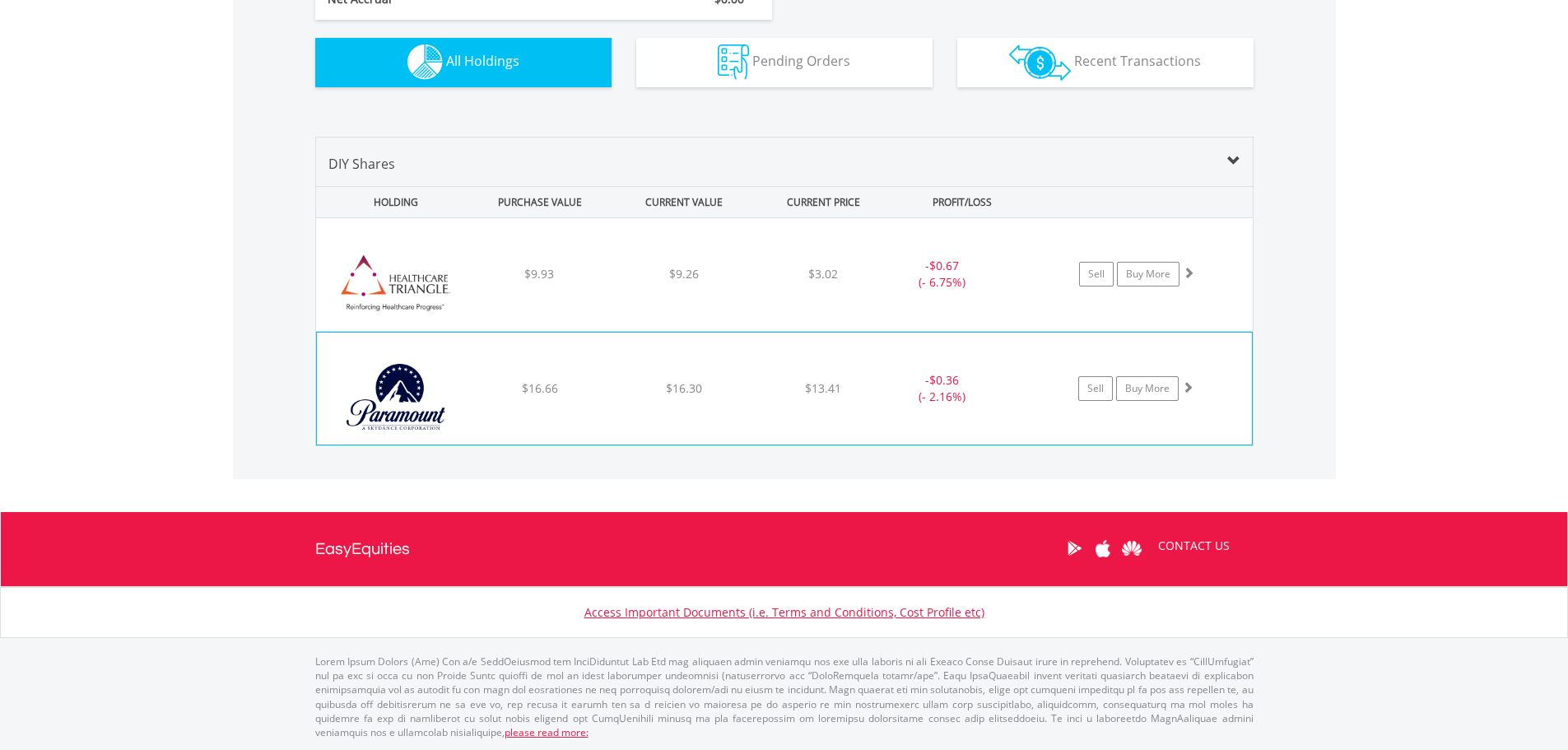
click at [828, 282] on span "$13.41" at bounding box center [823, 274] width 29 height 16
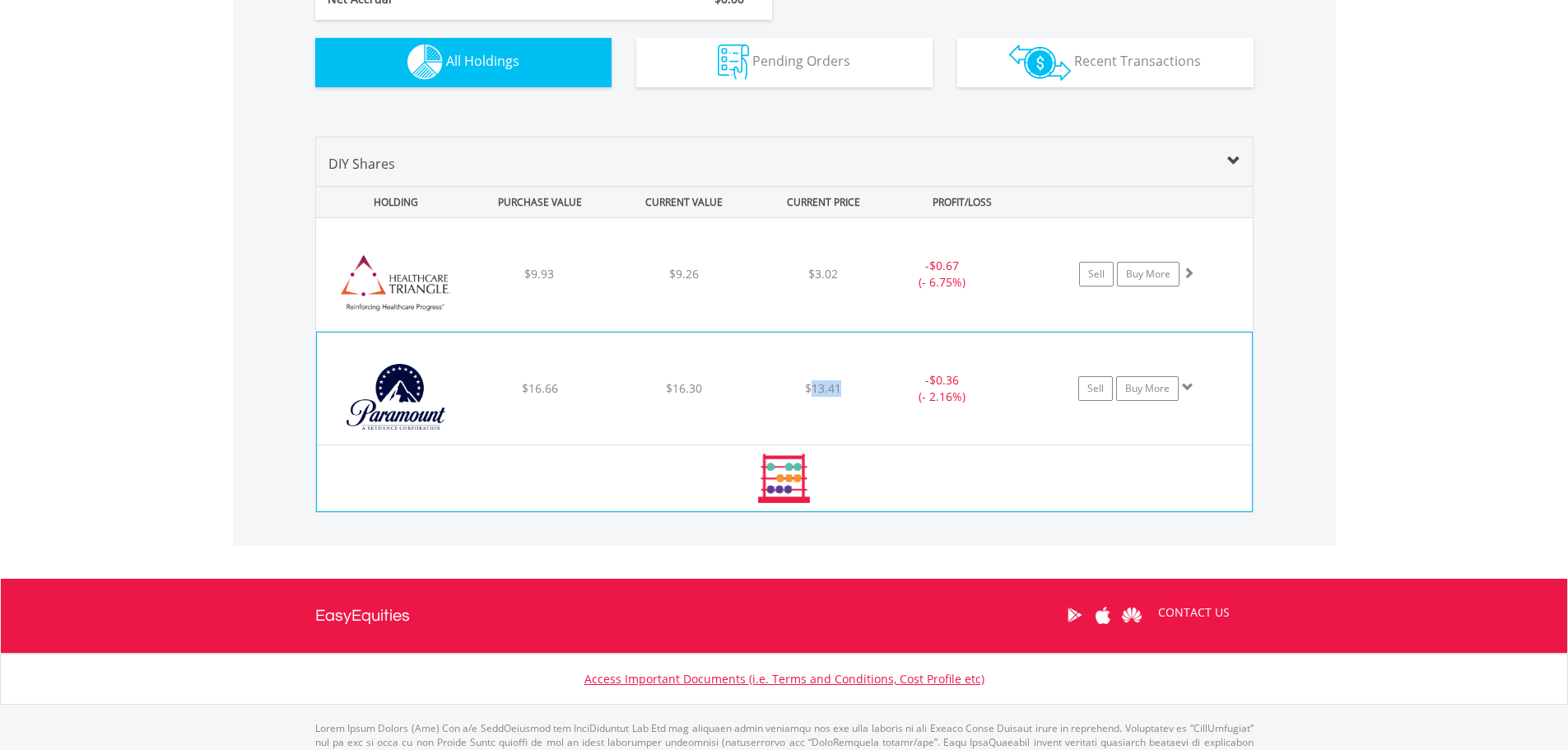
click at [828, 282] on span "$13.41" at bounding box center [823, 274] width 29 height 16
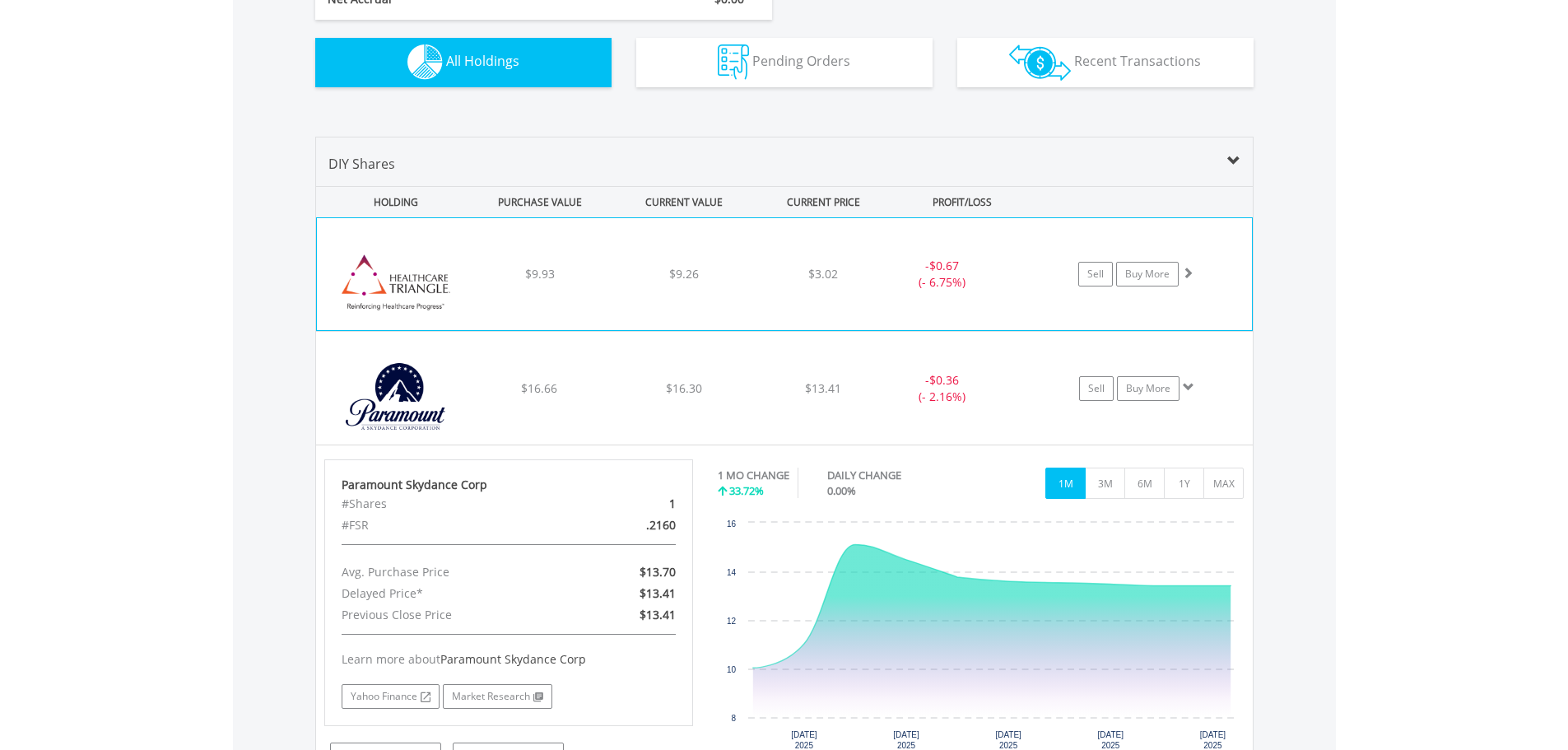
click at [1187, 276] on span at bounding box center [1187, 273] width 12 height 12
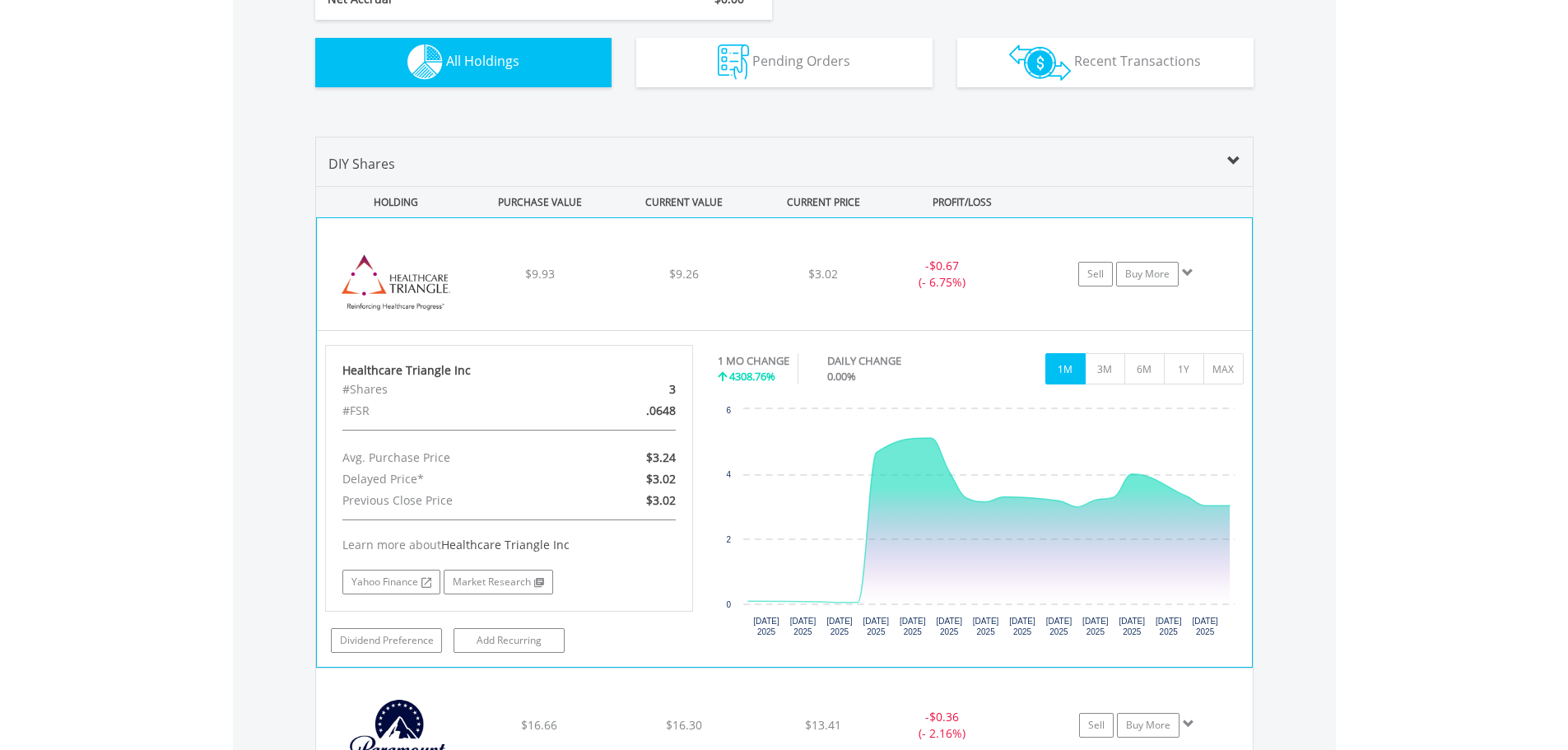
click at [751, 375] on span "4308.76%" at bounding box center [752, 376] width 46 height 15
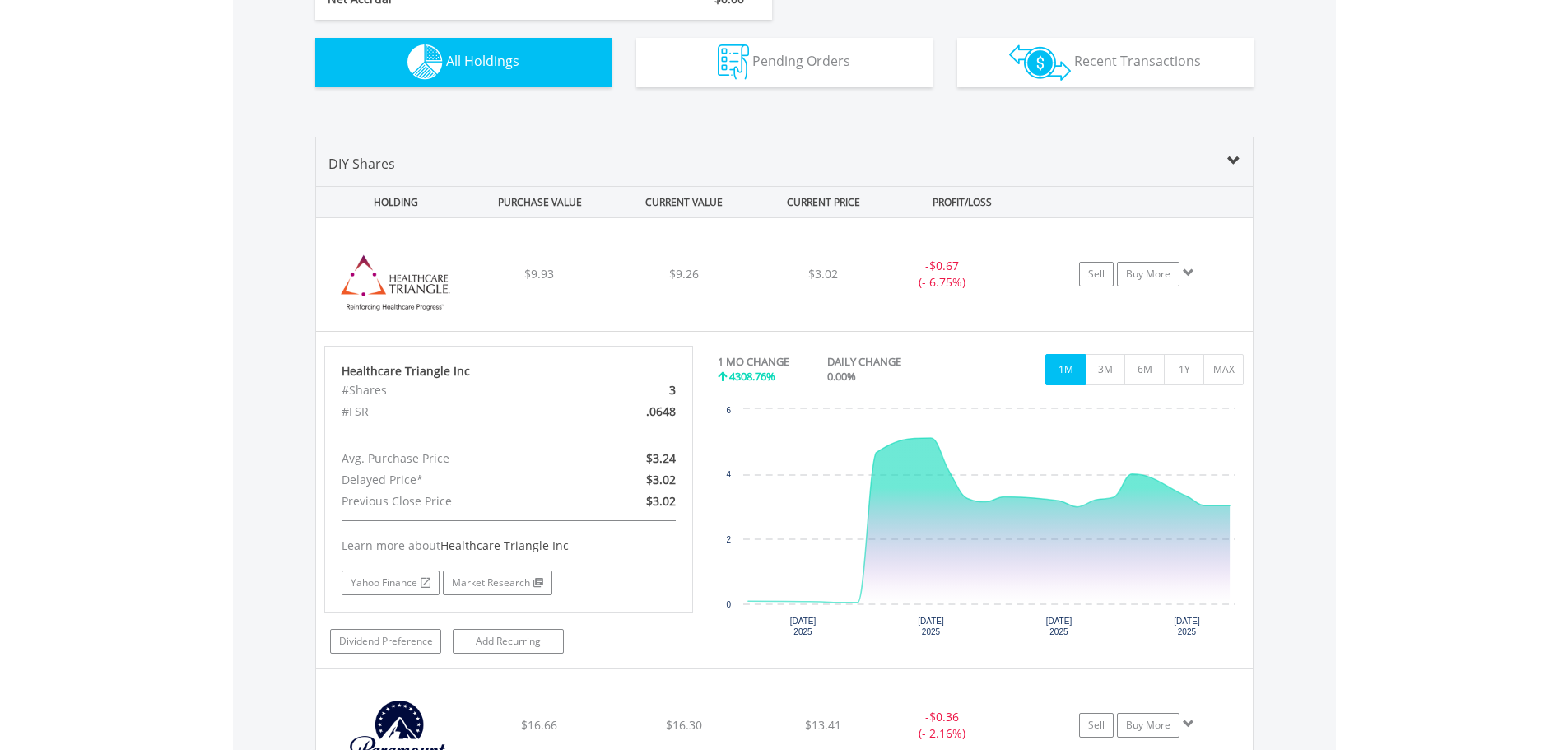
click at [1336, 284] on body "My Investments Invest Now New Listings Sell My Recurring Investments Pending Or…" at bounding box center [784, 210] width 1568 height 2457
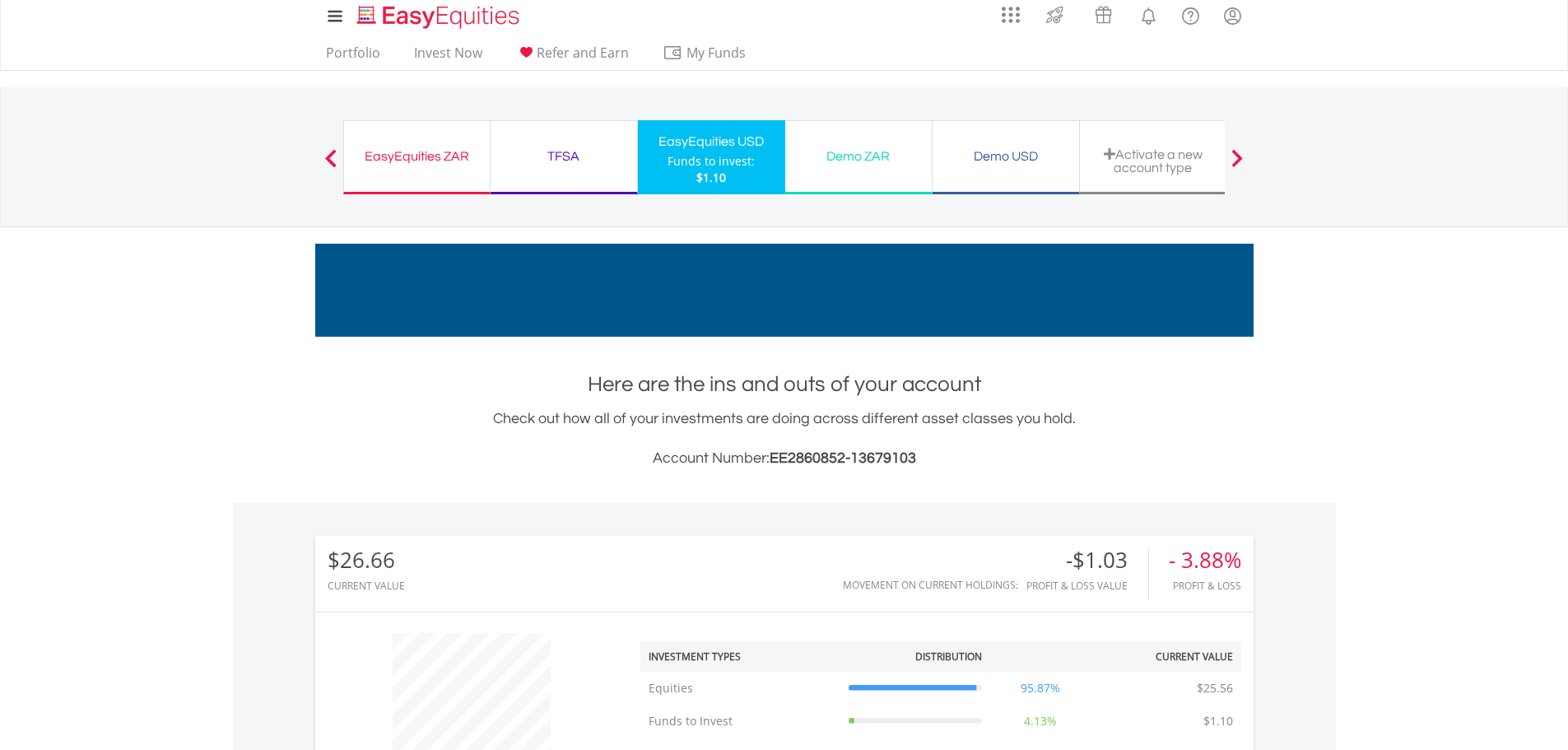
scroll to position [0, 0]
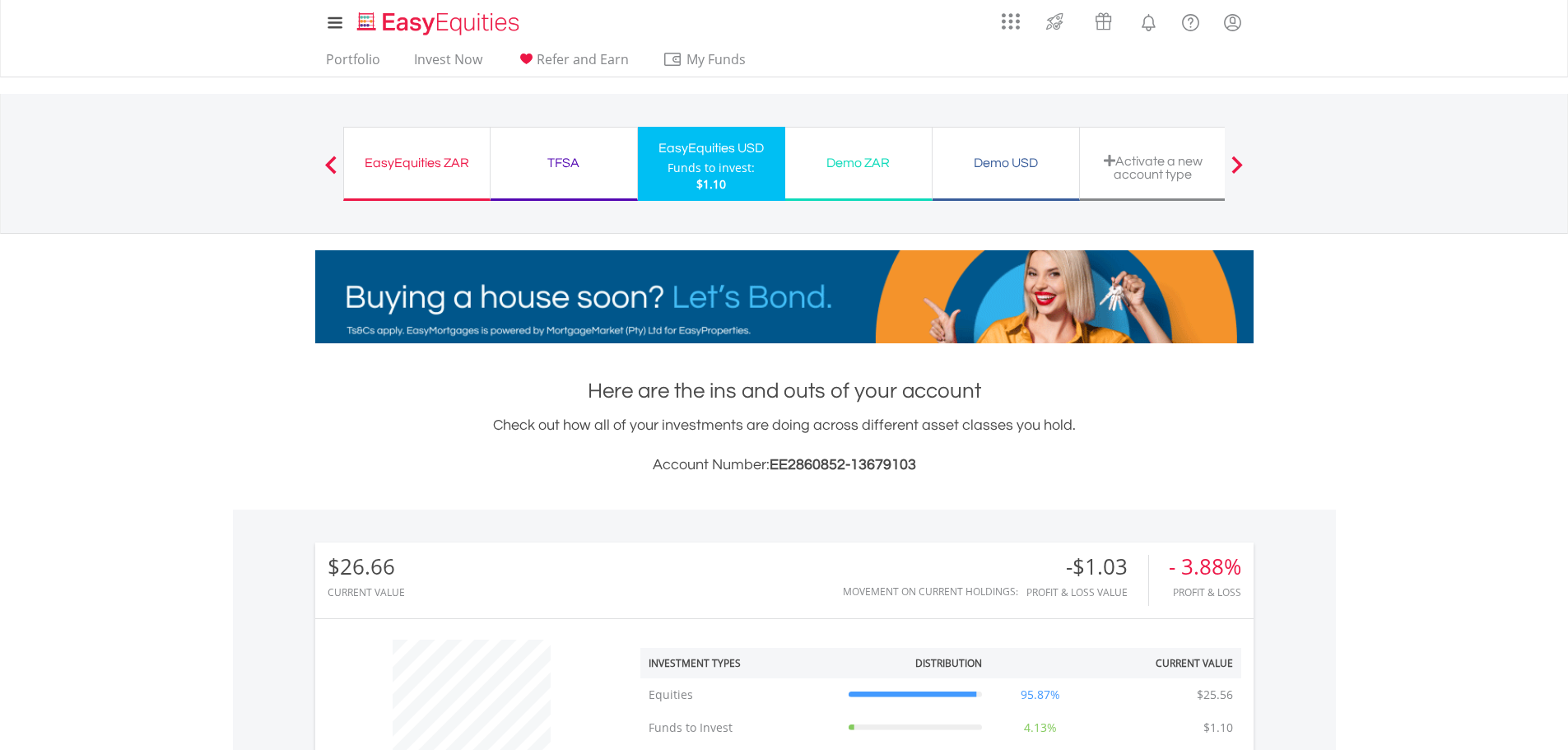
click at [403, 168] on div "EasyEquities ZAR" at bounding box center [417, 162] width 126 height 23
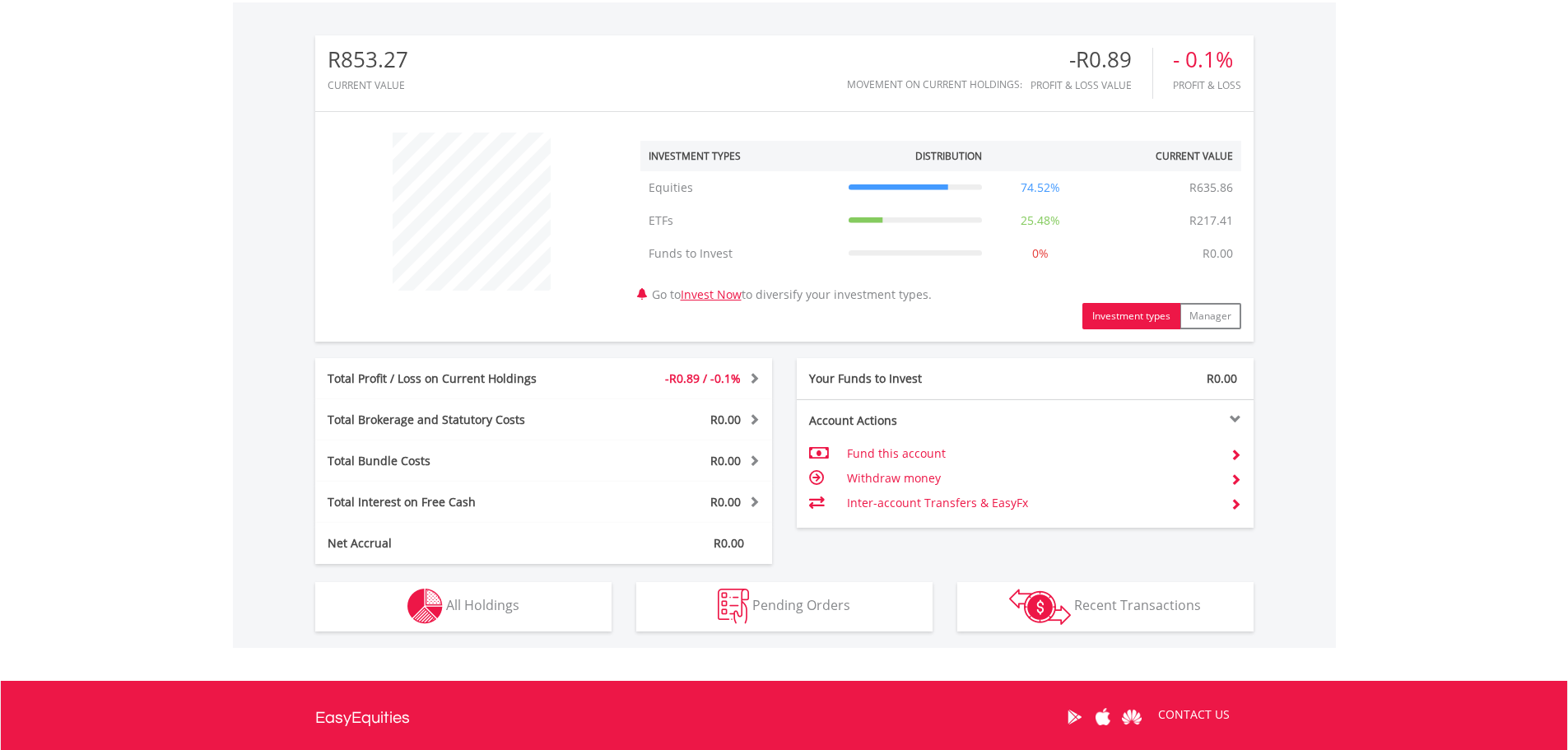
scroll to position [494, 0]
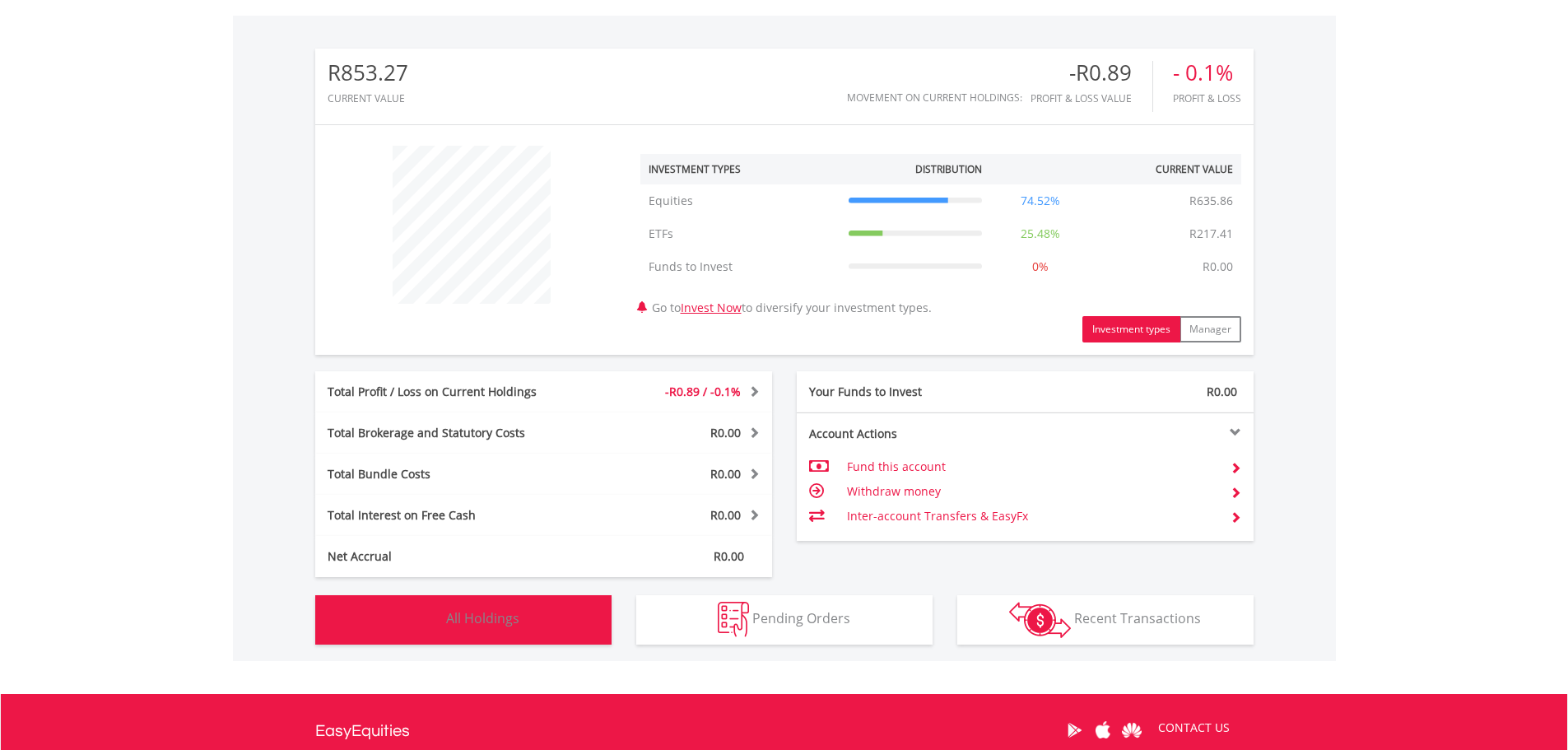
click at [497, 627] on span "All Holdings" at bounding box center [483, 619] width 73 height 18
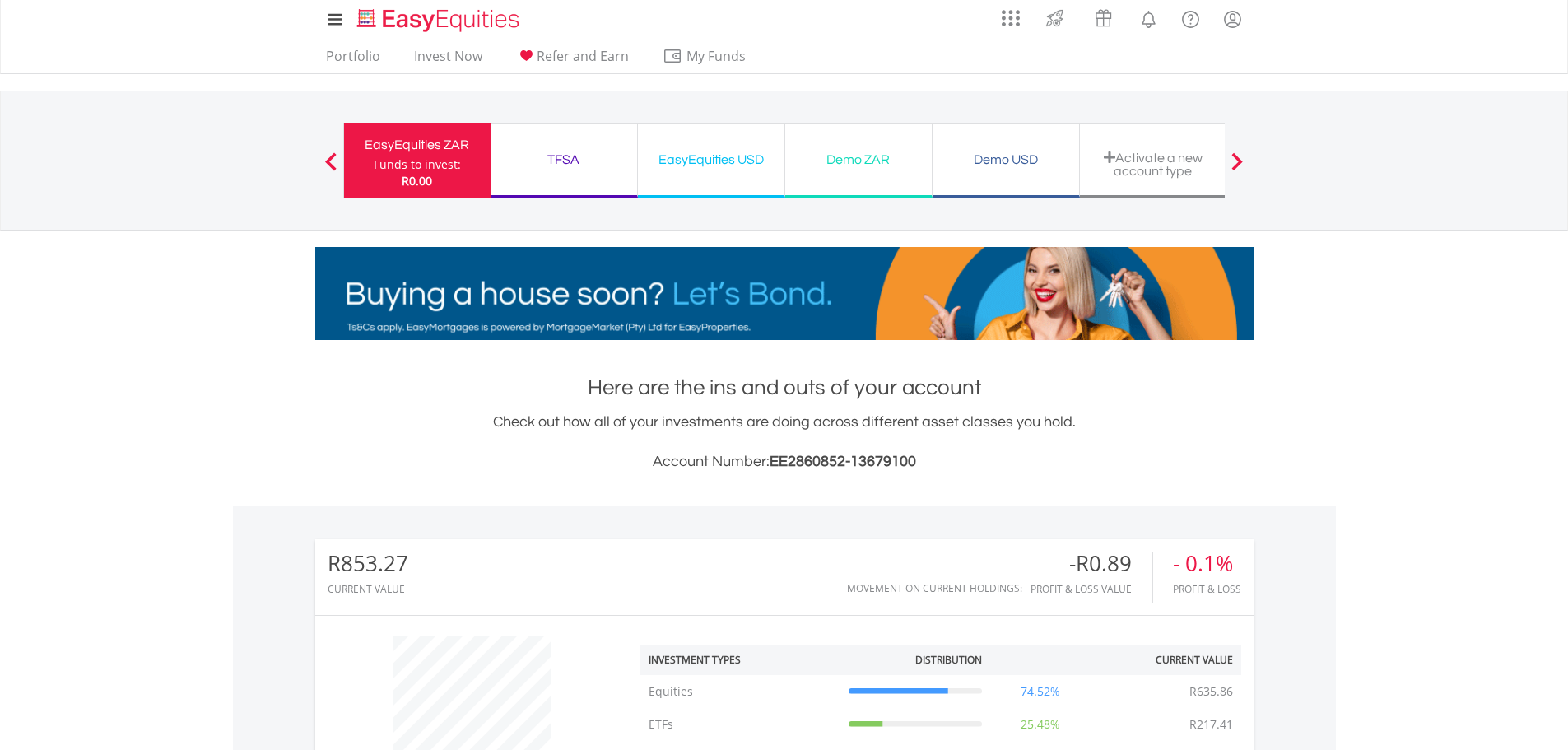
scroll to position [0, 0]
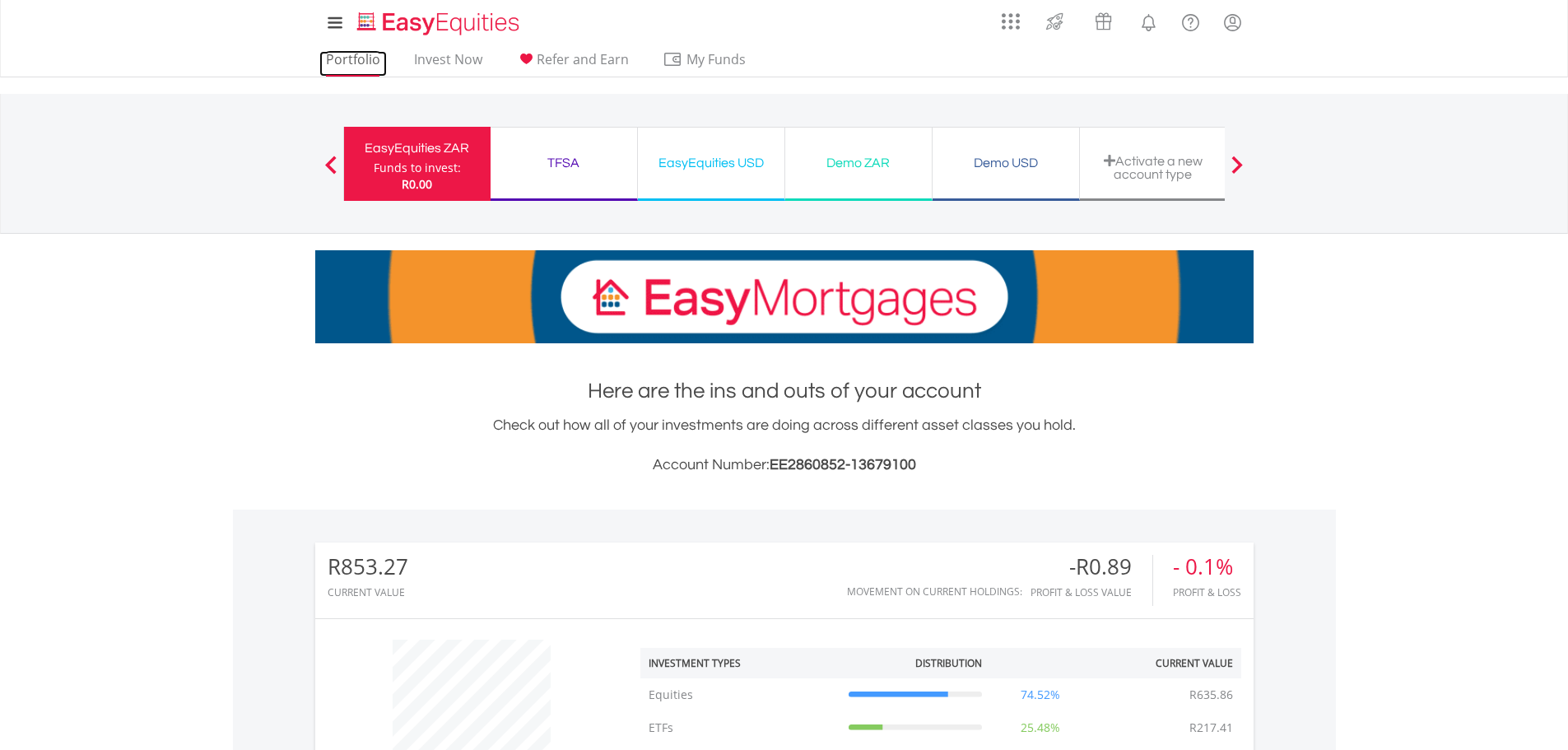
click at [356, 56] on link "Portfolio" at bounding box center [353, 64] width 68 height 26
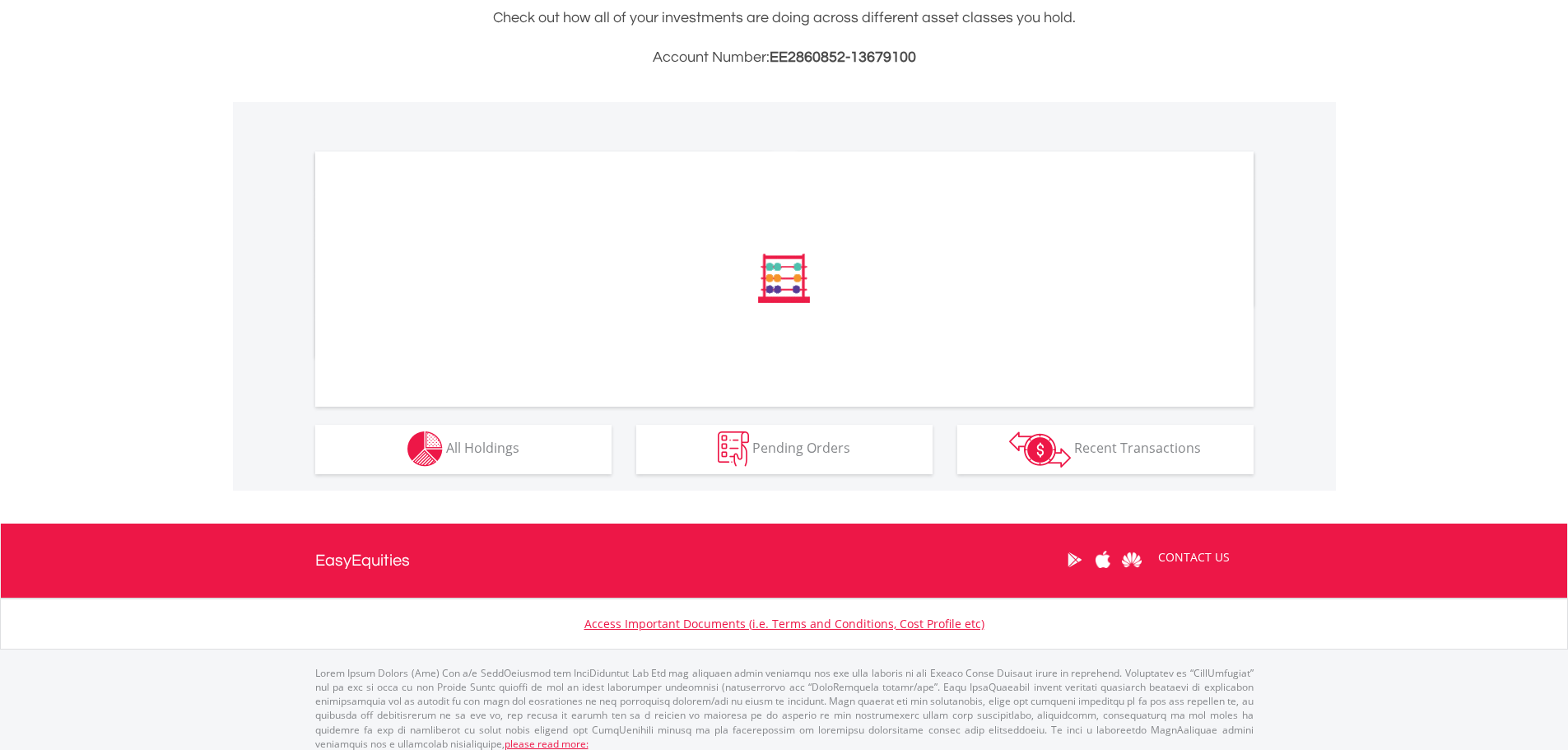
scroll to position [411, 0]
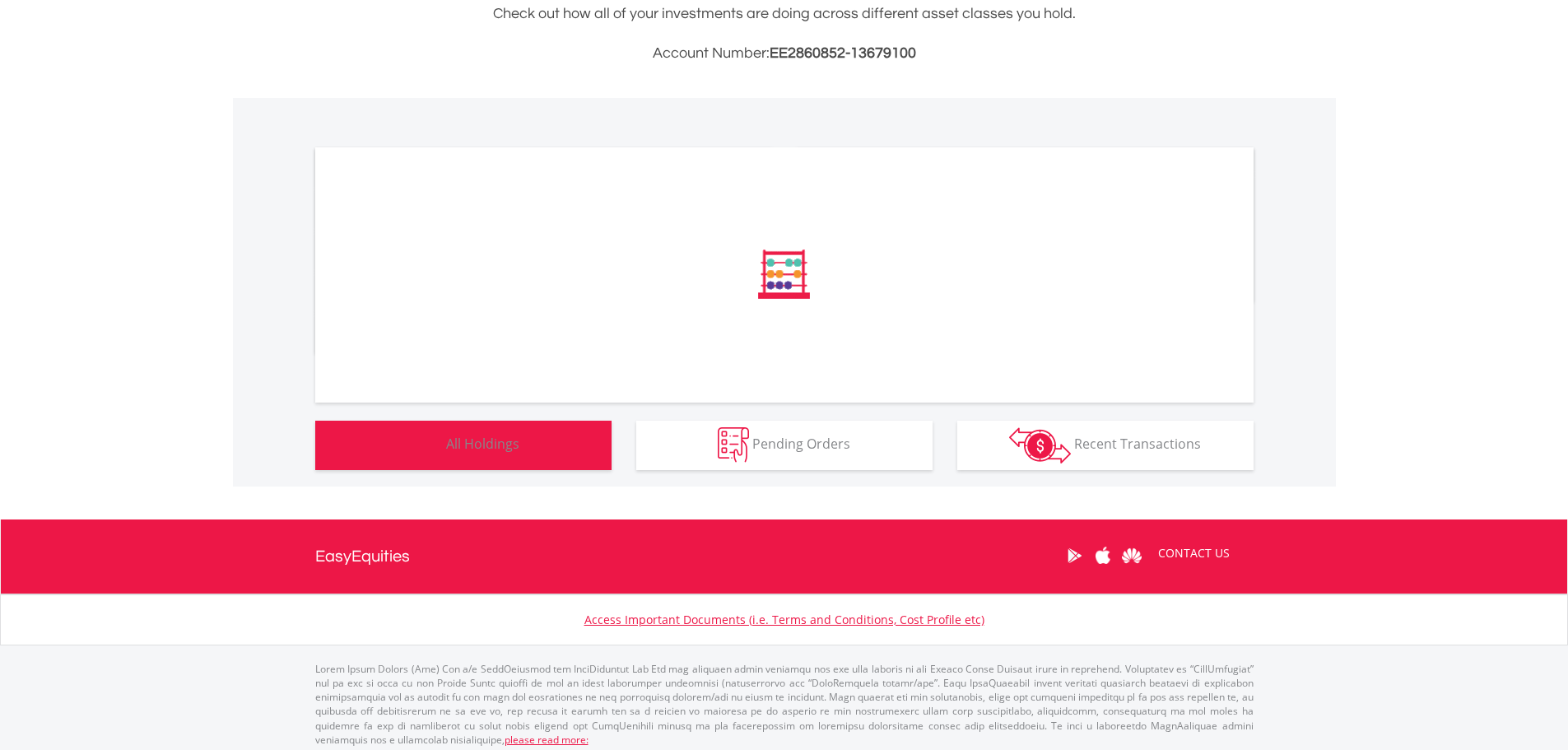
click at [505, 462] on button "Holdings All Holdings" at bounding box center [463, 445] width 296 height 50
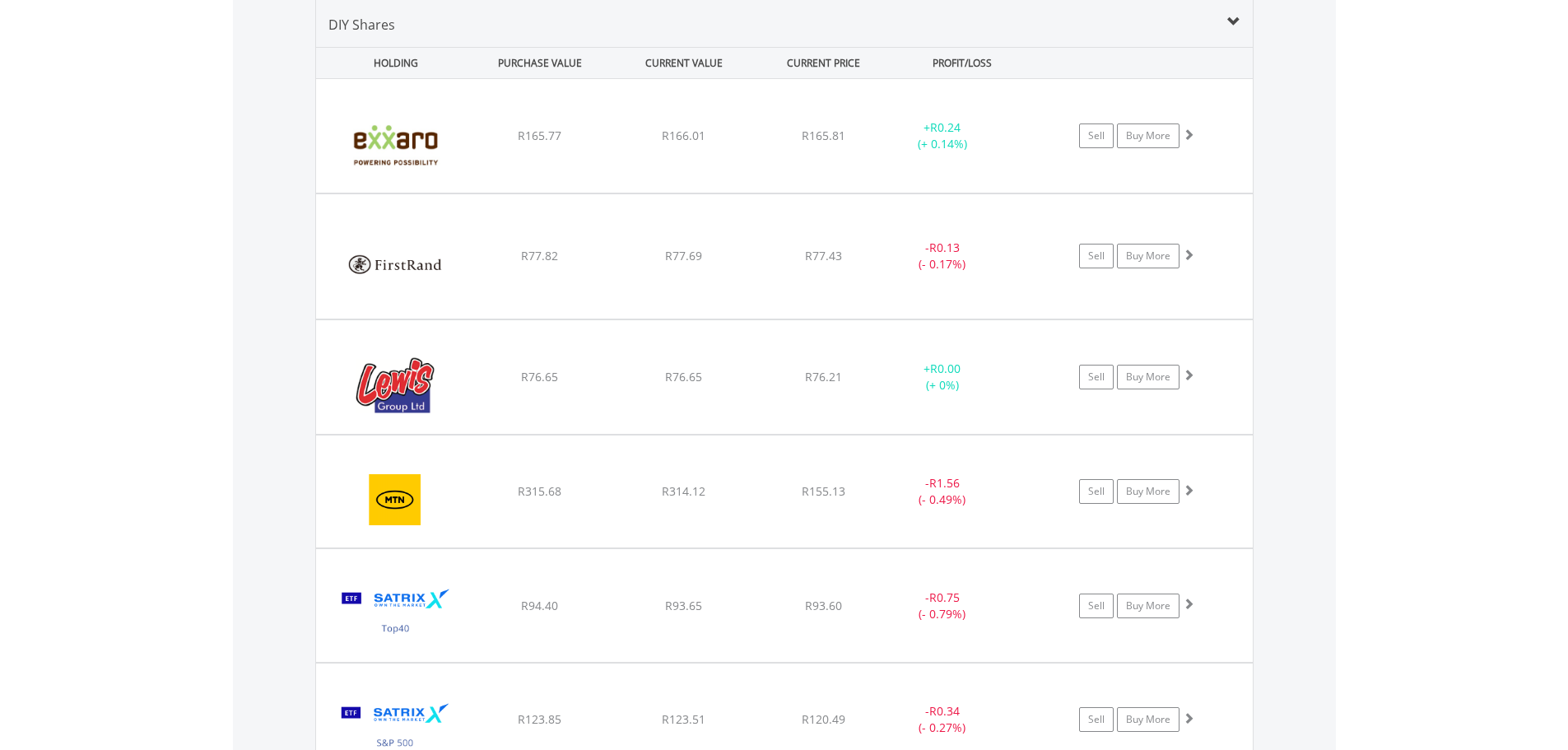
scroll to position [1188, 0]
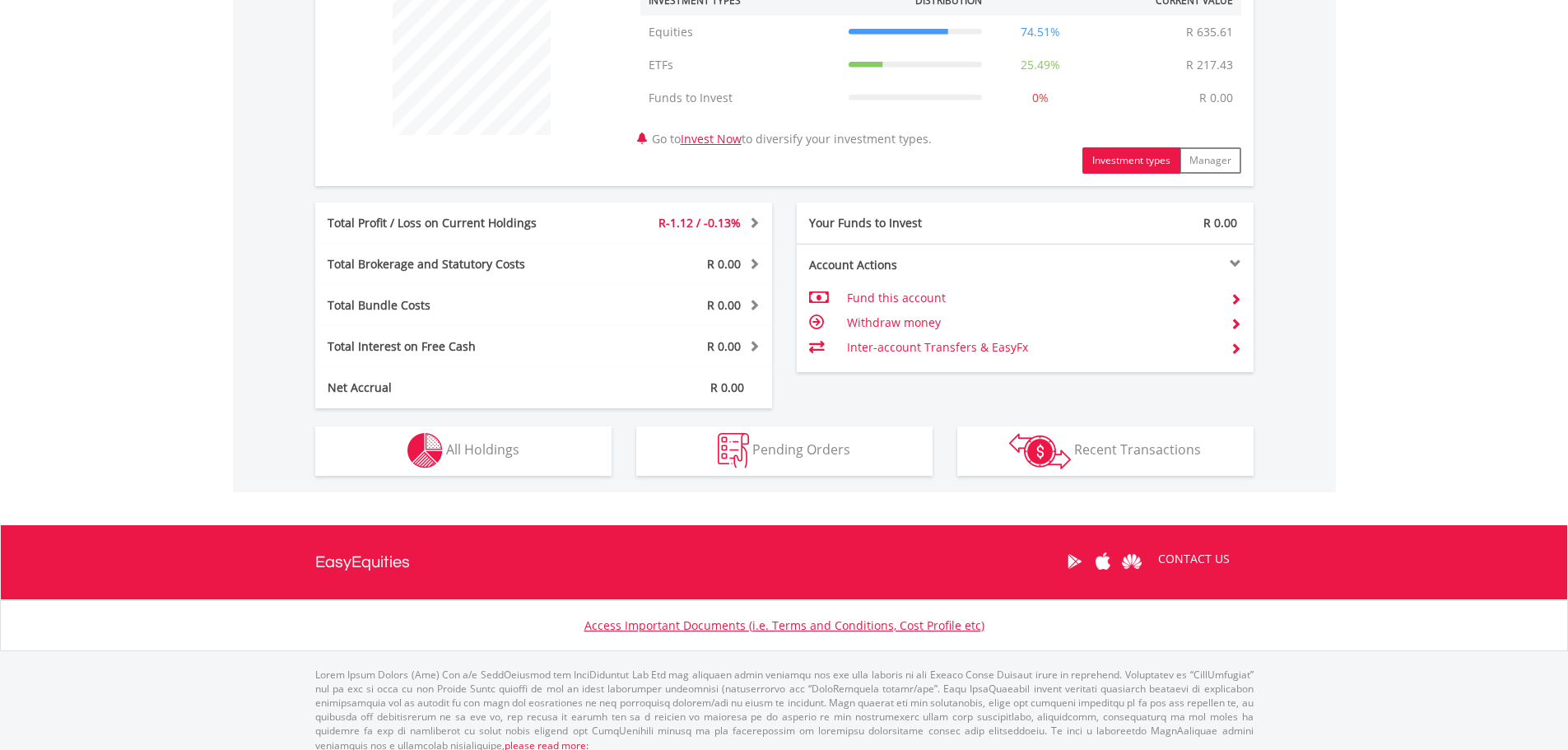
scroll to position [676, 0]
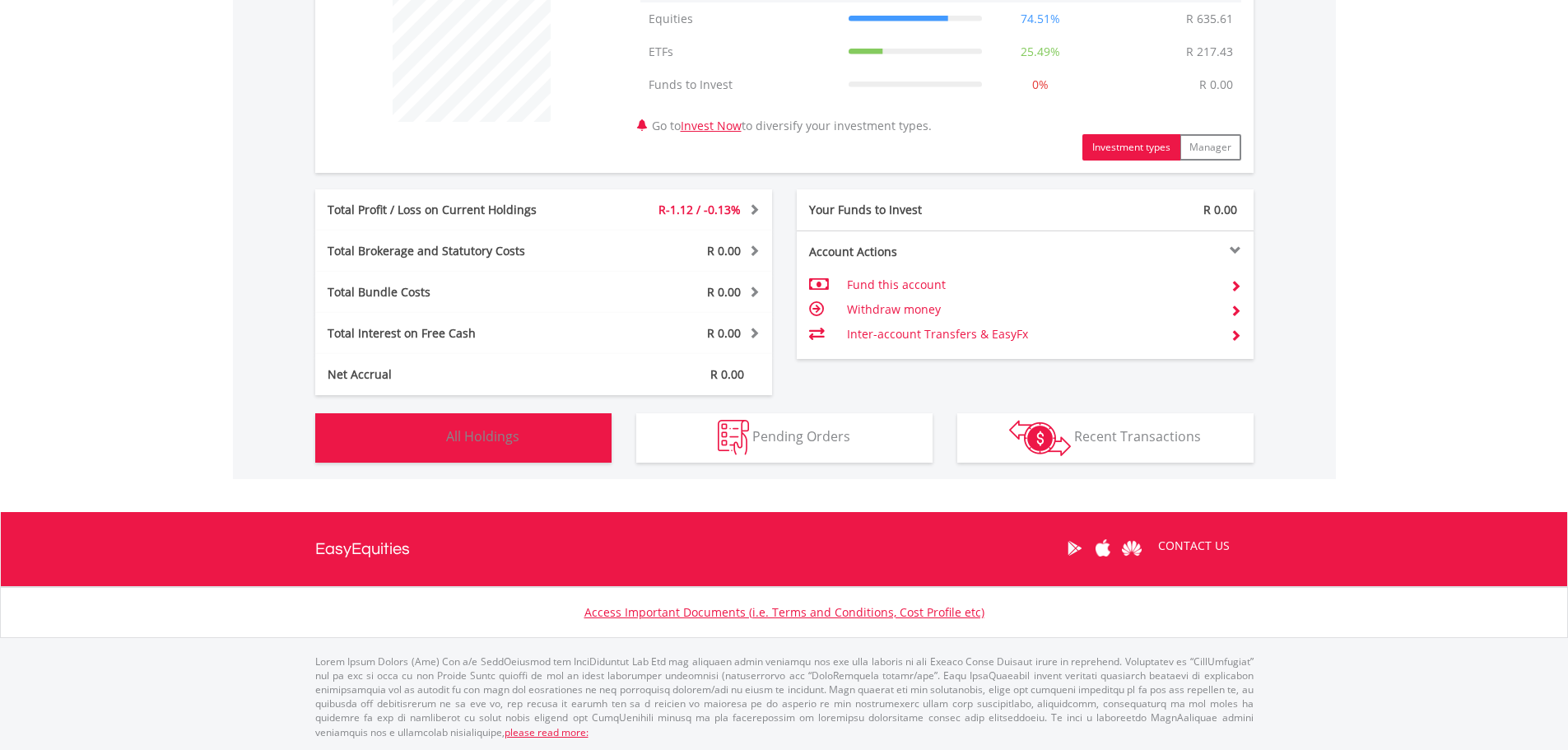
click at [442, 441] on img "button" at bounding box center [425, 437] width 36 height 36
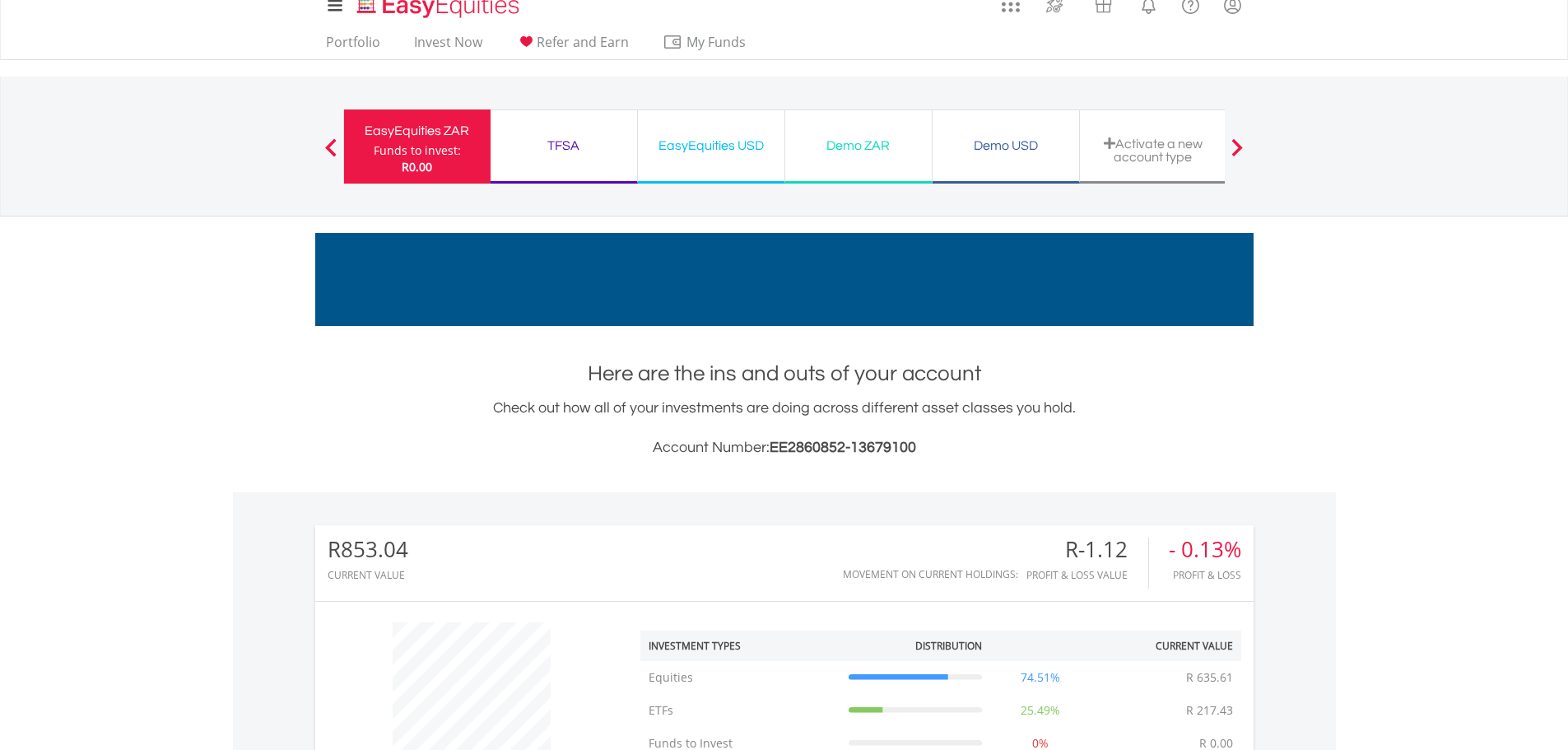
scroll to position [0, 0]
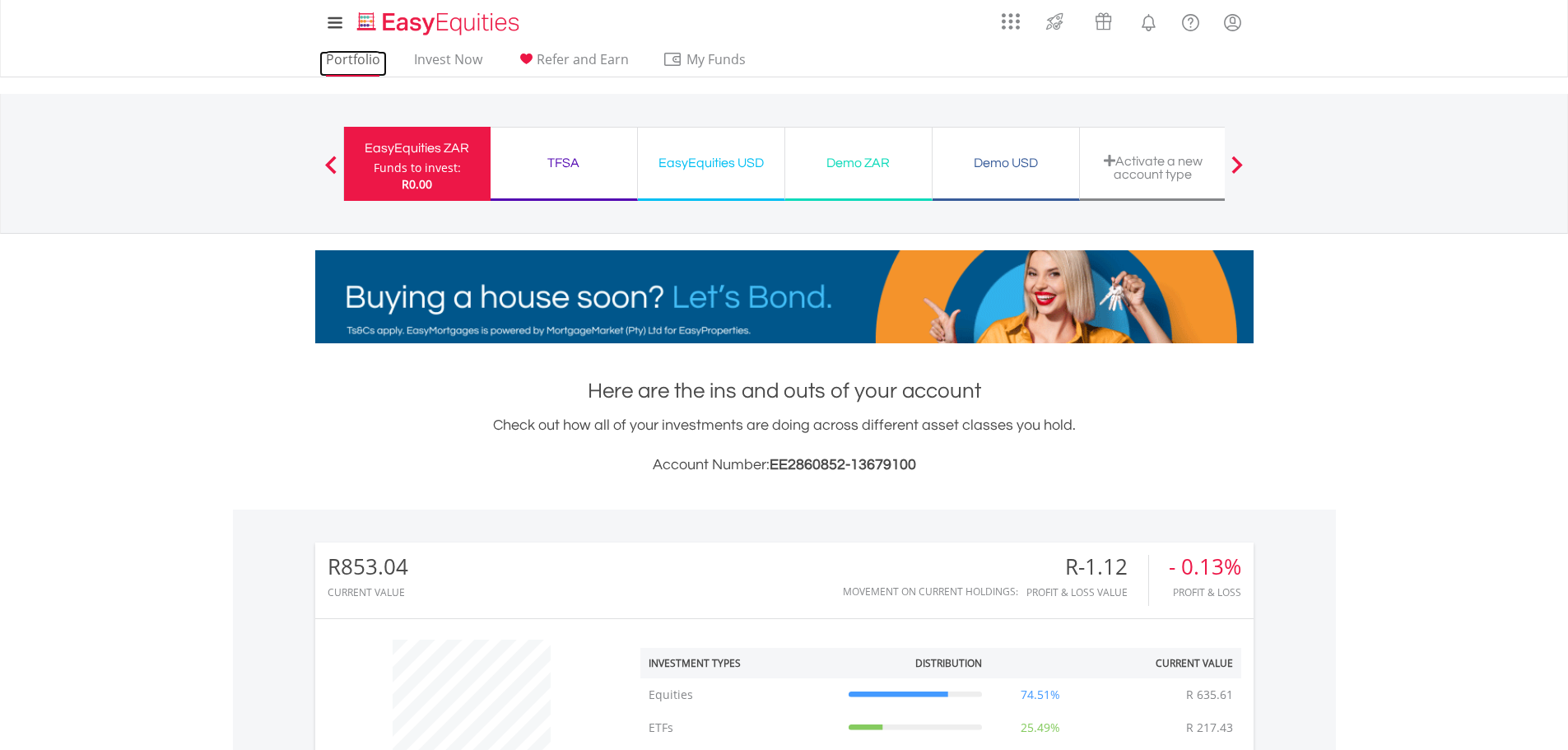
click at [349, 65] on link "Portfolio" at bounding box center [353, 64] width 68 height 26
